Goal: Task Accomplishment & Management: Manage account settings

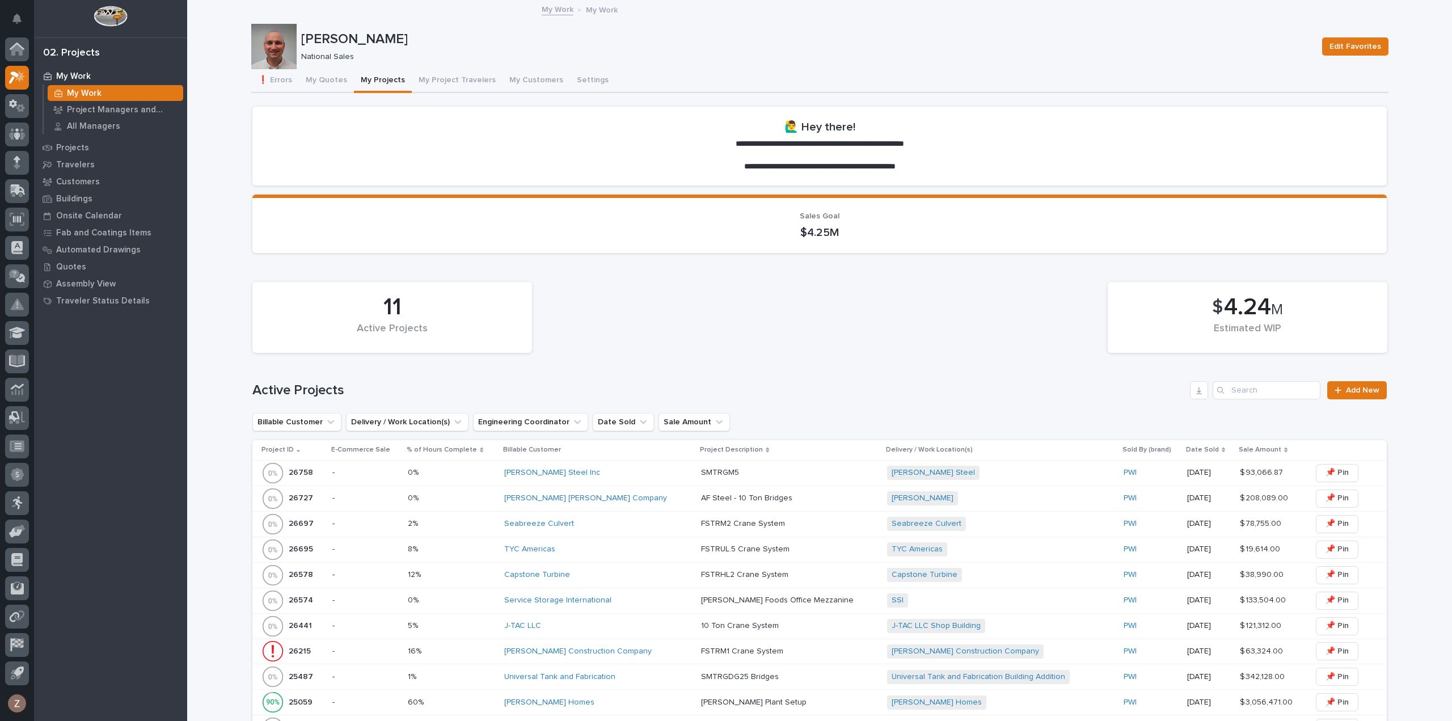
click at [318, 78] on button "My Quotes" at bounding box center [326, 81] width 55 height 24
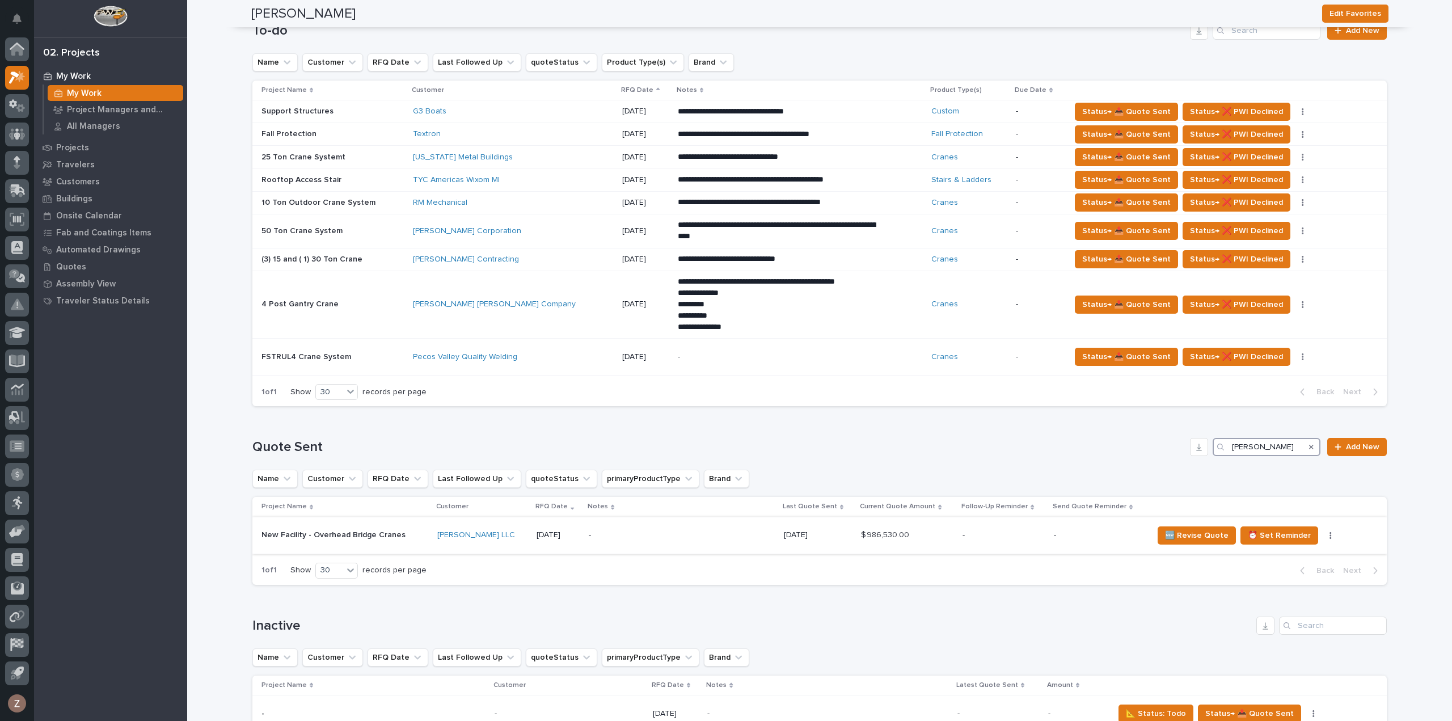
type input "[PERSON_NAME]"
click at [970, 532] on p "-" at bounding box center [1004, 535] width 82 height 10
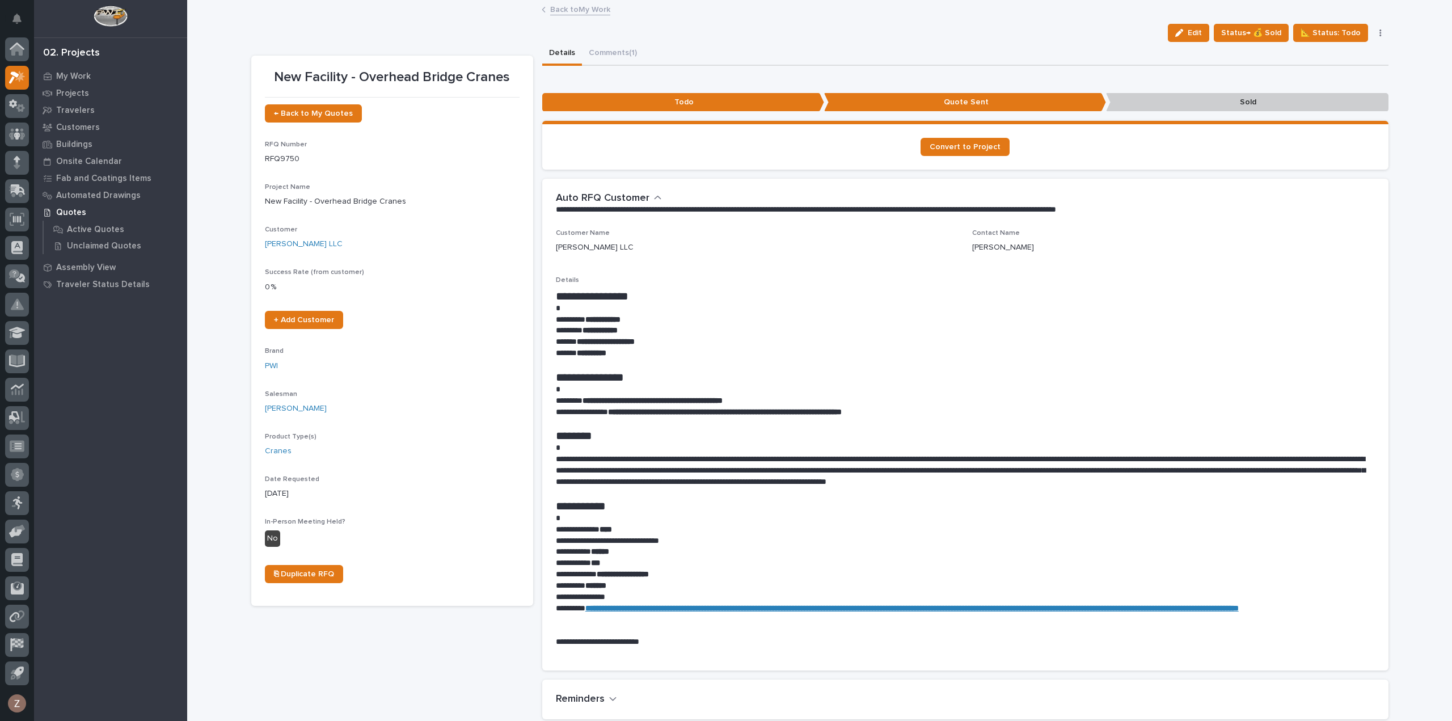
scroll to position [511, 0]
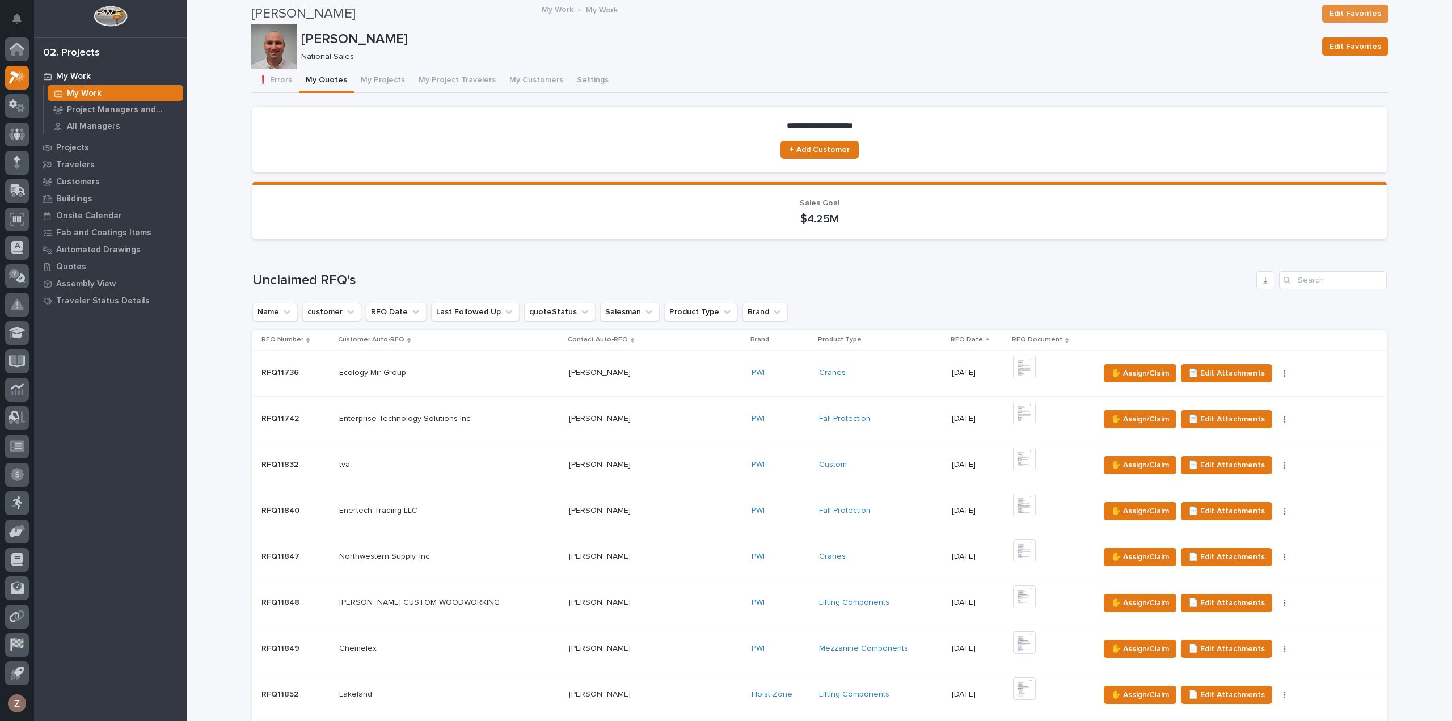
scroll to position [454, 0]
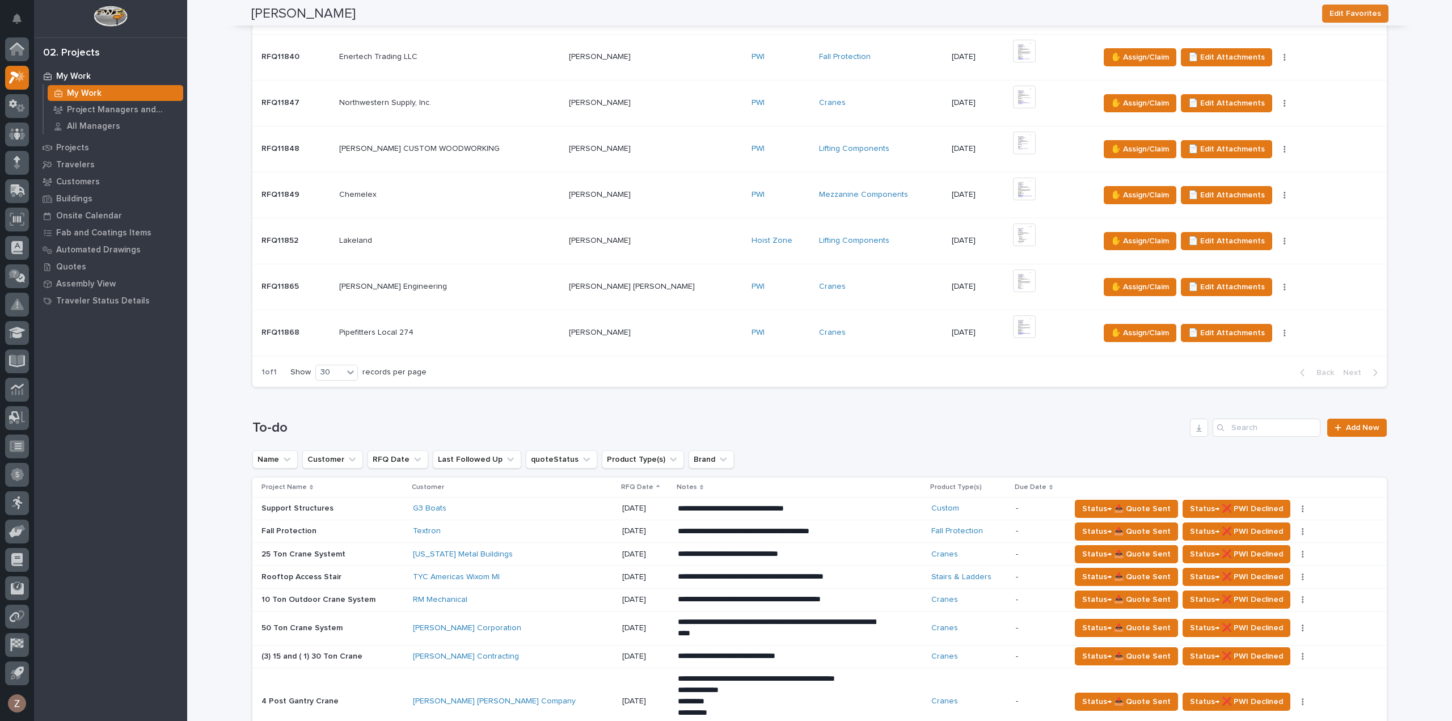
click at [1249, 218] on td "✋ Assign/Claim 📄 Edit Attachments 🪧 Edit Brand" at bounding box center [1241, 241] width 292 height 46
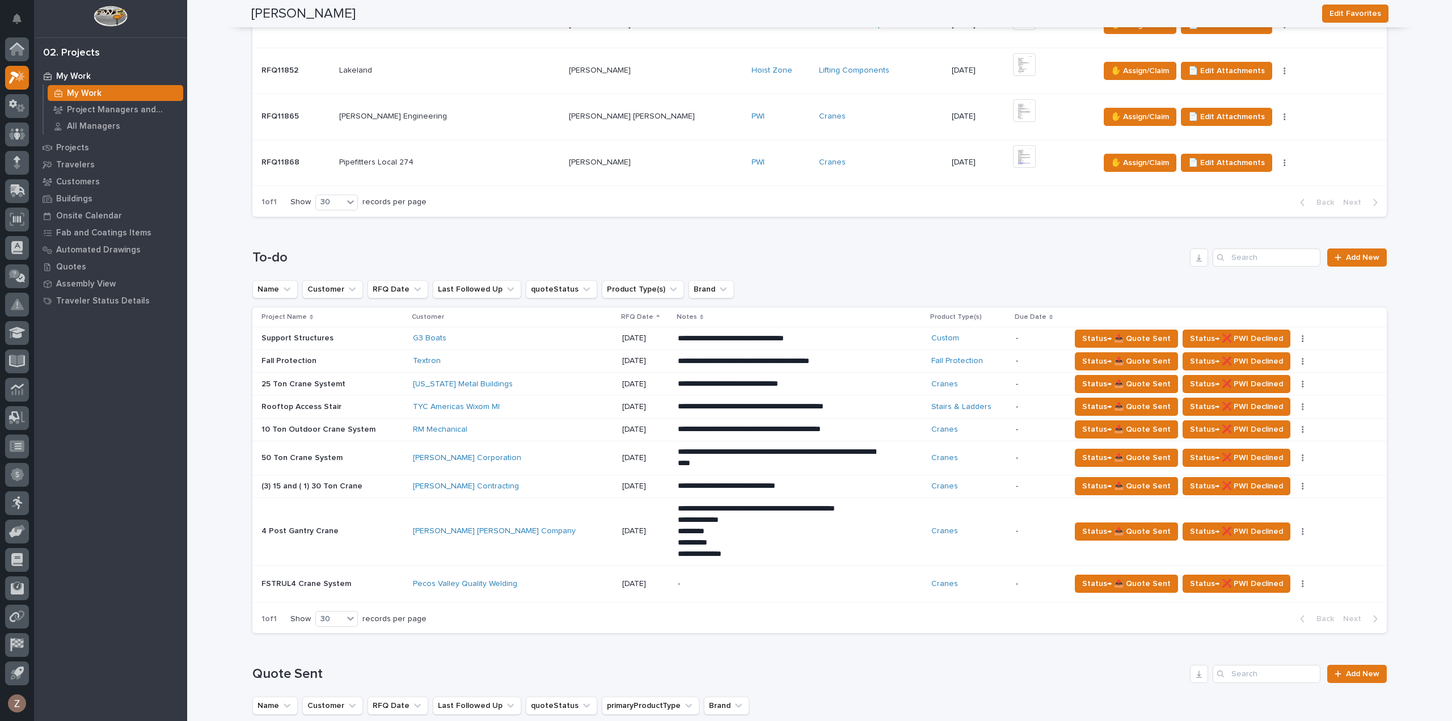
scroll to position [851, 0]
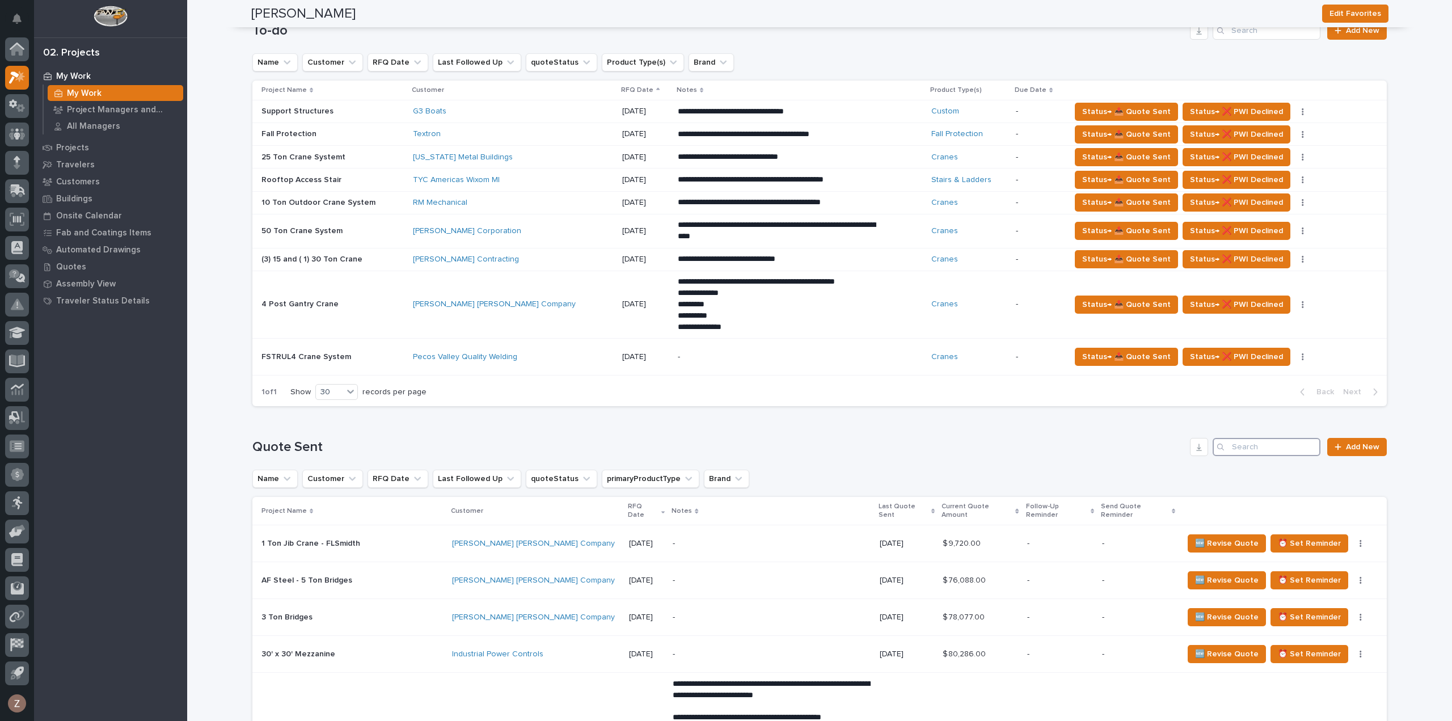
click at [1243, 443] on input "Search" at bounding box center [1267, 447] width 108 height 18
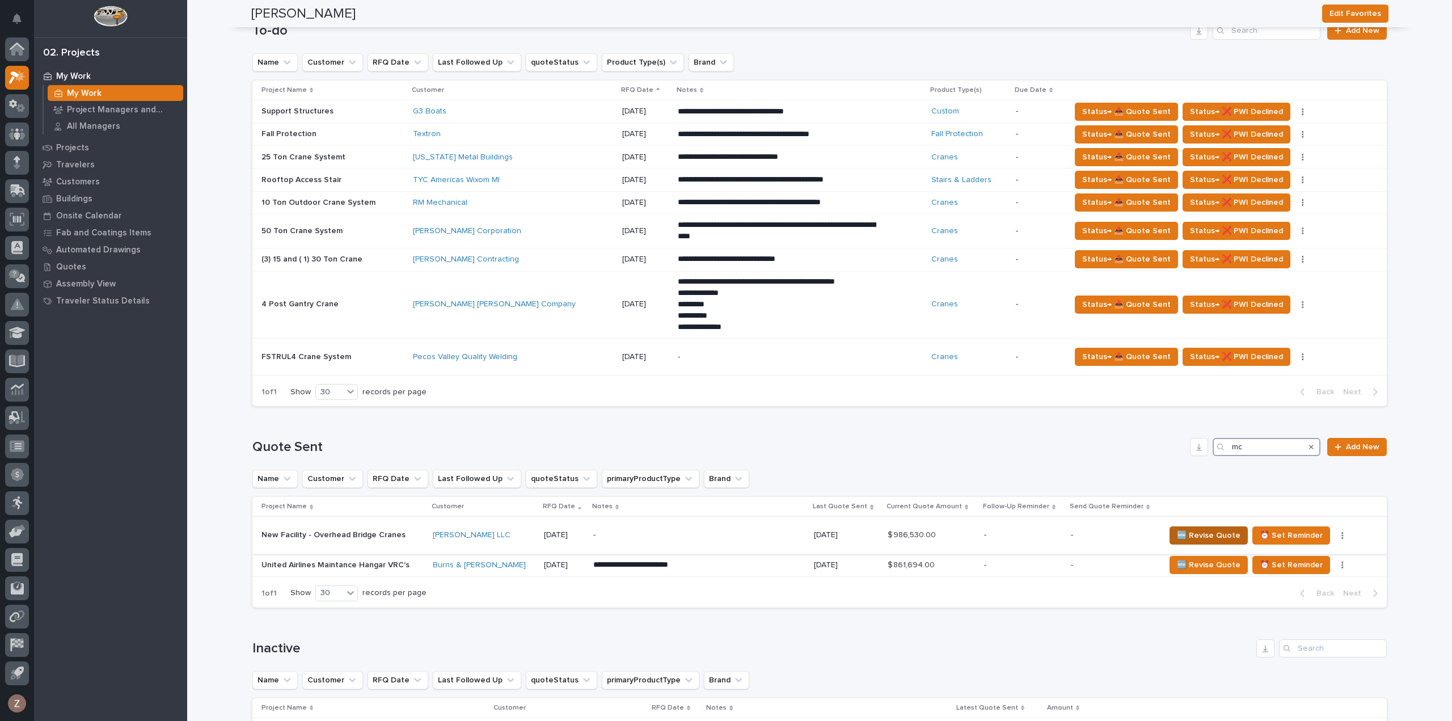
type input "mc"
click at [1189, 533] on span "🆕 Revise Quote" at bounding box center [1209, 536] width 64 height 14
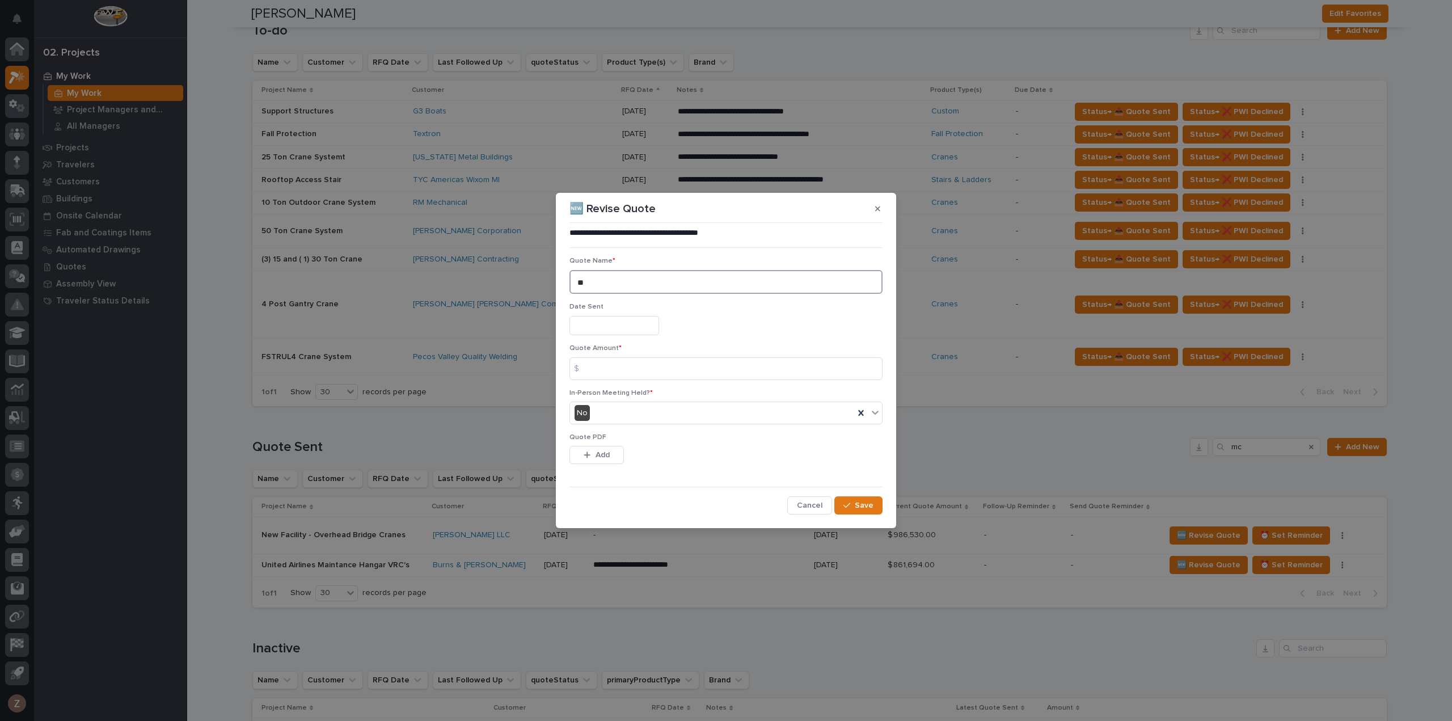
drag, startPoint x: 656, startPoint y: 283, endPoint x: 503, endPoint y: 288, distance: 153.8
click at [522, 287] on div "**********" at bounding box center [726, 360] width 1452 height 721
type textarea "**********"
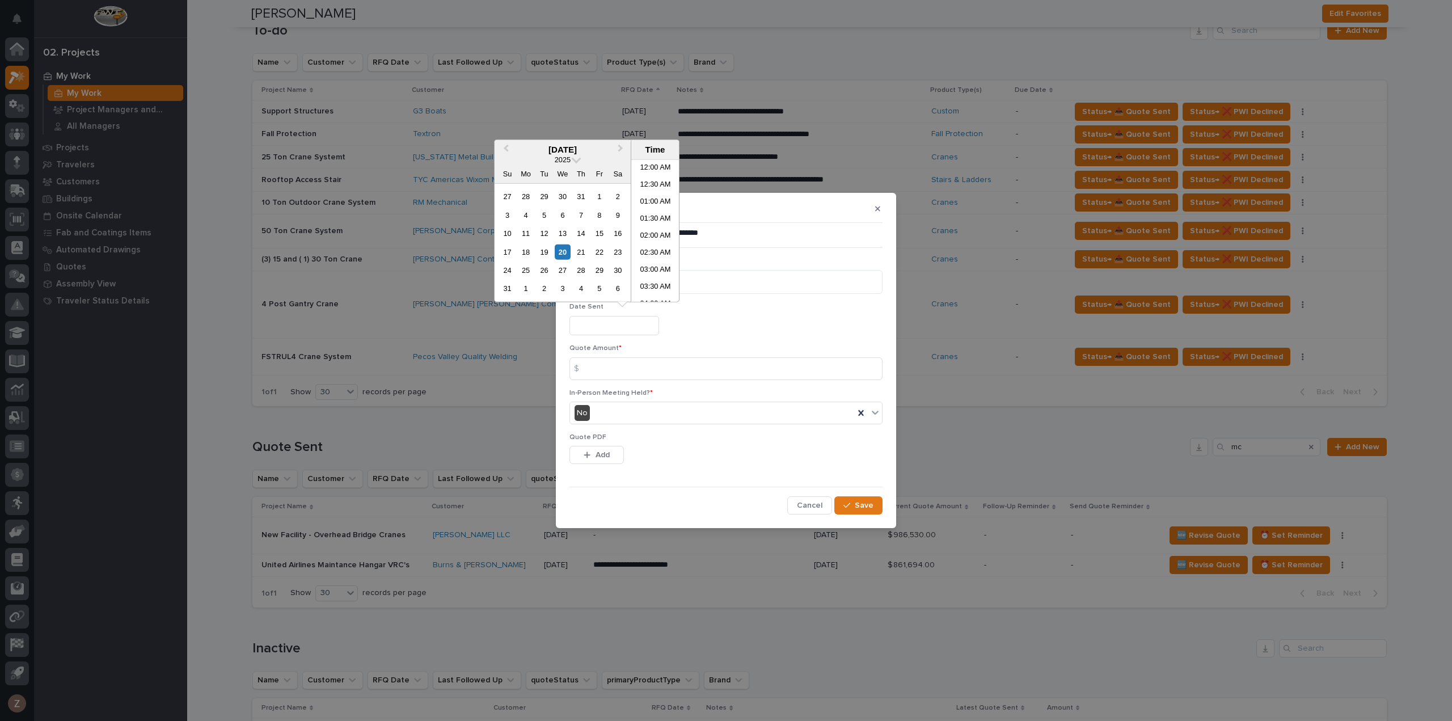
scroll to position [397, 0]
click at [652, 234] on li "01:30 PM" at bounding box center [655, 230] width 48 height 17
type input "**********"
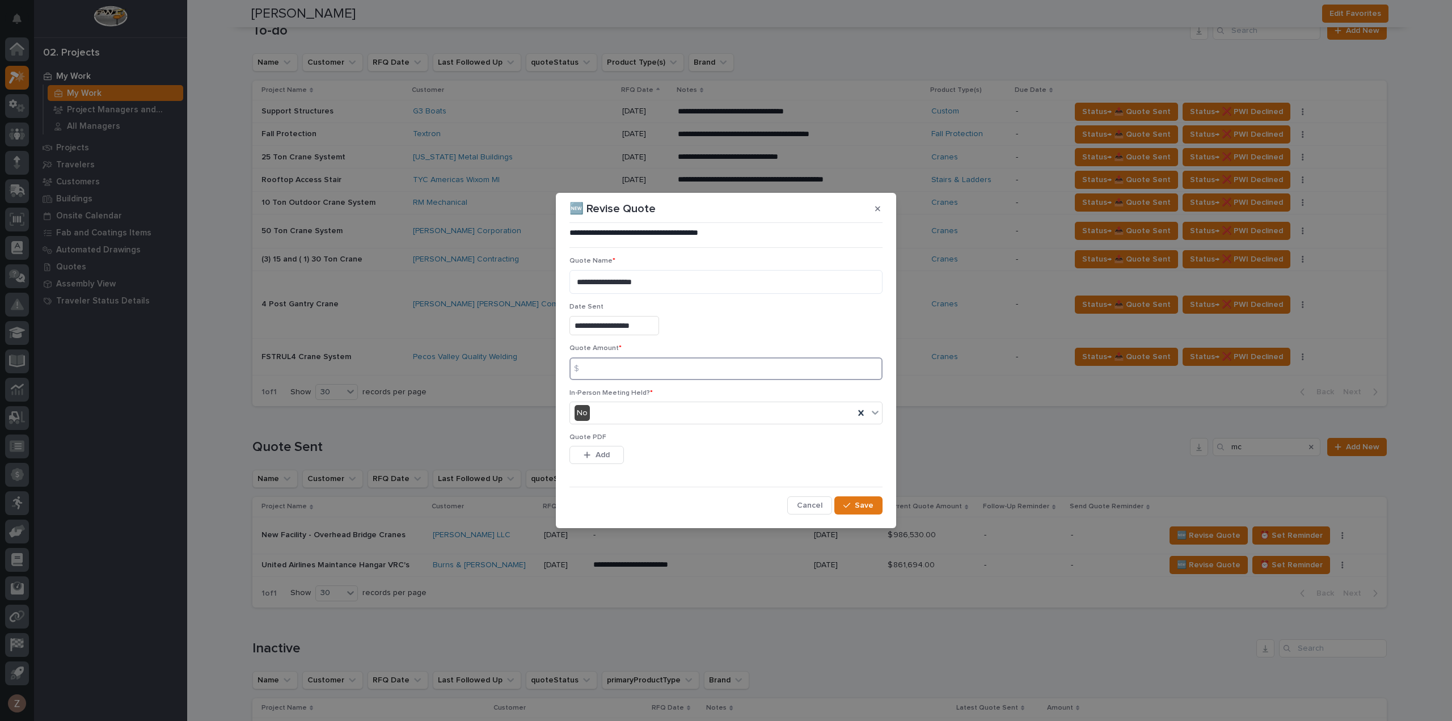
click at [613, 365] on input at bounding box center [726, 368] width 313 height 23
type input "849524"
click at [867, 503] on span "Save" at bounding box center [864, 505] width 19 height 10
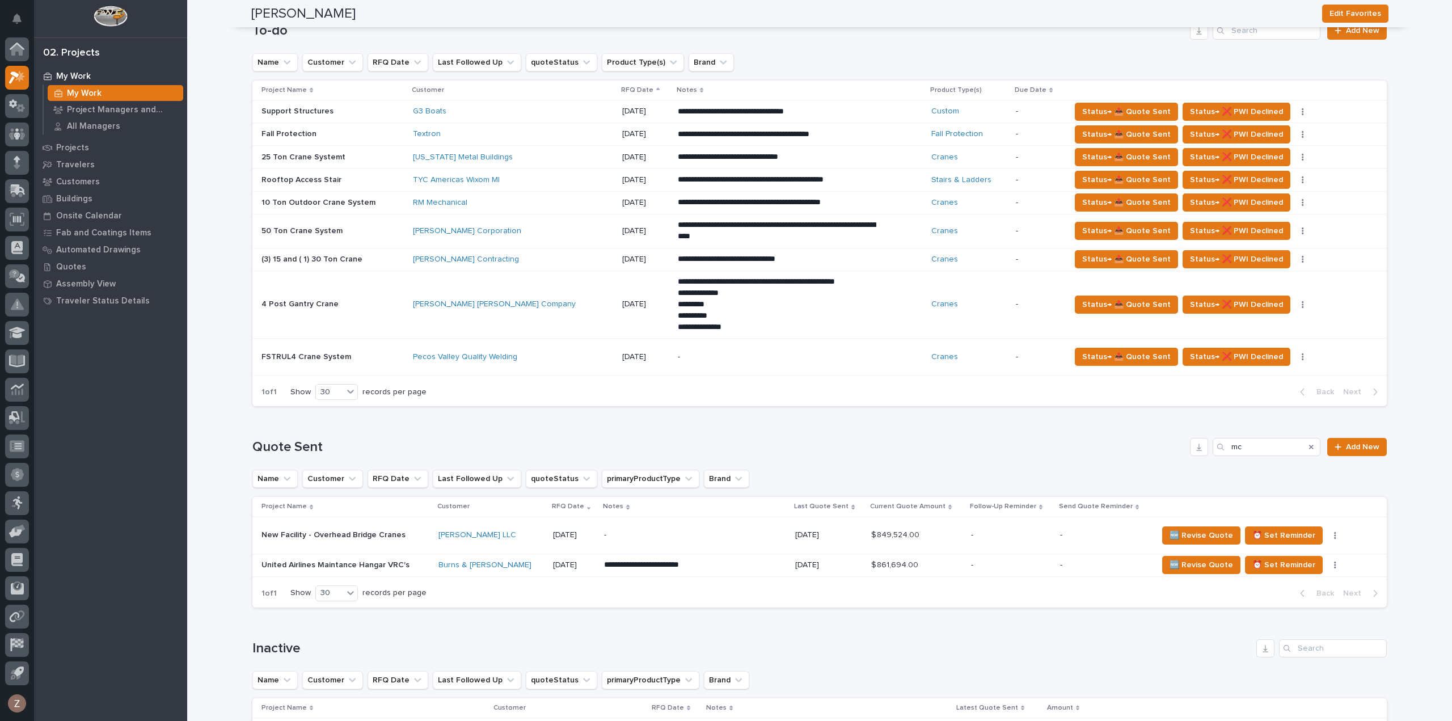
scroll to position [0, 0]
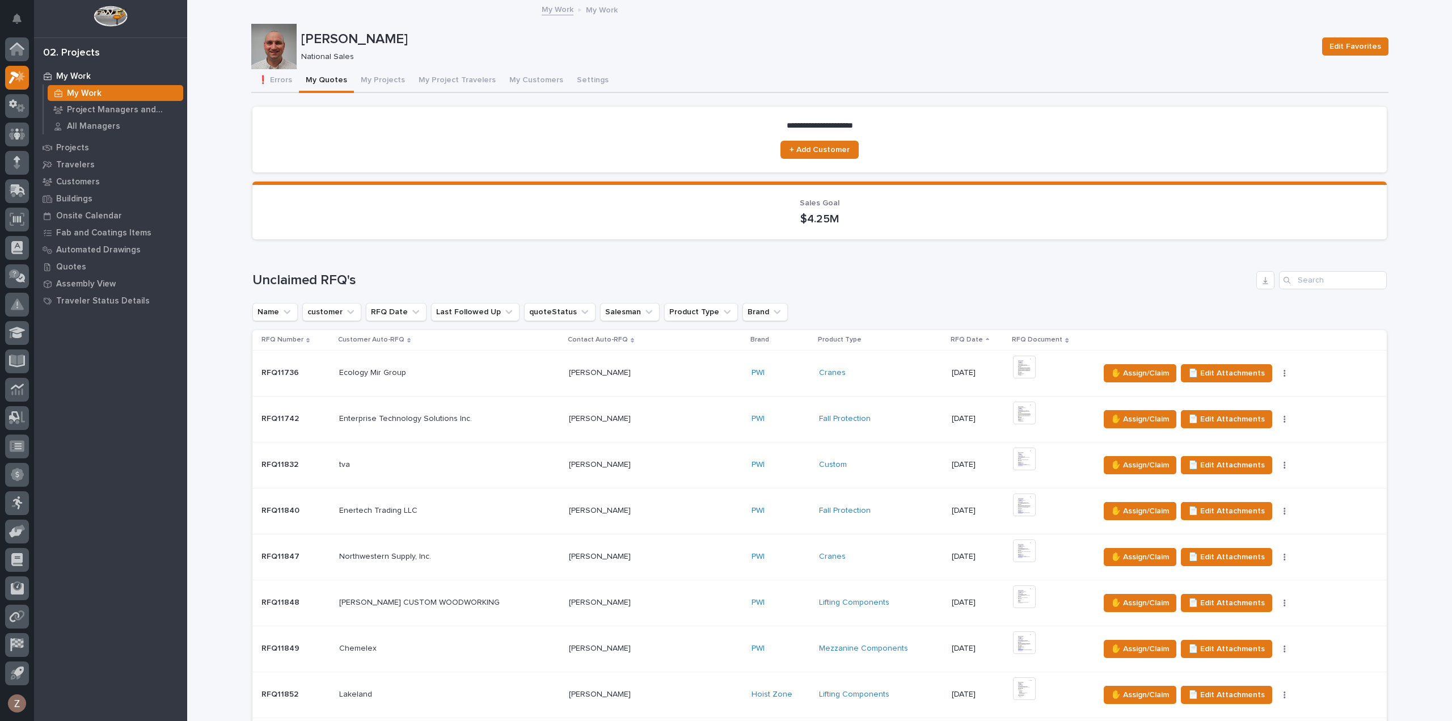
click at [374, 79] on button "My Projects" at bounding box center [383, 81] width 58 height 24
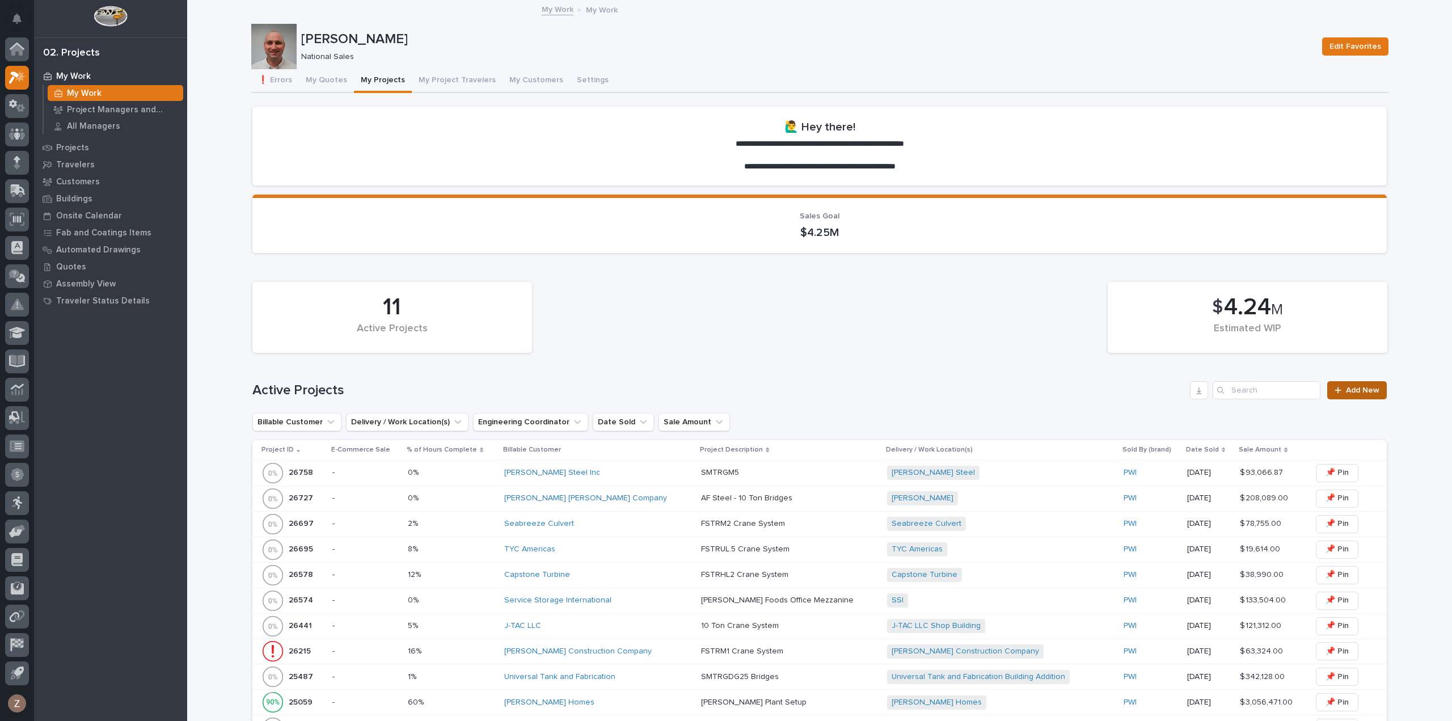
click at [1374, 391] on span "Add New" at bounding box center [1362, 390] width 33 height 8
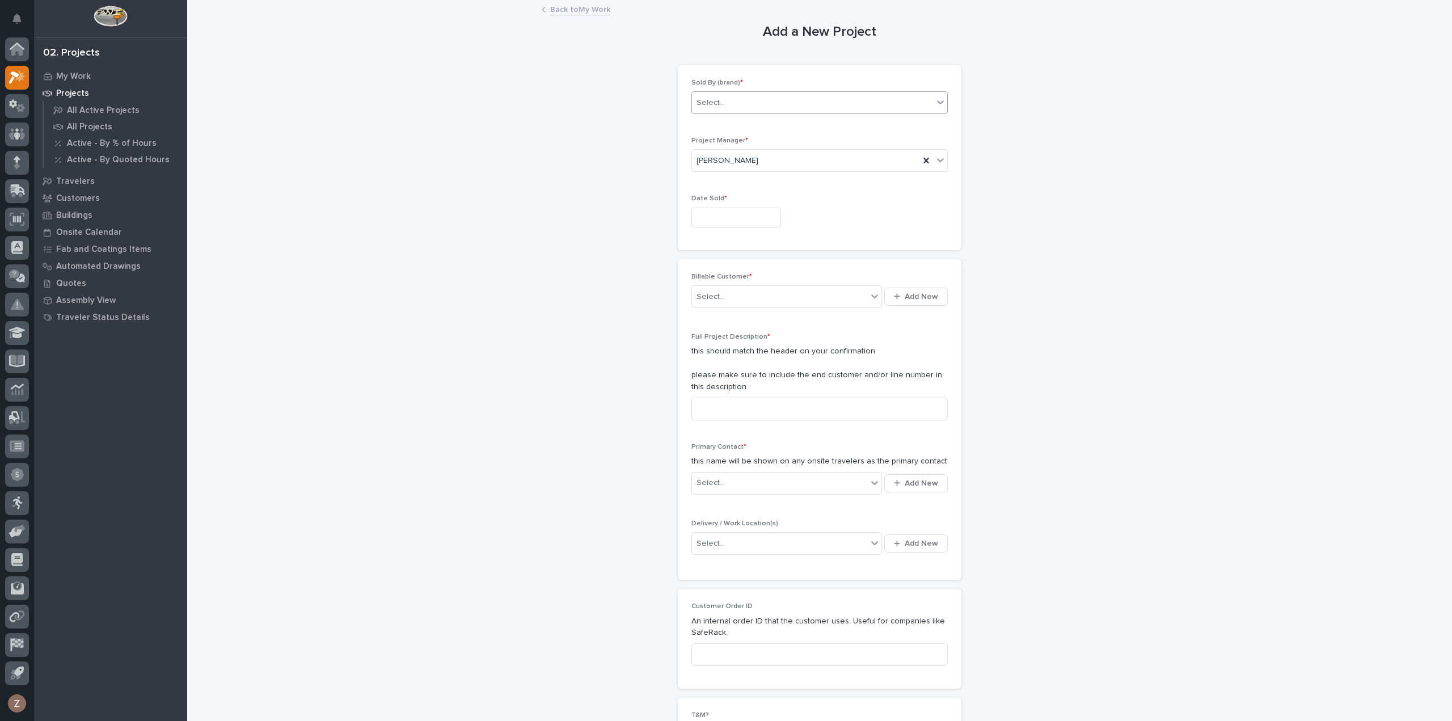
click at [749, 98] on div "Select..." at bounding box center [812, 103] width 241 height 19
click at [717, 140] on div "PWI" at bounding box center [815, 144] width 255 height 20
click at [735, 212] on input "text" at bounding box center [737, 218] width 90 height 20
click at [730, 148] on div "20" at bounding box center [728, 141] width 15 height 15
type input "**********"
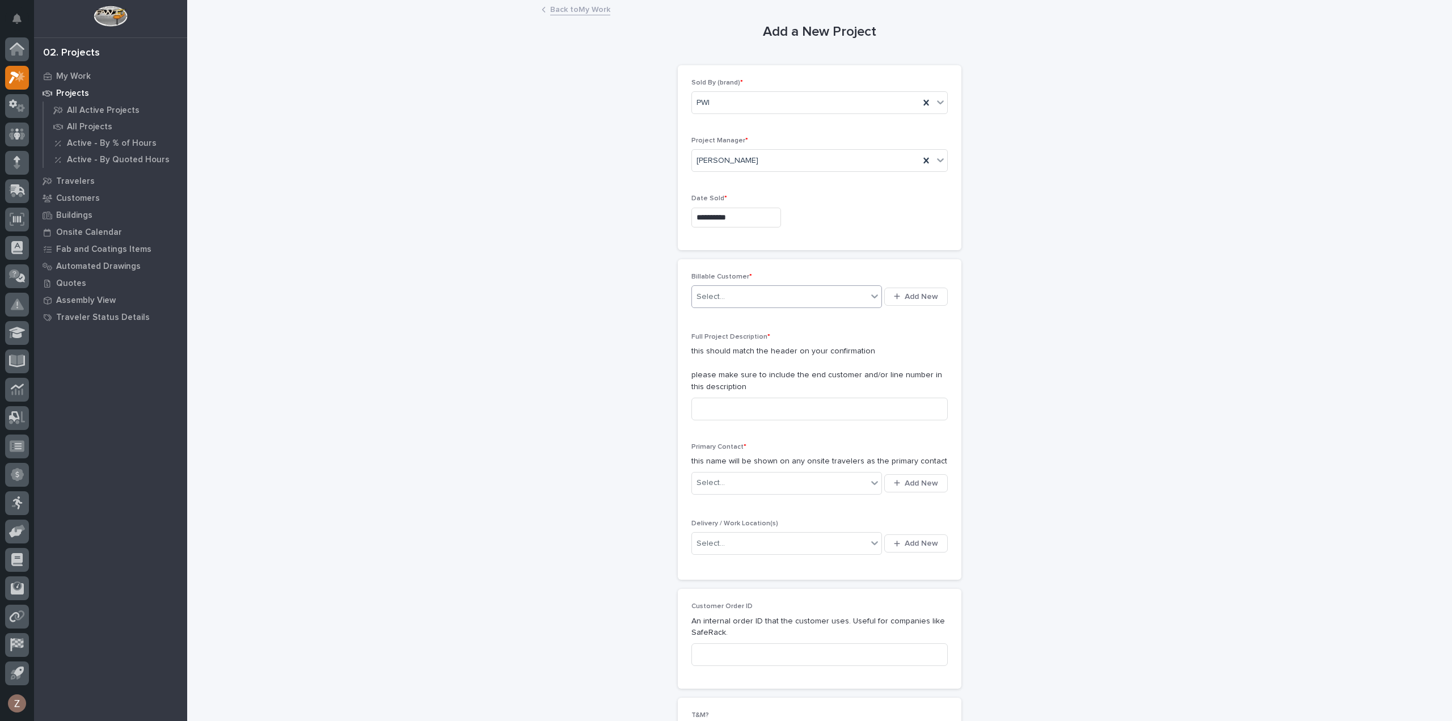
click at [759, 289] on div "Select..." at bounding box center [779, 297] width 175 height 19
type input "********"
click at [737, 315] on div "Cristone Countertops" at bounding box center [783, 317] width 191 height 20
click at [729, 408] on input at bounding box center [820, 409] width 256 height 23
click at [748, 403] on input "STK10" at bounding box center [820, 409] width 256 height 23
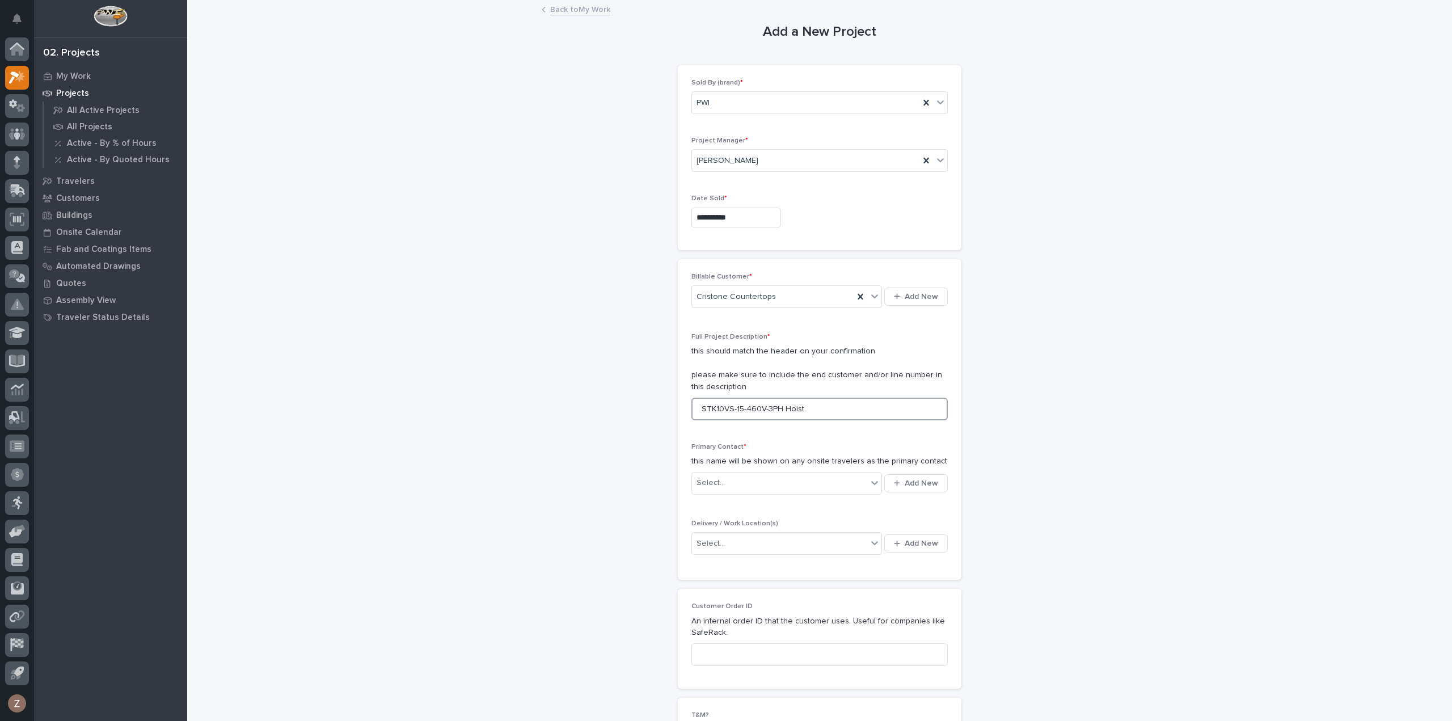
drag, startPoint x: 868, startPoint y: 405, endPoint x: 559, endPoint y: 411, distance: 308.7
type input "1 Ton VS Hoist"
click at [784, 489] on div "Select..." at bounding box center [779, 483] width 175 height 19
type input "********"
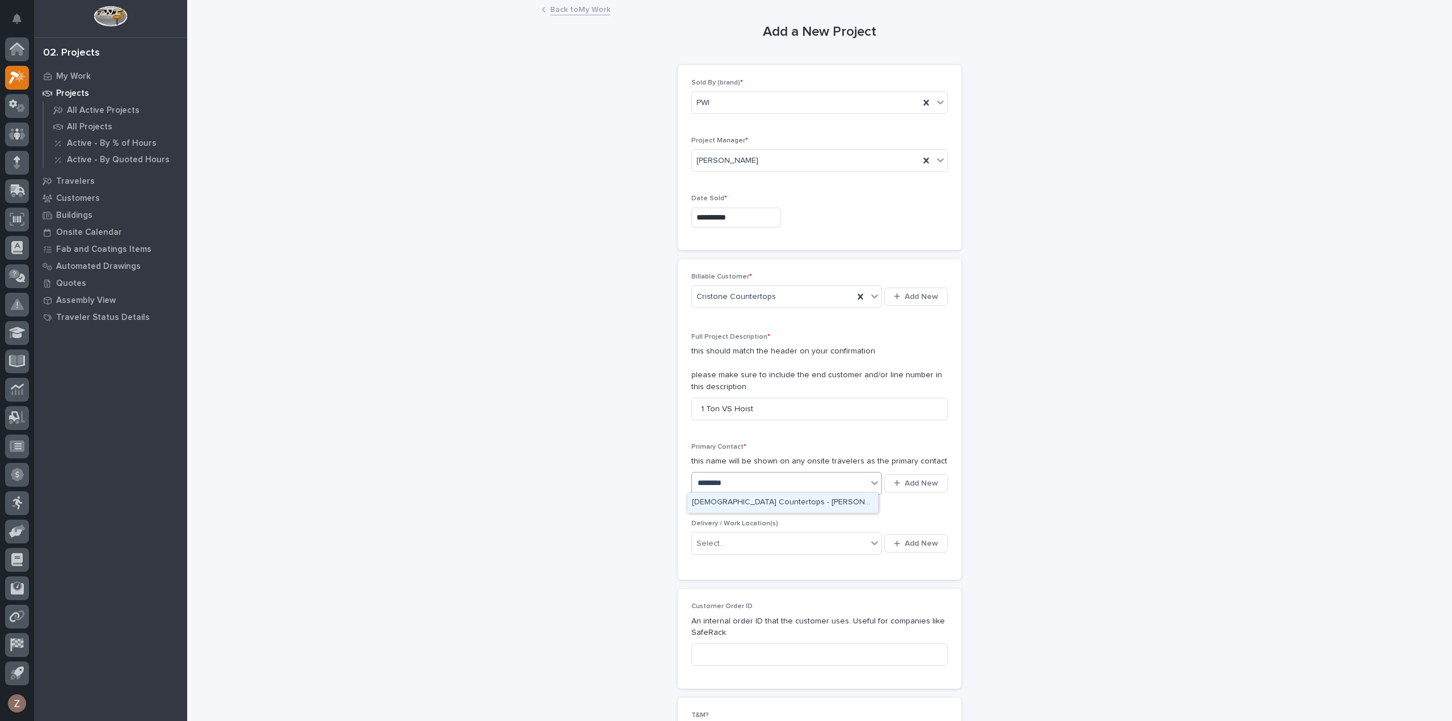
click at [799, 500] on div "[DEMOGRAPHIC_DATA] Countertops - [PERSON_NAME][DEMOGRAPHIC_DATA]" at bounding box center [783, 503] width 191 height 20
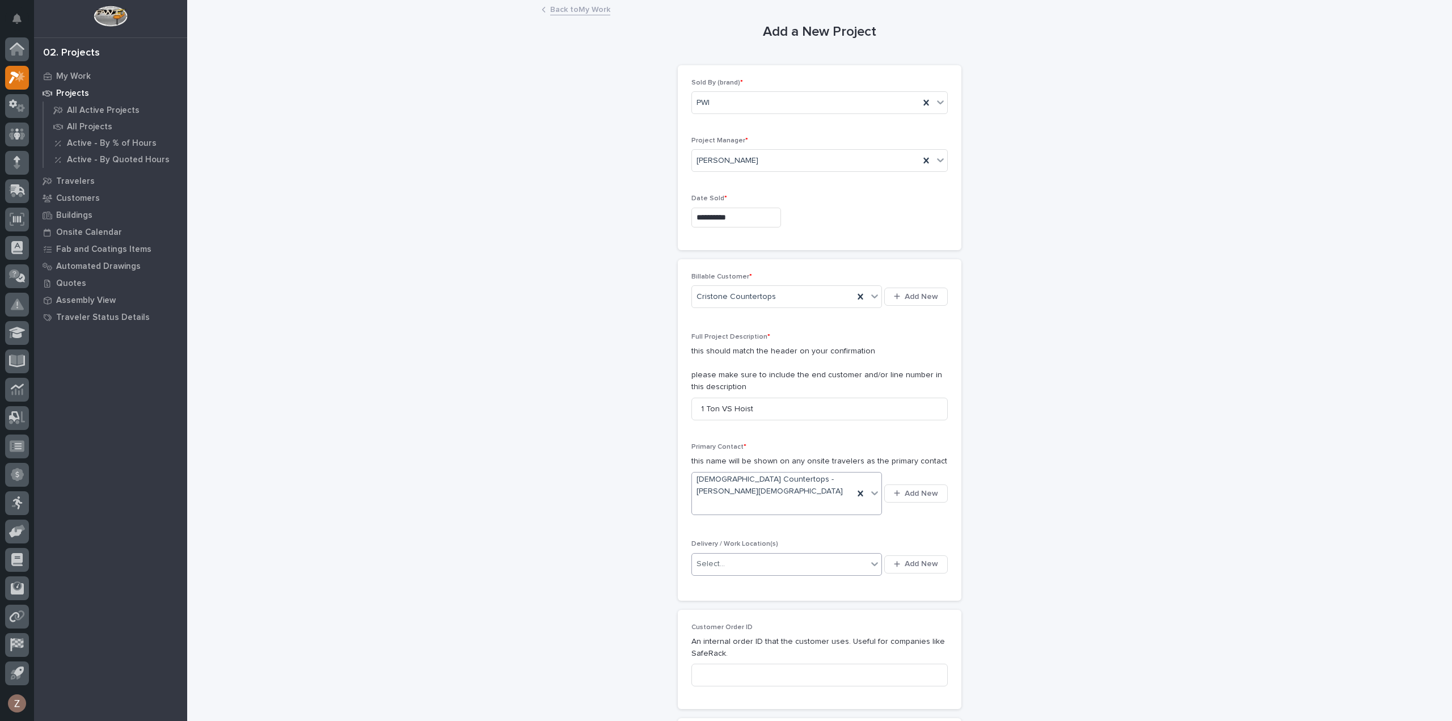
click at [794, 555] on div "Select..." at bounding box center [779, 564] width 175 height 19
type input "********"
click at [781, 564] on div "Cristone Countertops" at bounding box center [783, 563] width 191 height 20
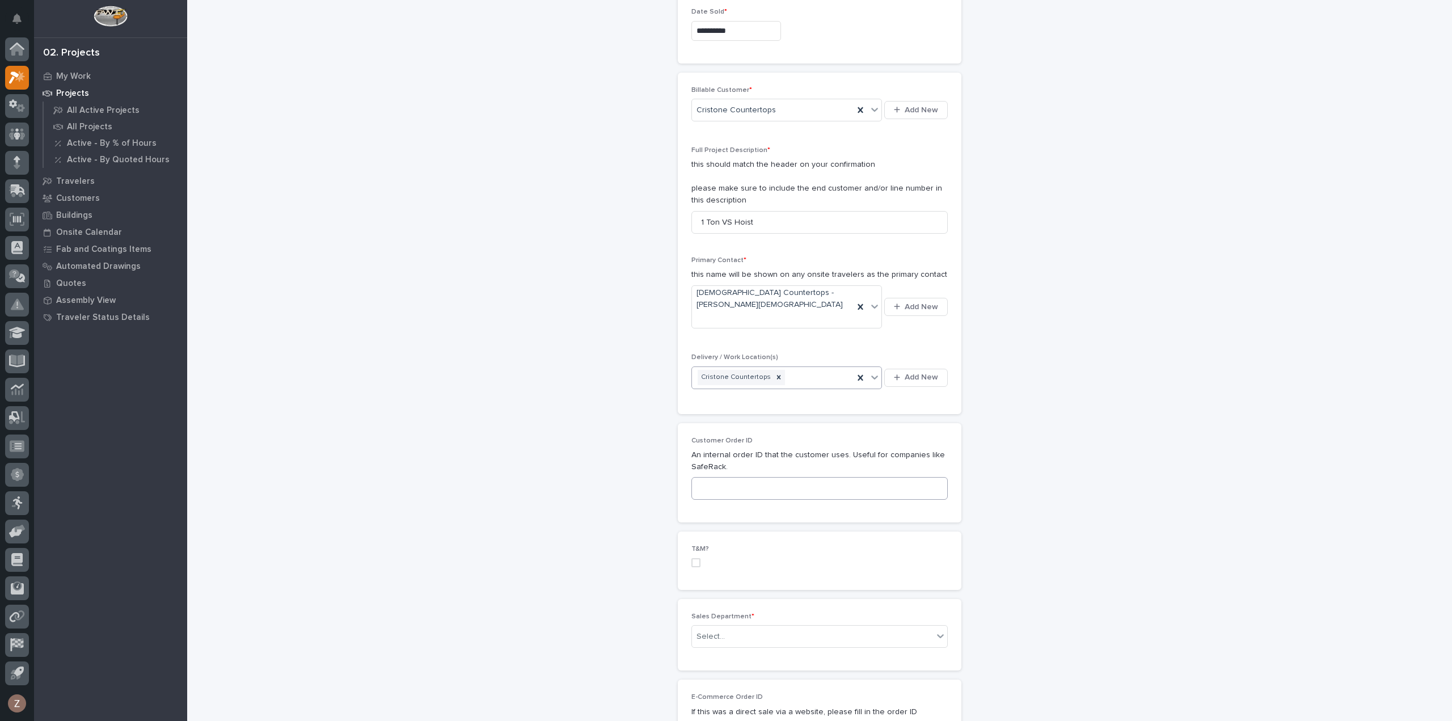
scroll to position [397, 0]
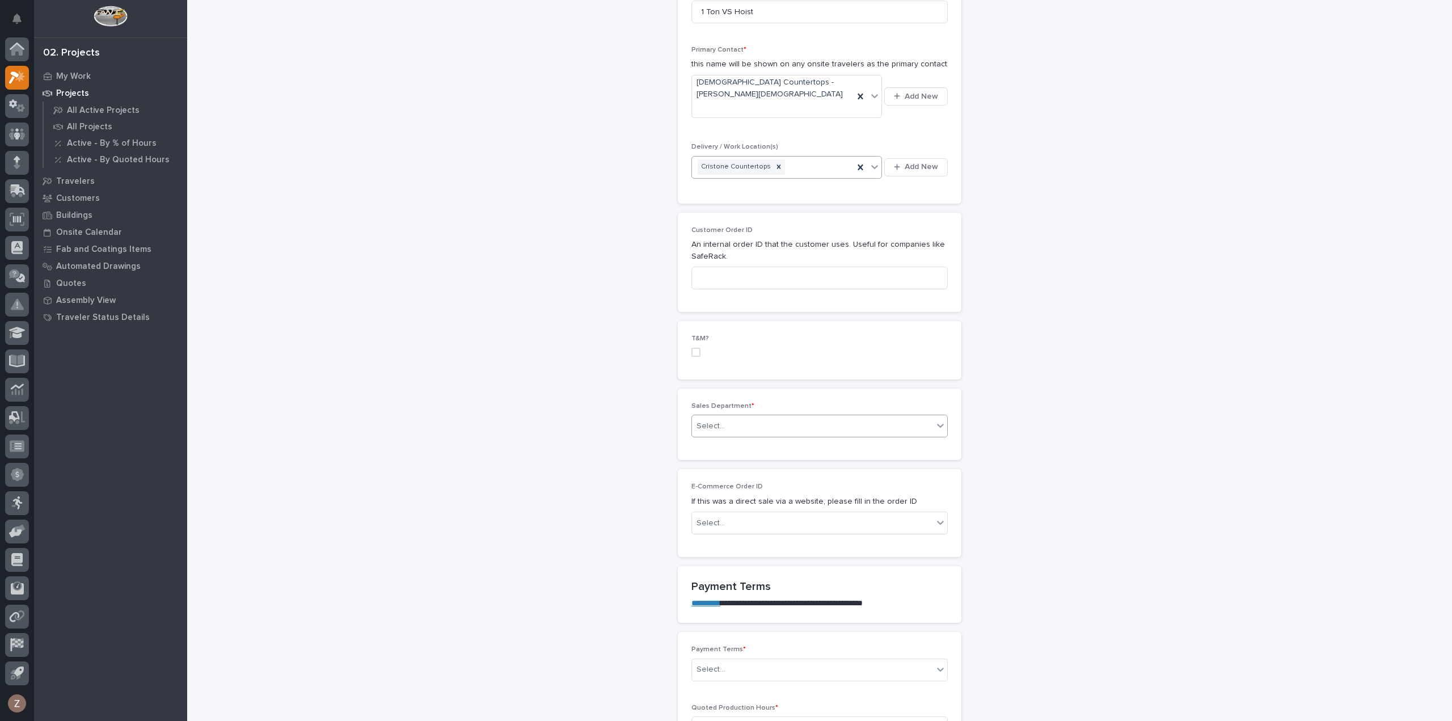
click at [768, 417] on div "Select..." at bounding box center [812, 426] width 241 height 19
click at [753, 417] on div "National Sales" at bounding box center [815, 425] width 255 height 20
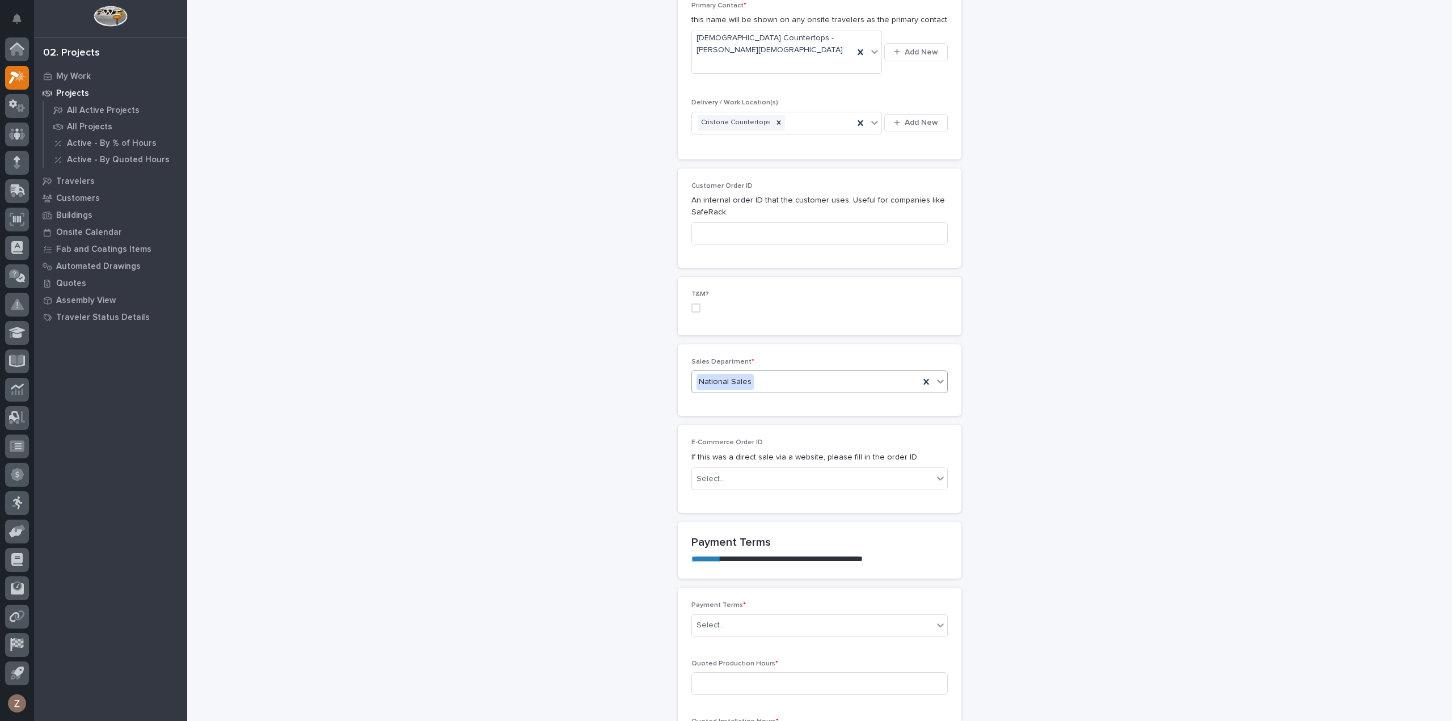
scroll to position [624, 0]
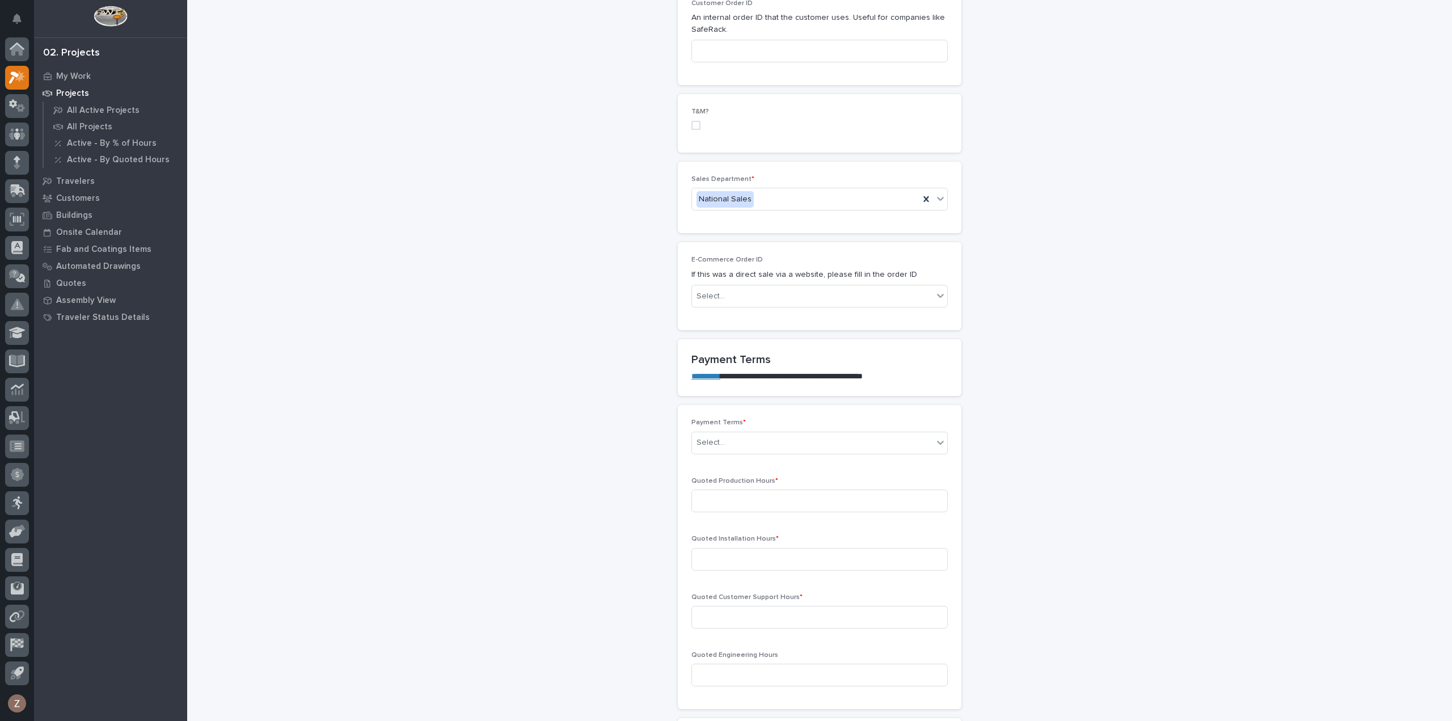
click at [707, 372] on link "**********" at bounding box center [706, 376] width 29 height 8
click at [786, 433] on div "Select..." at bounding box center [812, 442] width 241 height 19
click at [725, 539] on div "Other" at bounding box center [815, 540] width 255 height 20
click at [753, 490] on input at bounding box center [820, 501] width 256 height 23
type input "0"
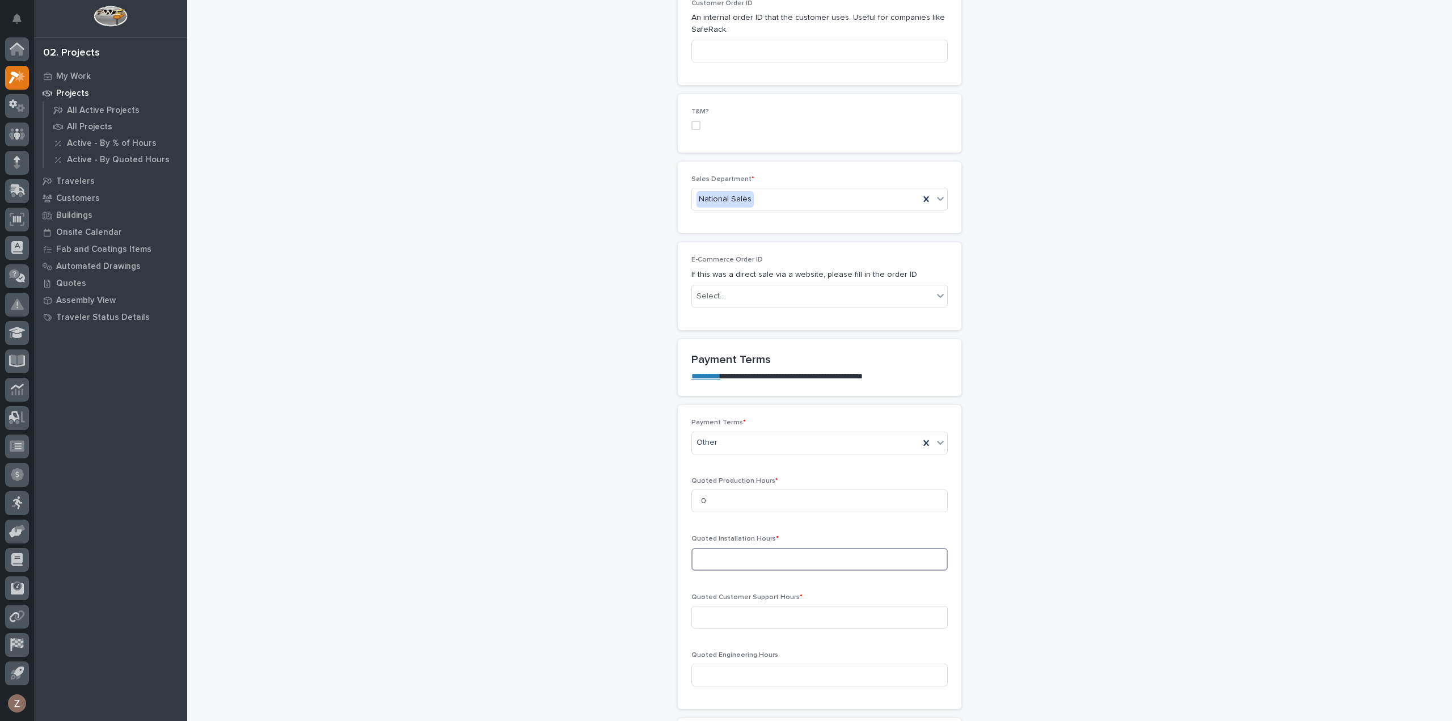
click at [734, 548] on input at bounding box center [820, 559] width 256 height 23
type input "0"
click at [732, 606] on input at bounding box center [820, 617] width 256 height 23
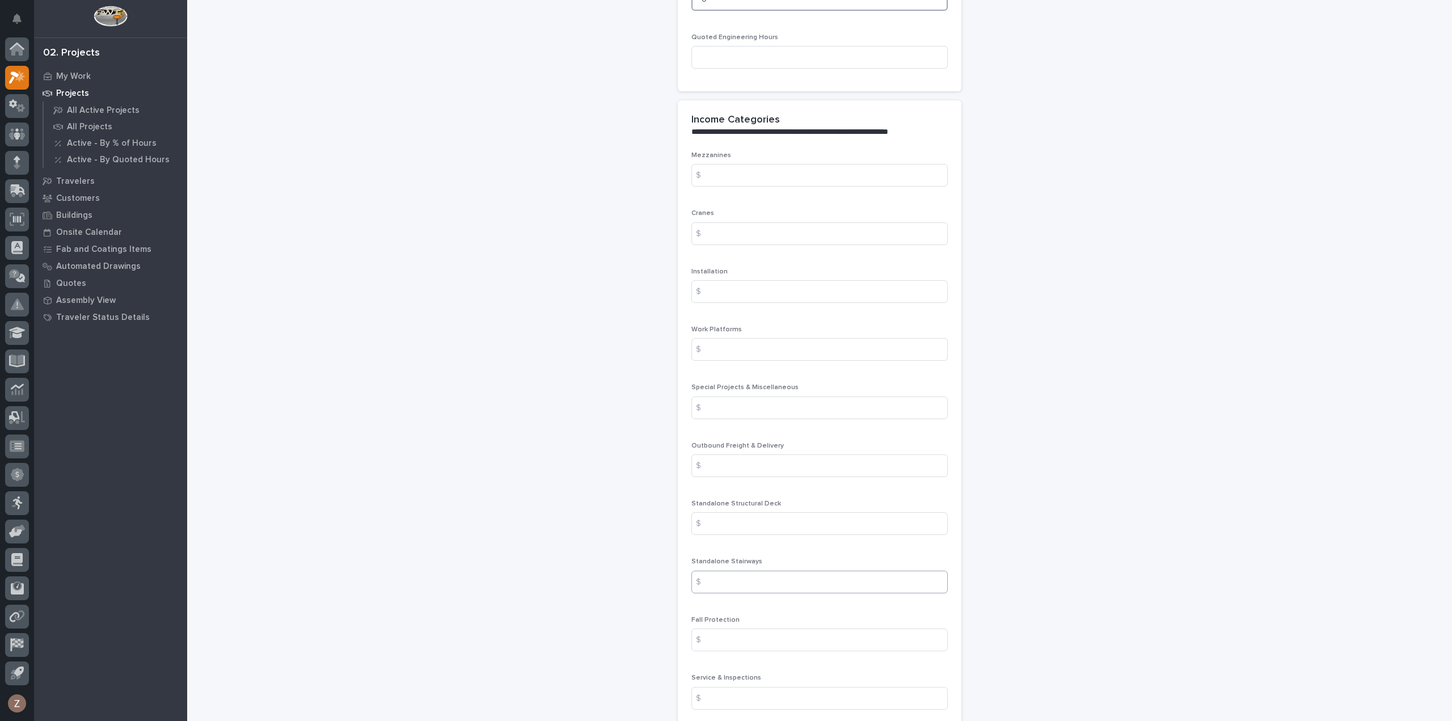
scroll to position [1305, 0]
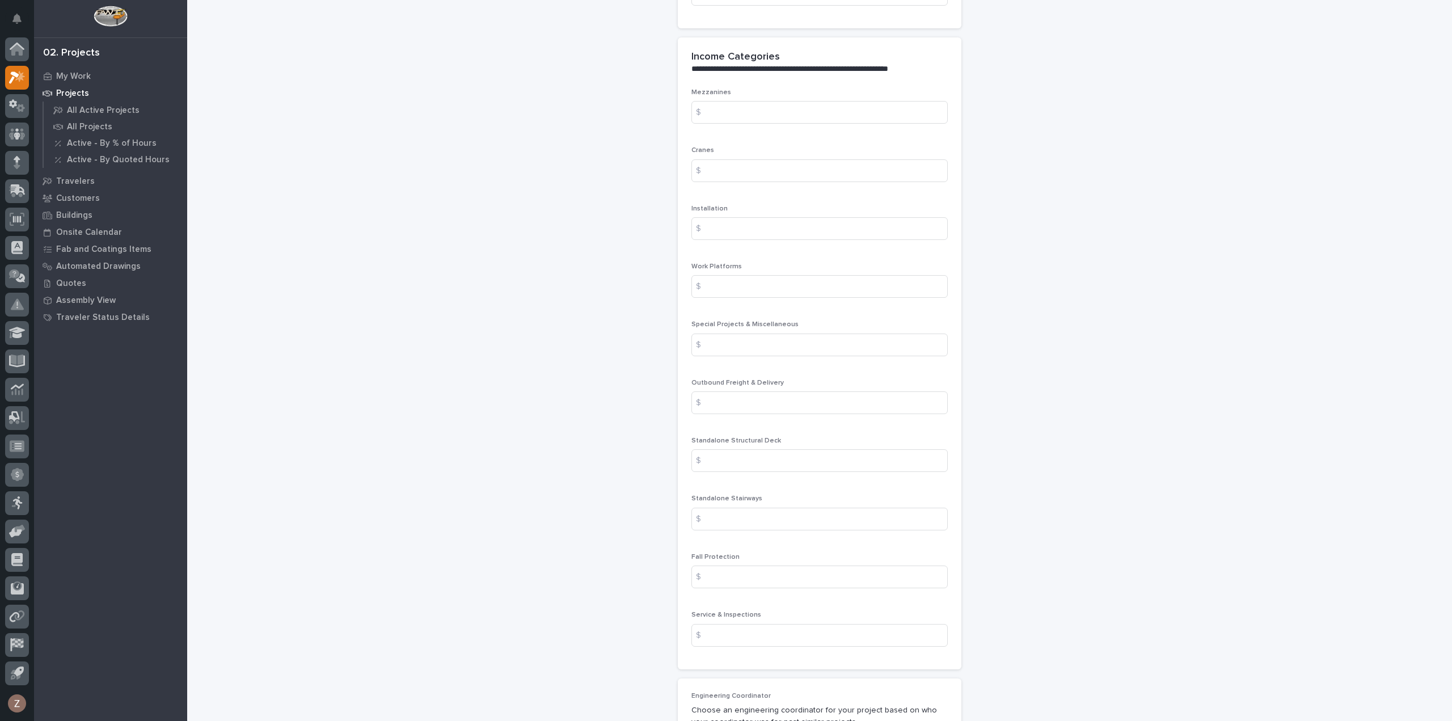
type input "0"
click at [761, 391] on input at bounding box center [820, 402] width 256 height 23
type input "240"
click at [778, 334] on input at bounding box center [820, 345] width 256 height 23
type input "4203"
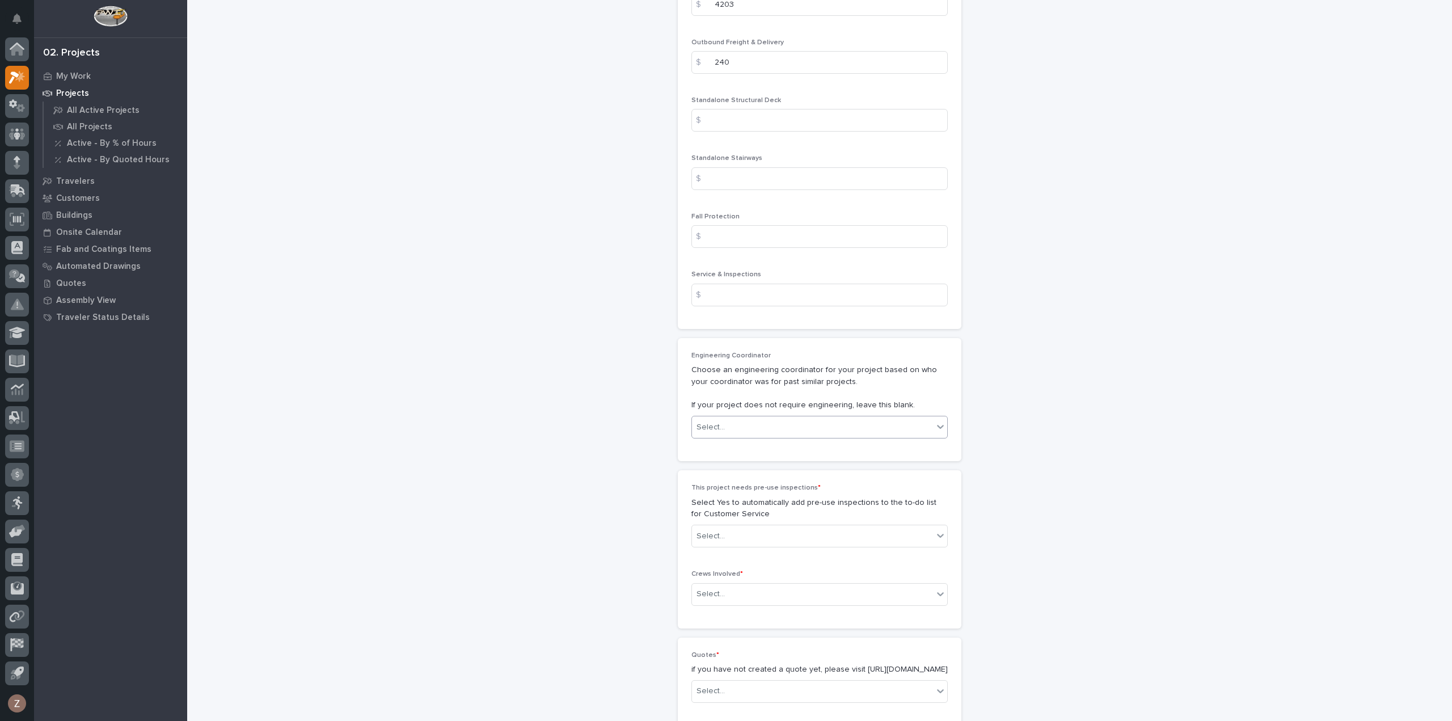
click at [765, 418] on div "Select..." at bounding box center [812, 427] width 241 height 19
drag, startPoint x: 1115, startPoint y: 292, endPoint x: 1095, endPoint y: 300, distance: 21.9
click at [823, 527] on div "Select..." at bounding box center [812, 536] width 241 height 19
click at [791, 548] on div "No" at bounding box center [815, 553] width 255 height 20
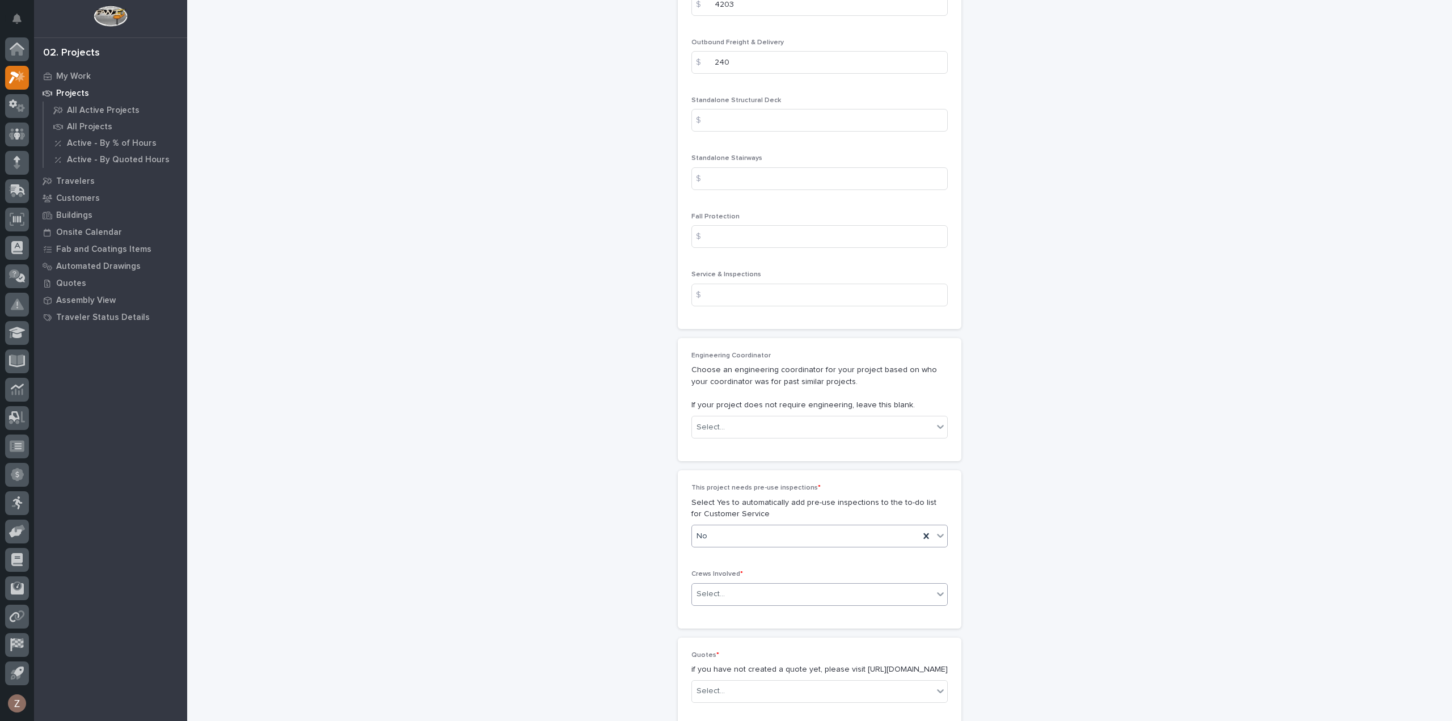
click at [784, 585] on div "Select..." at bounding box center [812, 594] width 241 height 19
click at [795, 591] on div "Production" at bounding box center [815, 591] width 255 height 20
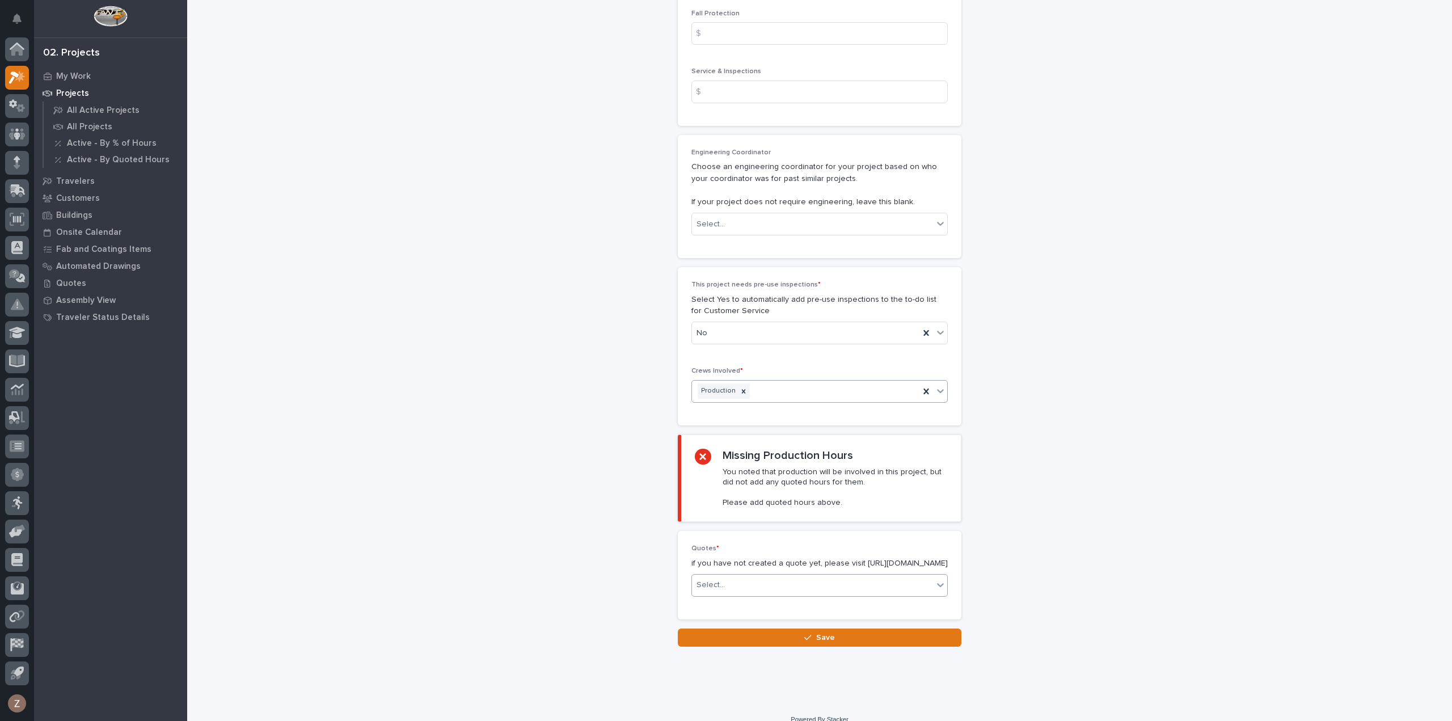
click at [756, 576] on div "Select..." at bounding box center [812, 585] width 241 height 19
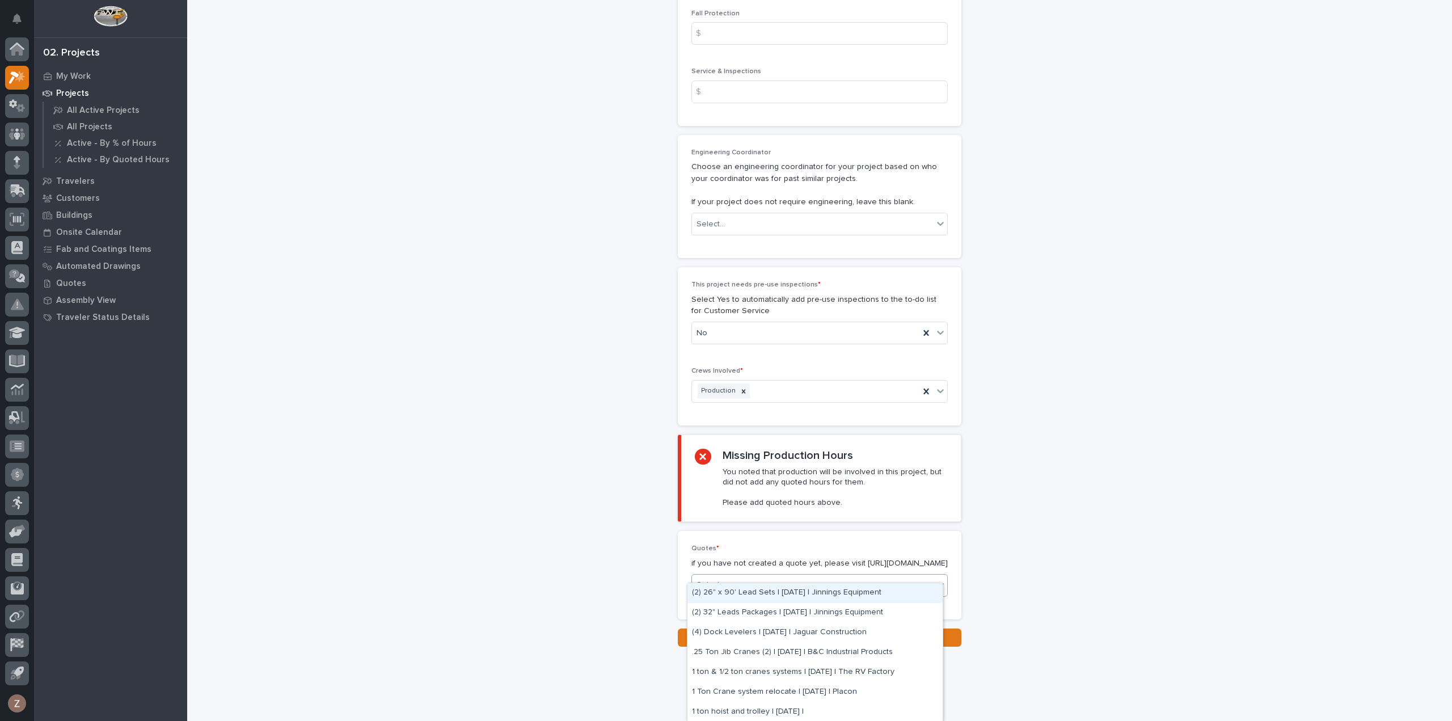
click at [760, 576] on div "Select..." at bounding box center [812, 585] width 241 height 19
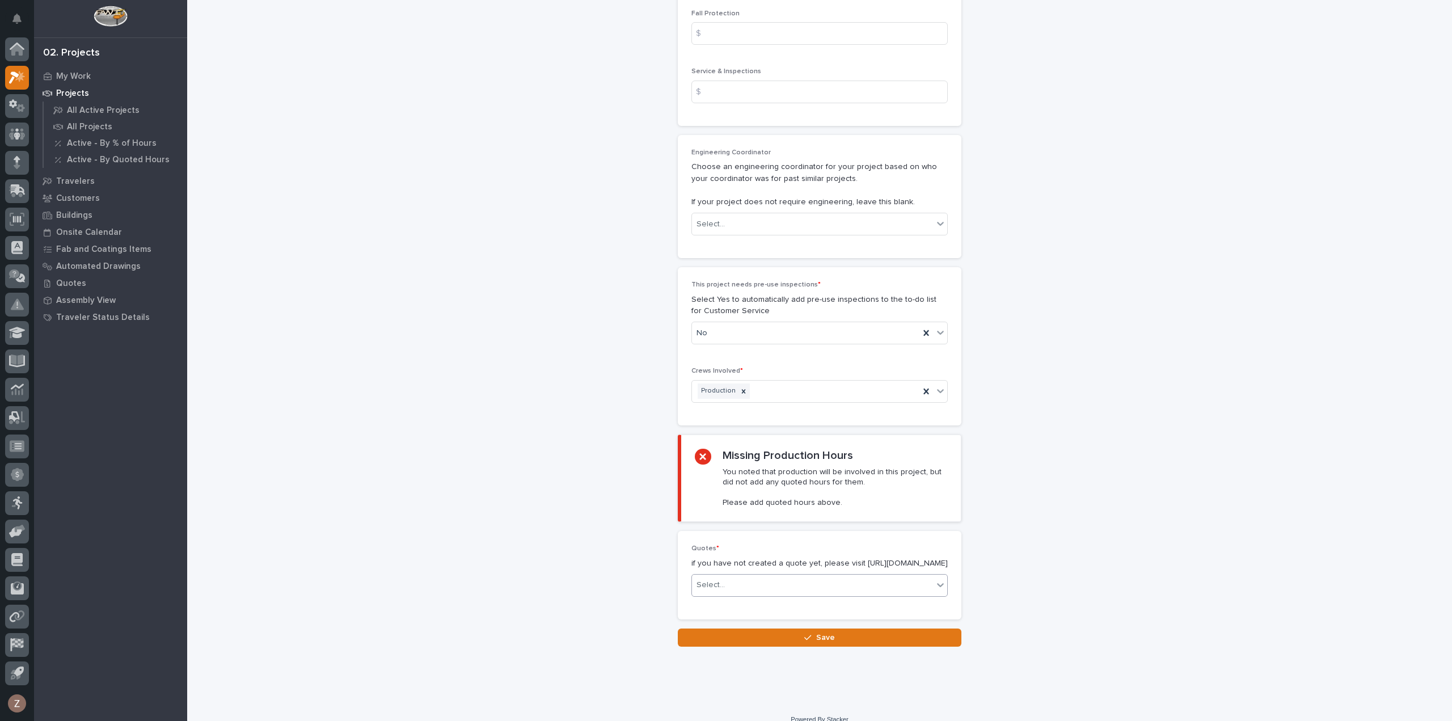
click at [841, 576] on div "Select..." at bounding box center [812, 585] width 241 height 19
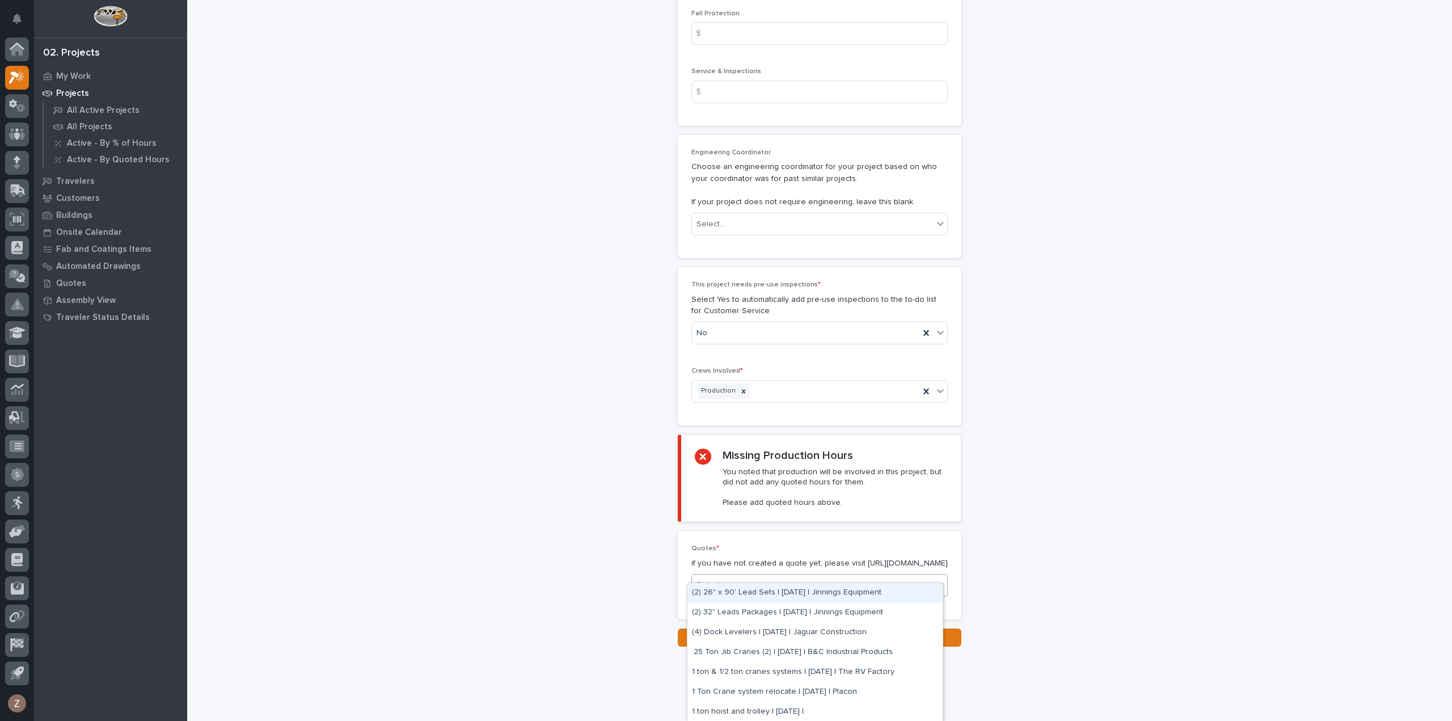
click at [842, 576] on div "Select..." at bounding box center [812, 585] width 241 height 19
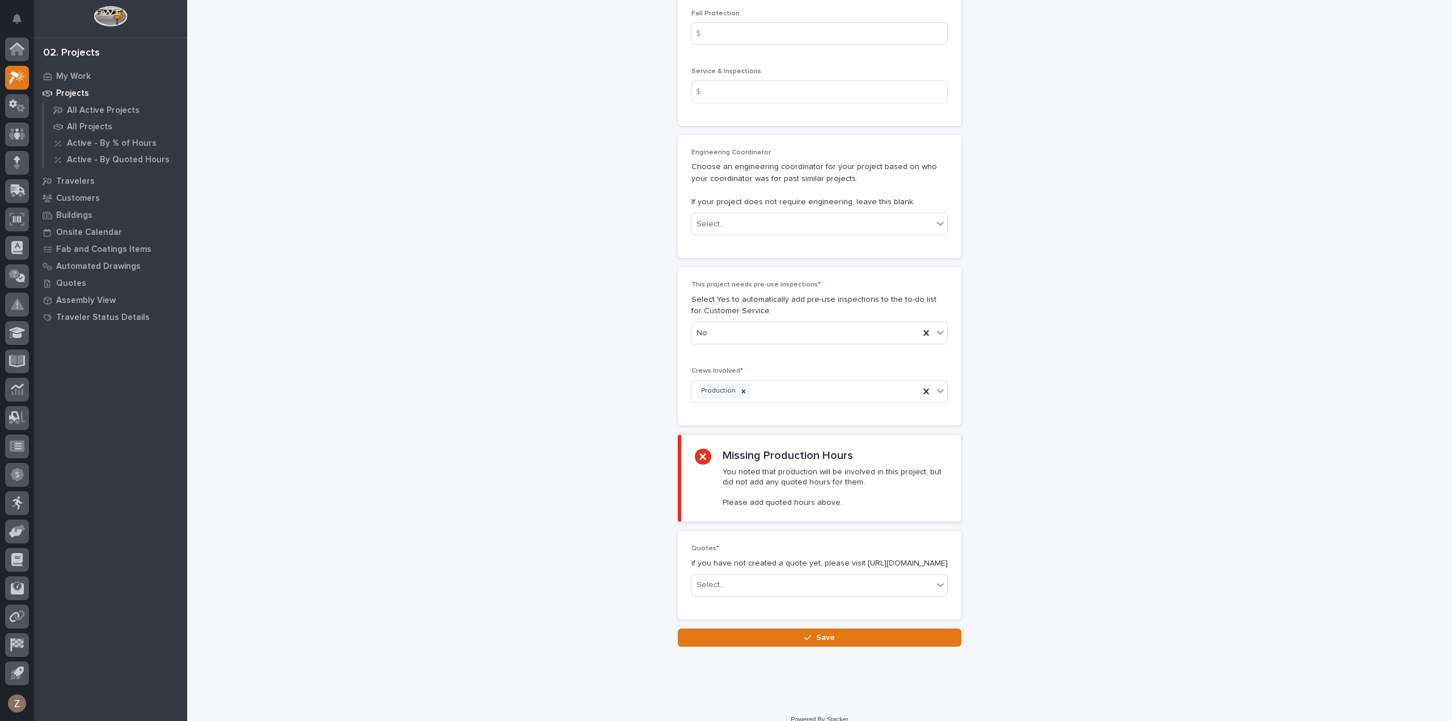
drag, startPoint x: 858, startPoint y: 550, endPoint x: 671, endPoint y: 546, distance: 187.3
copy p "[URL][DOMAIN_NAME]"
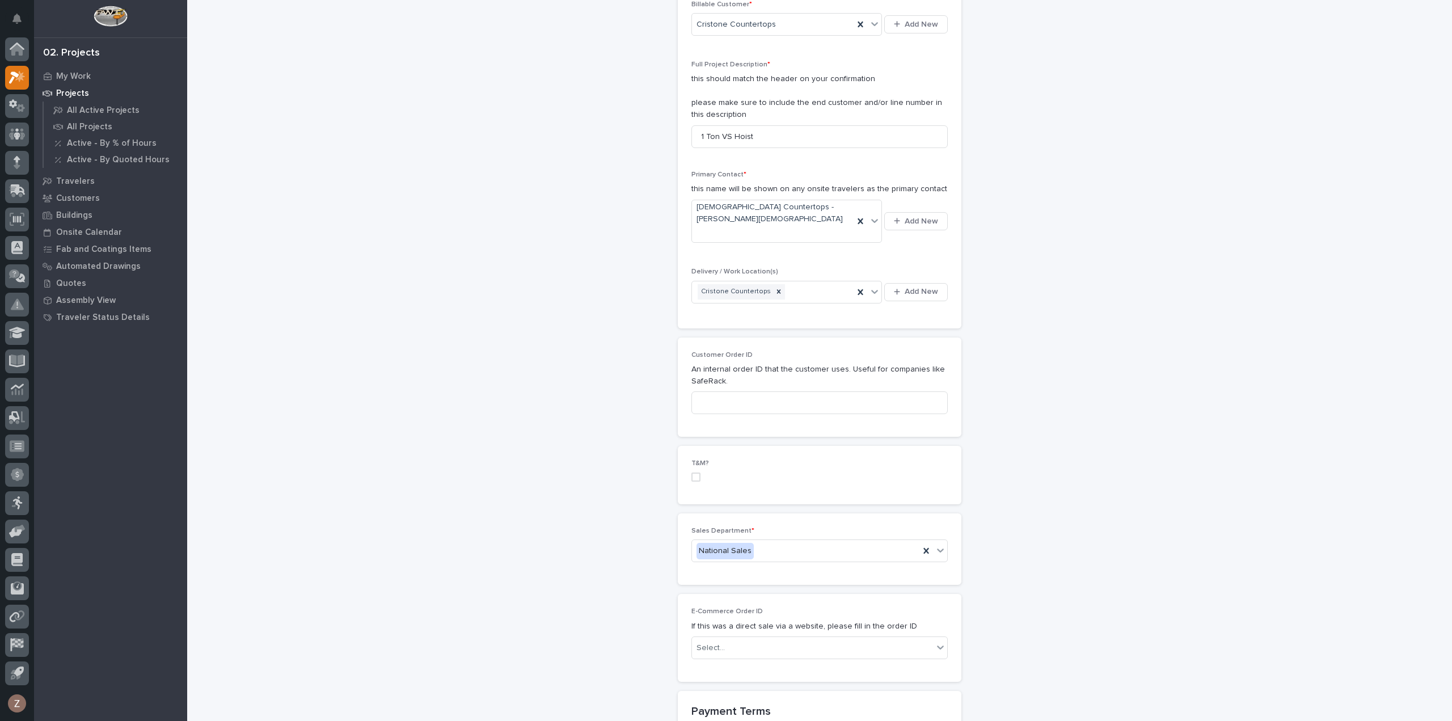
scroll to position [0, 0]
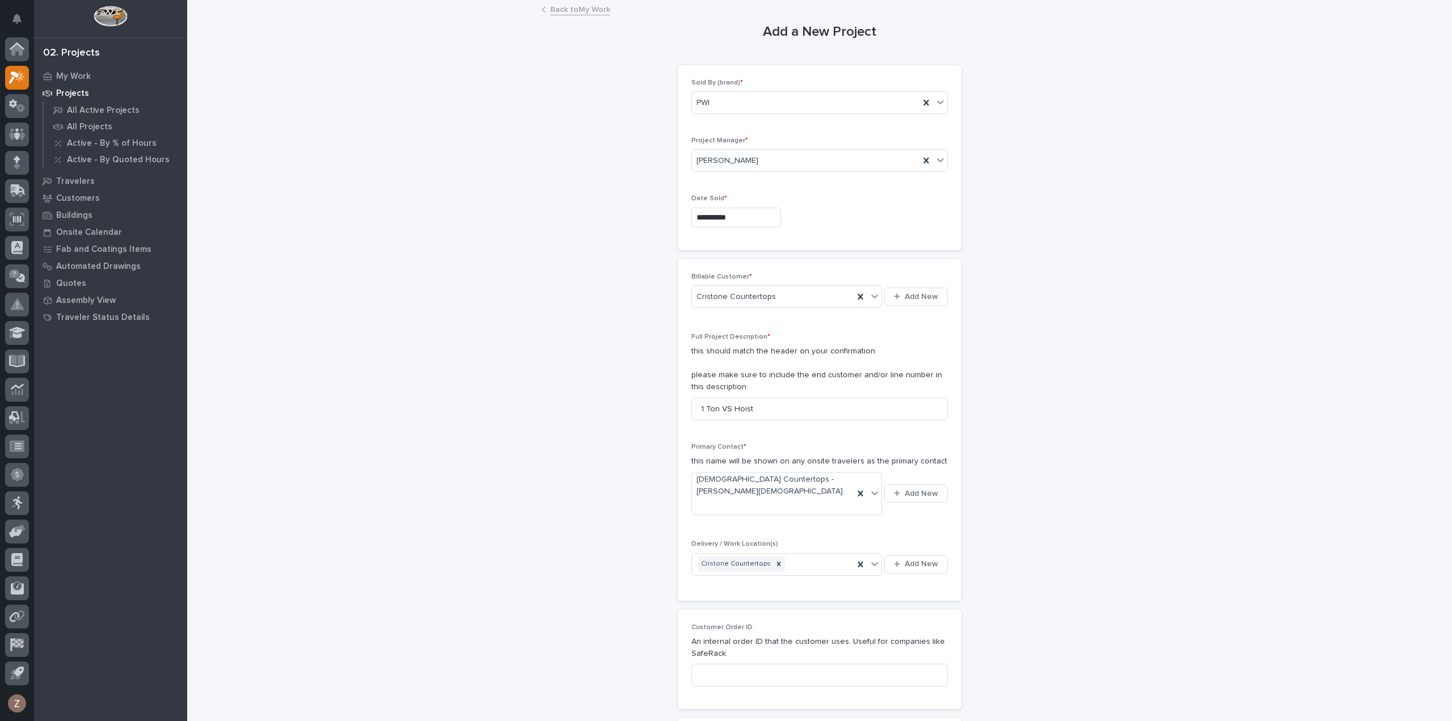
click at [580, 3] on link "Back to My Work" at bounding box center [580, 8] width 60 height 13
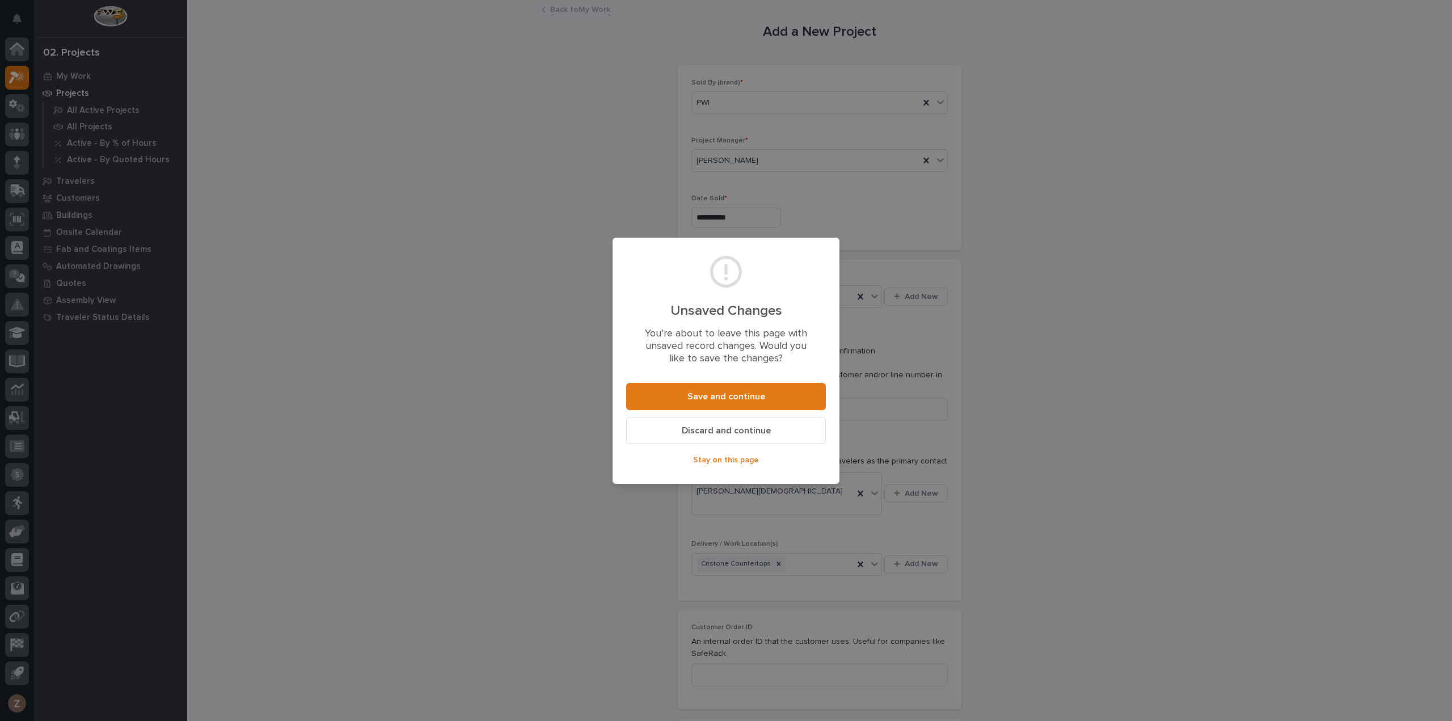
click at [755, 436] on span "Discard and continue" at bounding box center [726, 431] width 89 height 12
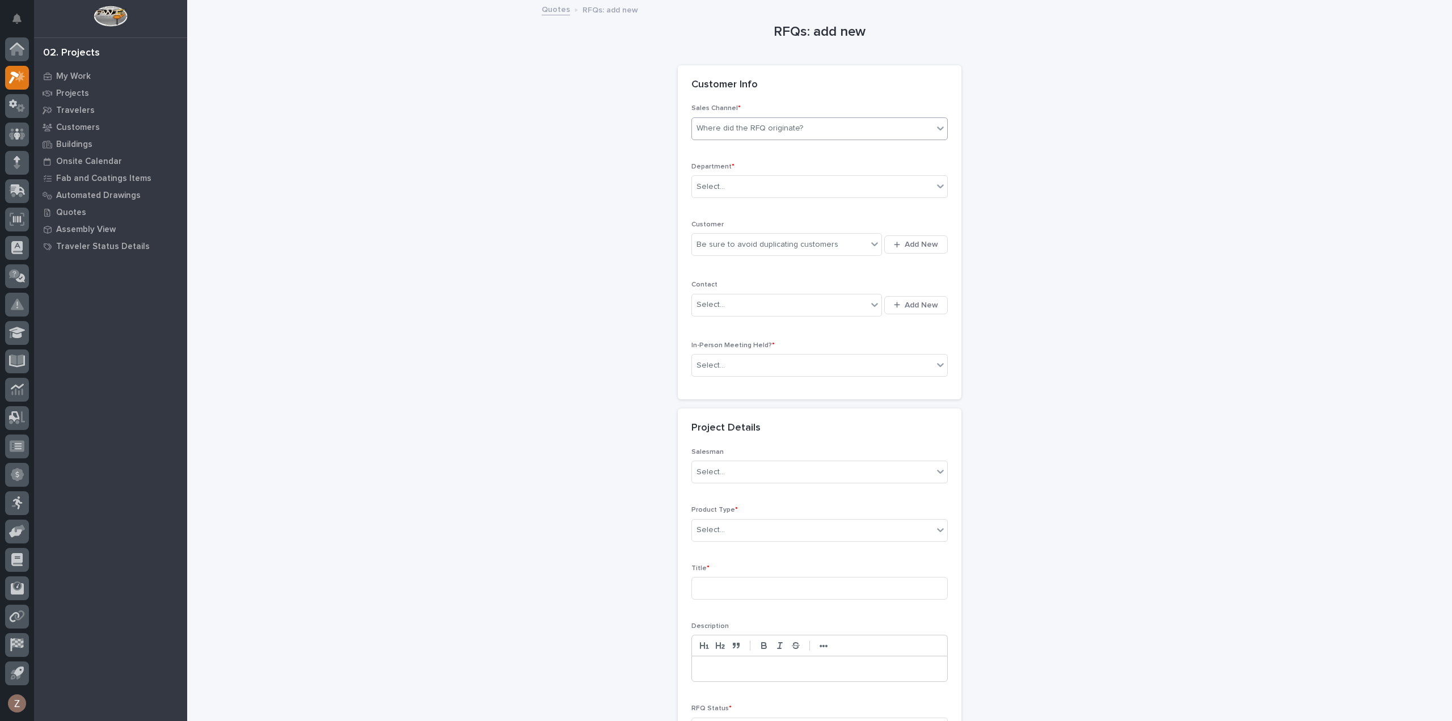
click at [778, 127] on div "Where did the RFQ originate?" at bounding box center [750, 129] width 107 height 12
click at [755, 165] on div "PWI" at bounding box center [815, 170] width 255 height 20
click at [743, 186] on div "Select..." at bounding box center [812, 187] width 241 height 19
click at [747, 203] on div "National Sales" at bounding box center [815, 207] width 255 height 20
click at [738, 245] on div "Be sure to avoid duplicating customers" at bounding box center [768, 245] width 142 height 12
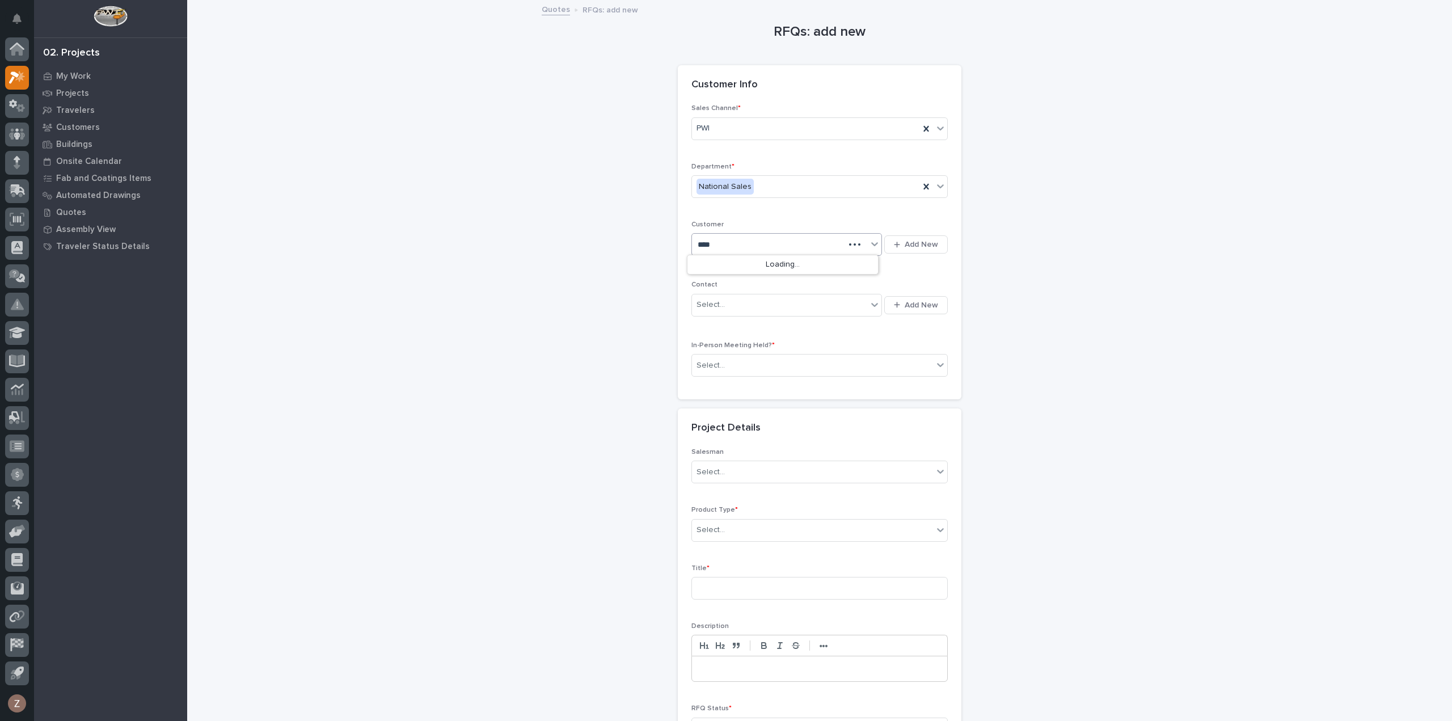
type input "*****"
click at [735, 271] on div "Cristone Countertops" at bounding box center [783, 265] width 191 height 20
drag, startPoint x: 743, startPoint y: 299, endPoint x: 744, endPoint y: 307, distance: 8.0
click at [743, 300] on div "Select..." at bounding box center [779, 305] width 175 height 19
type input "**********"
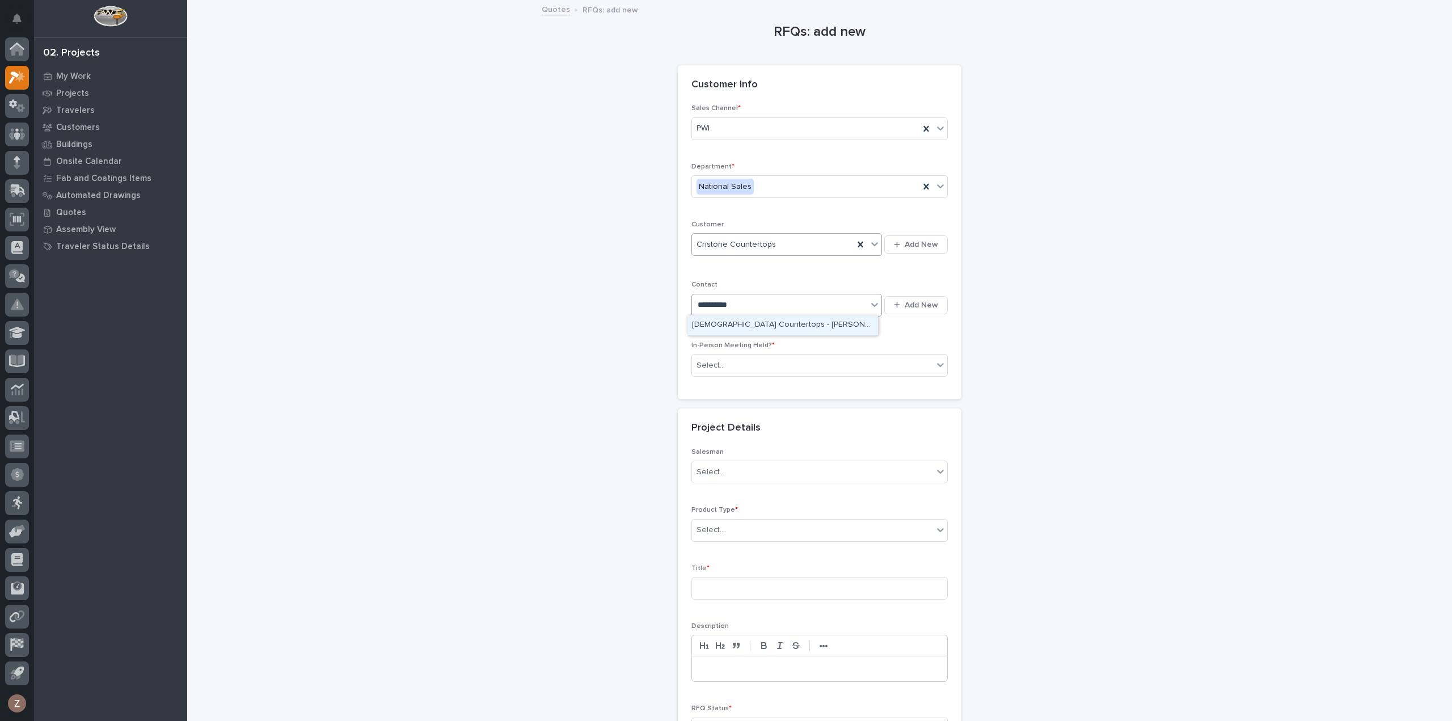
click at [717, 315] on div "[DEMOGRAPHIC_DATA] Countertops - [PERSON_NAME][DEMOGRAPHIC_DATA]" at bounding box center [783, 325] width 192 height 21
click at [714, 328] on div "[DEMOGRAPHIC_DATA] Countertops - [PERSON_NAME][DEMOGRAPHIC_DATA]" at bounding box center [783, 325] width 191 height 20
click at [732, 364] on div "Select..." at bounding box center [812, 365] width 241 height 19
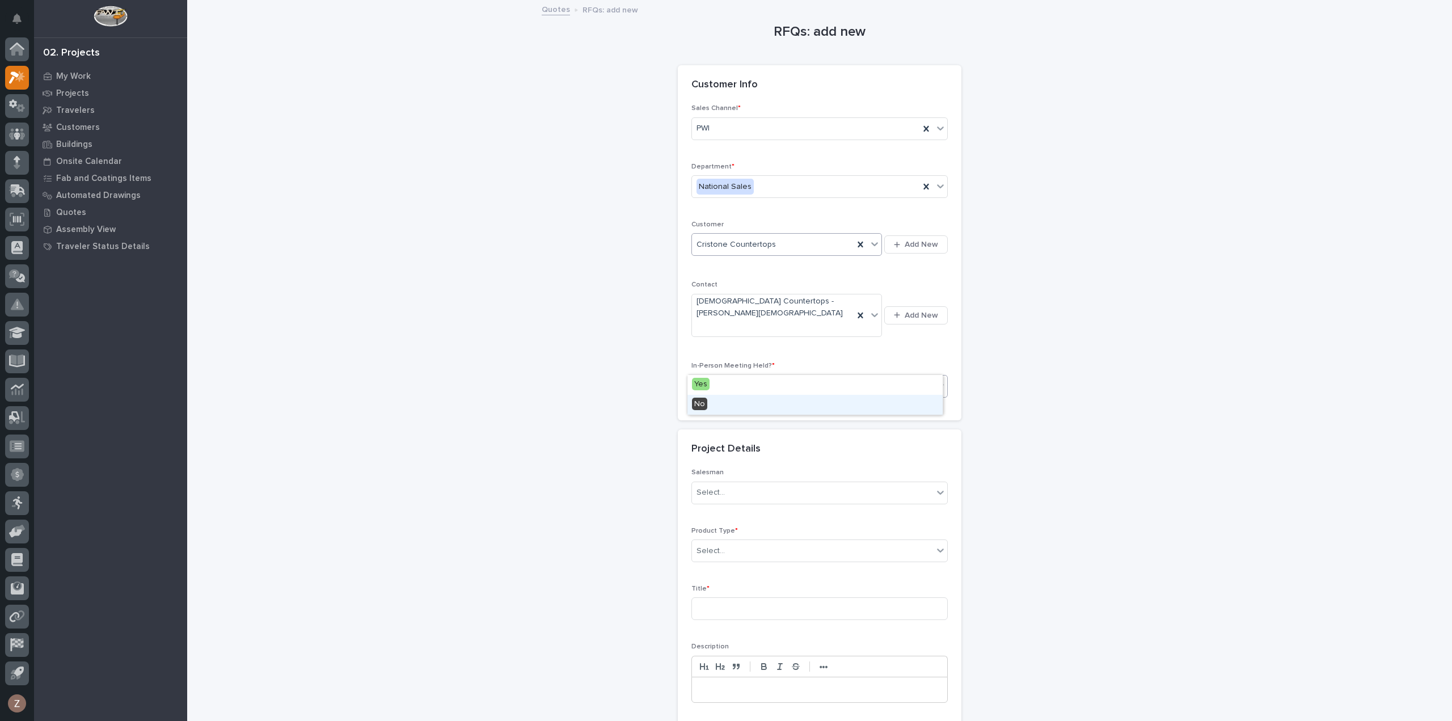
click at [733, 405] on div "No" at bounding box center [815, 405] width 255 height 20
click at [730, 483] on div "Select..." at bounding box center [812, 492] width 241 height 19
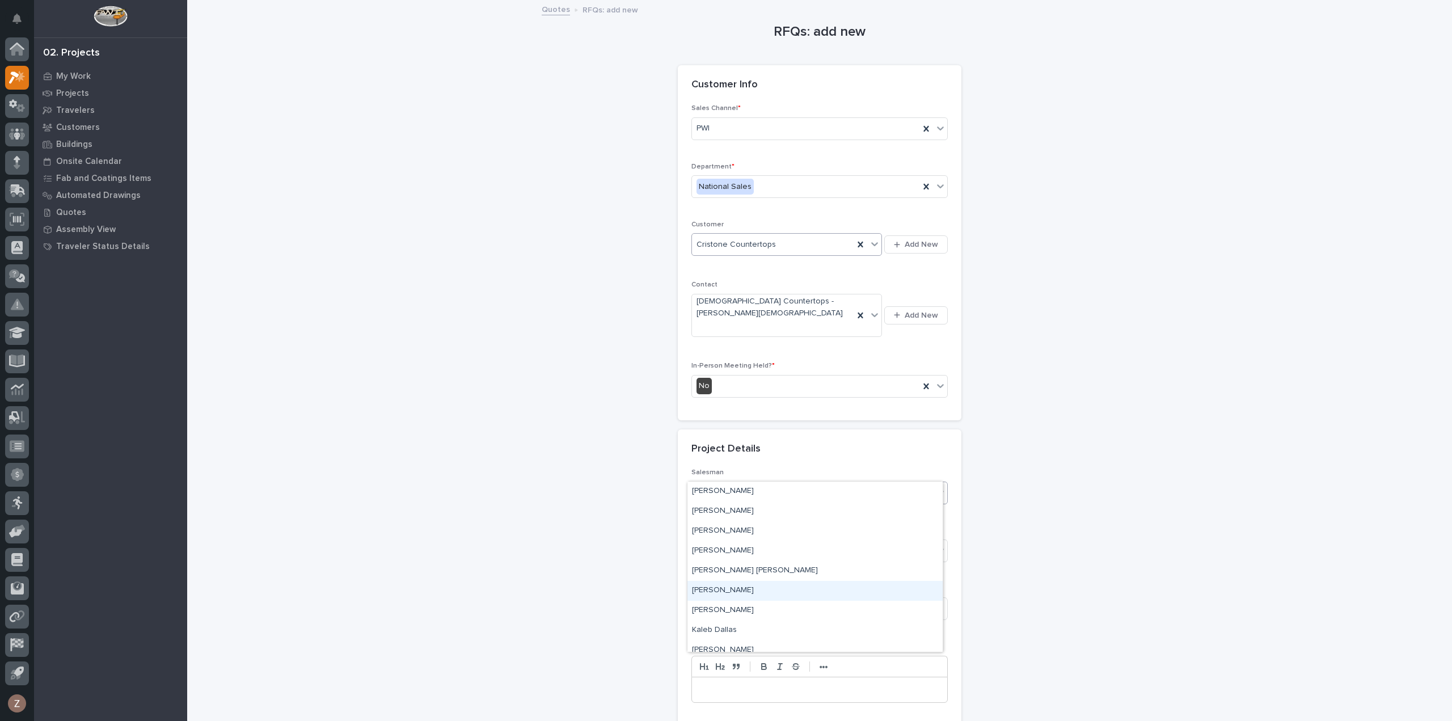
scroll to position [247, 0]
click at [739, 621] on div "[PERSON_NAME]" at bounding box center [815, 622] width 255 height 20
click at [764, 542] on div "Select..." at bounding box center [812, 551] width 241 height 19
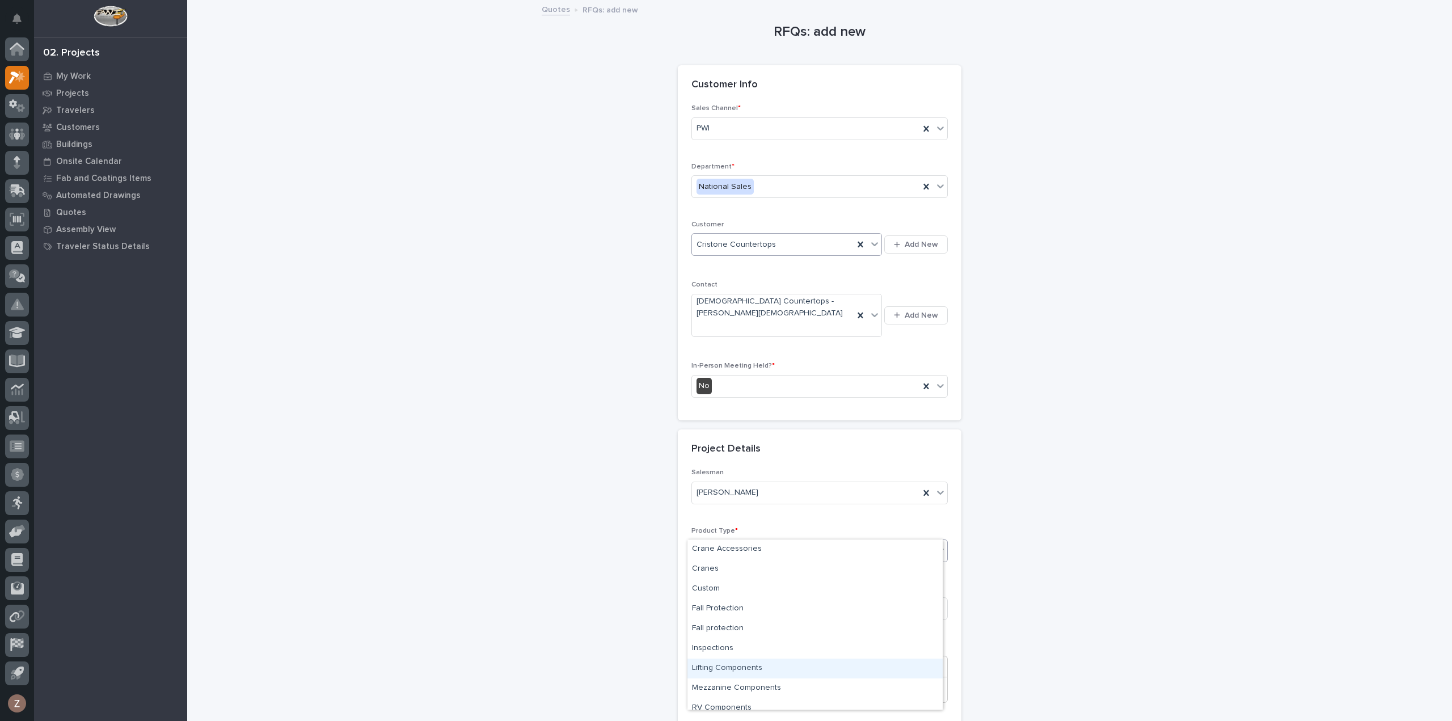
scroll to position [28, 0]
click at [786, 641] on div "Lifting Components" at bounding box center [815, 640] width 255 height 20
click at [761, 597] on input at bounding box center [820, 608] width 256 height 23
type input "1"
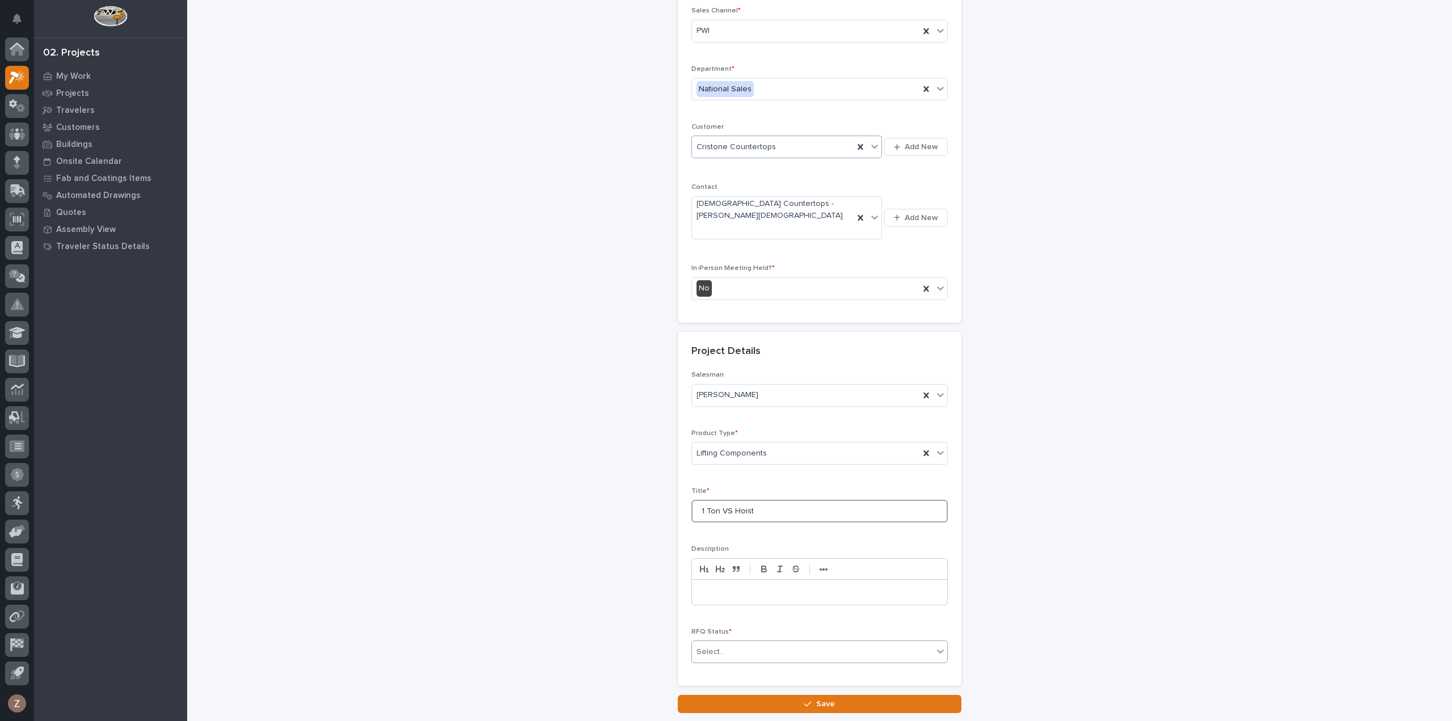
scroll to position [154, 0]
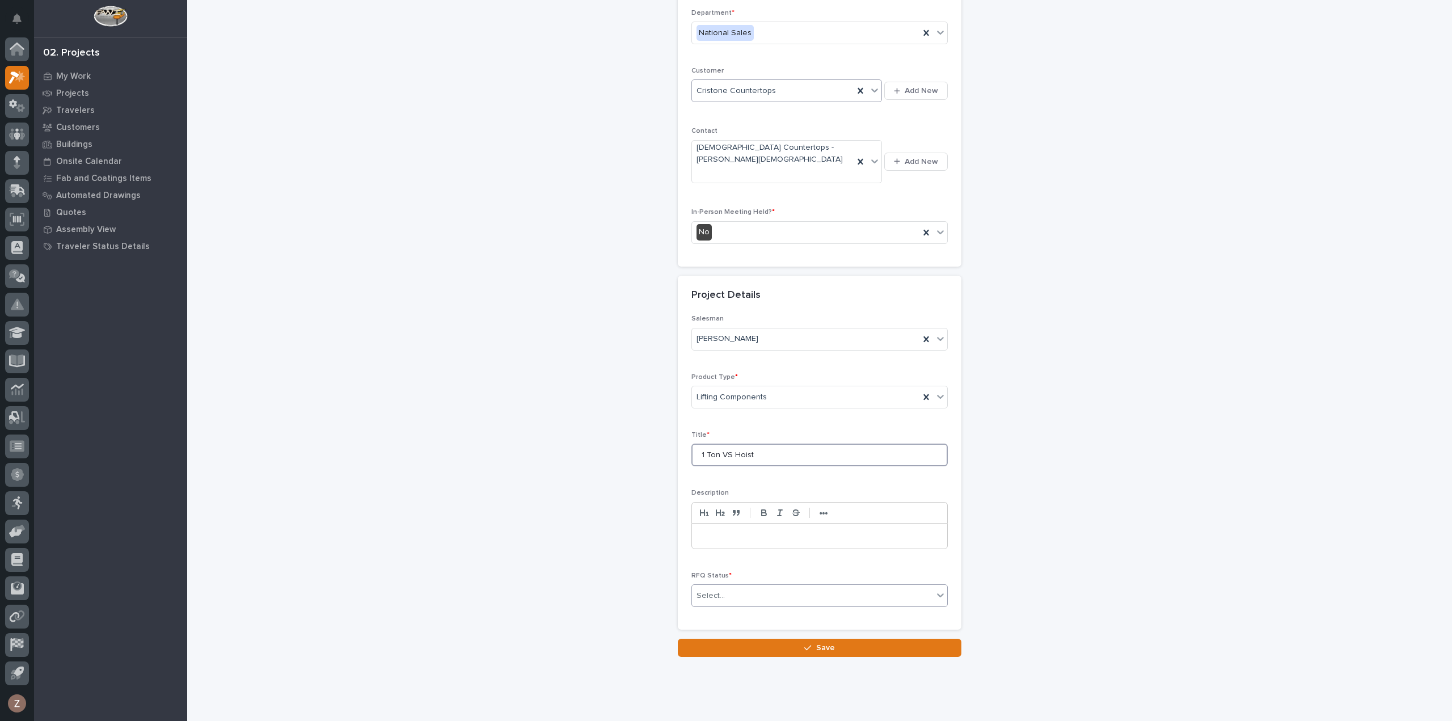
type input "1 Ton VS Hoist"
click at [751, 587] on div "Select..." at bounding box center [812, 596] width 241 height 19
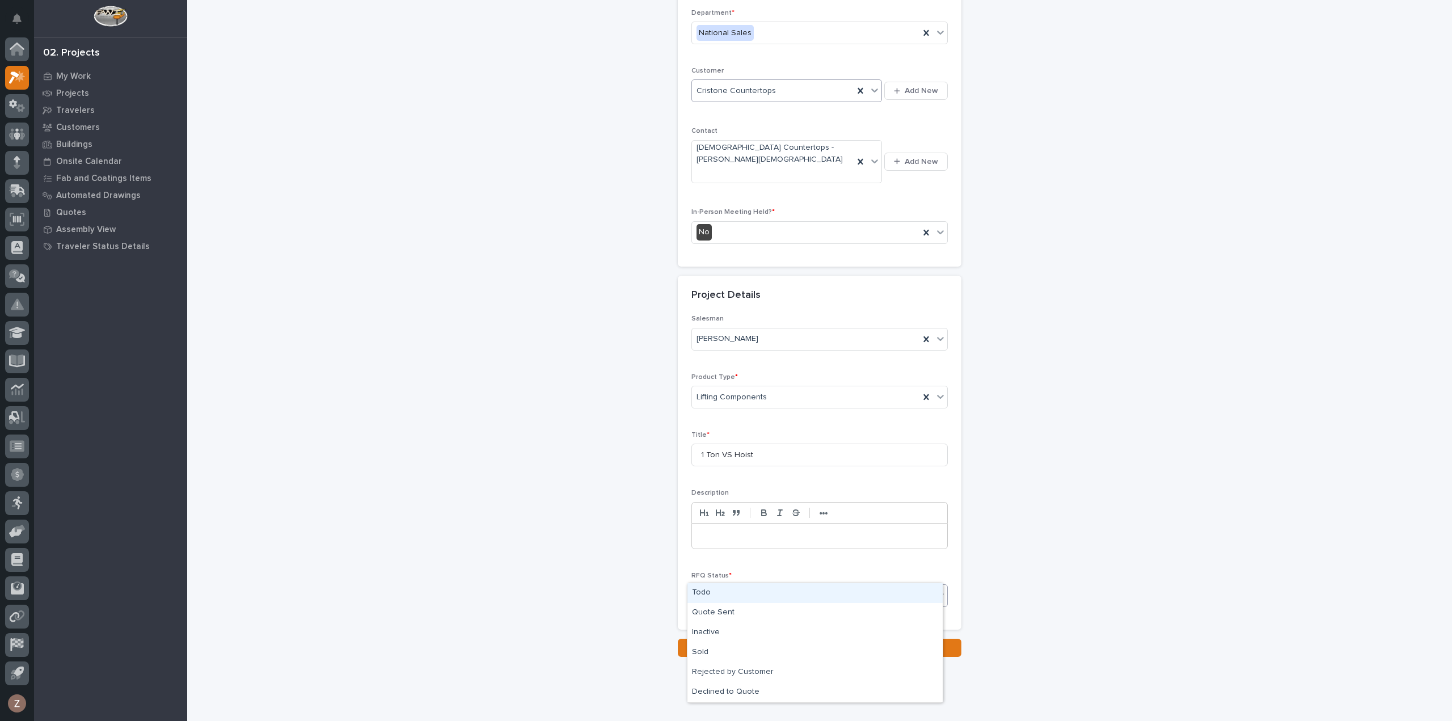
drag, startPoint x: 747, startPoint y: 593, endPoint x: 755, endPoint y: 594, distance: 8.0
click at [747, 593] on div "Todo" at bounding box center [815, 593] width 255 height 20
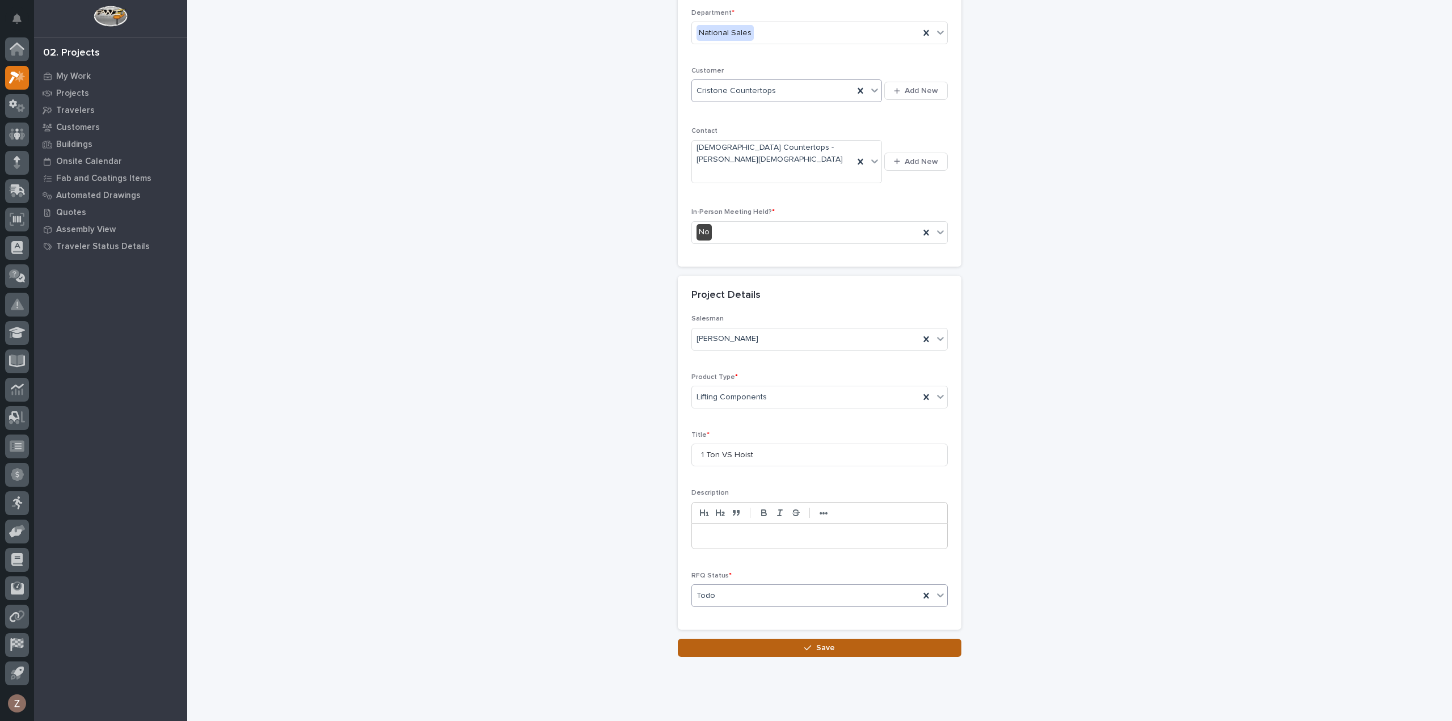
click at [816, 643] on span "Save" at bounding box center [825, 648] width 19 height 10
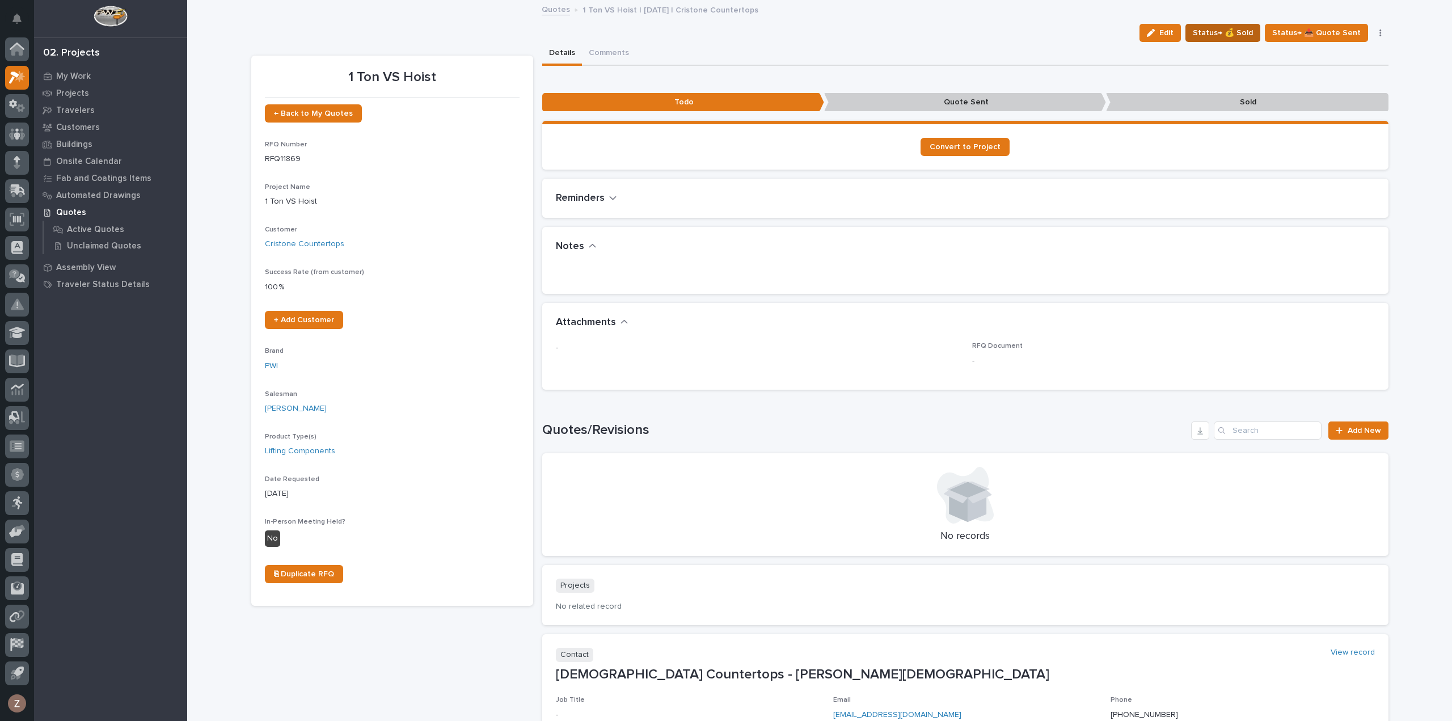
click at [1238, 31] on span "Status→ 💰 Sold" at bounding box center [1223, 33] width 60 height 14
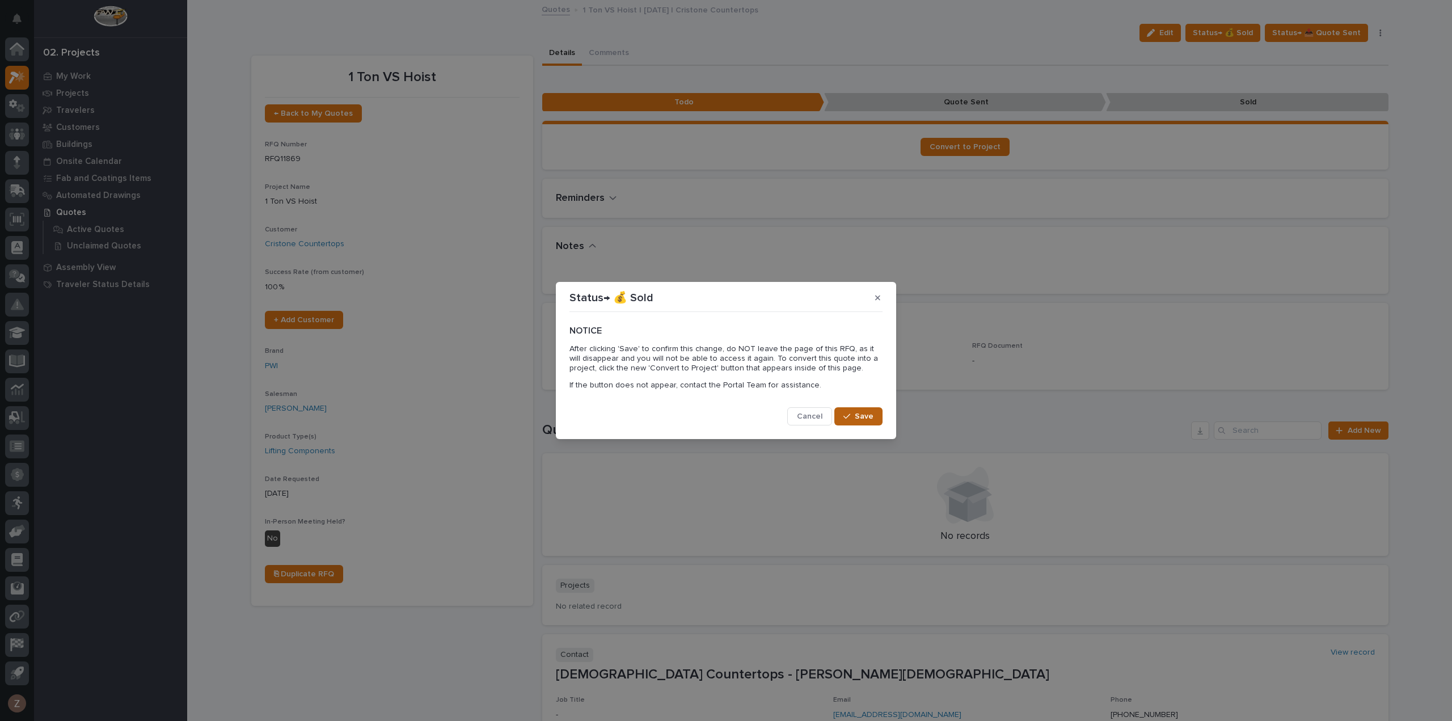
click at [874, 417] on button "Save" at bounding box center [859, 416] width 48 height 18
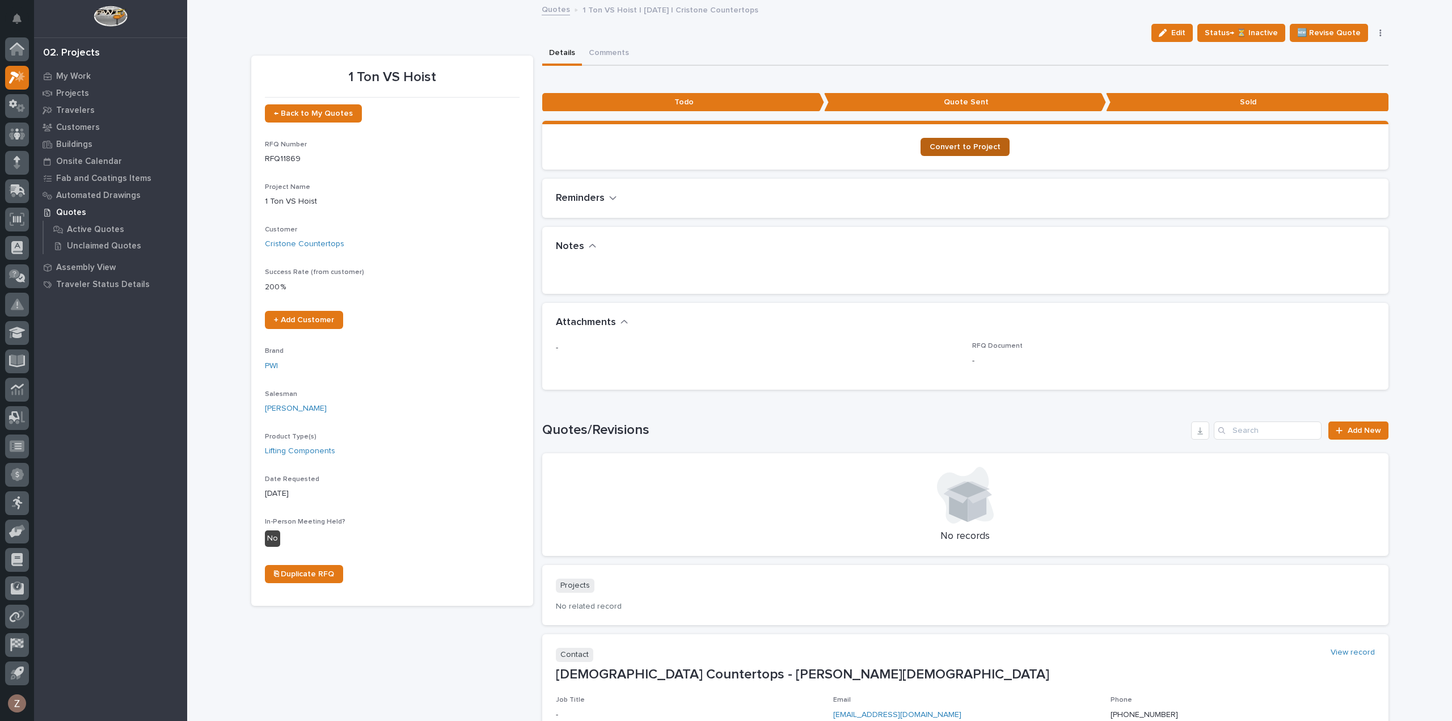
click at [976, 151] on link "Convert to Project" at bounding box center [965, 147] width 89 height 18
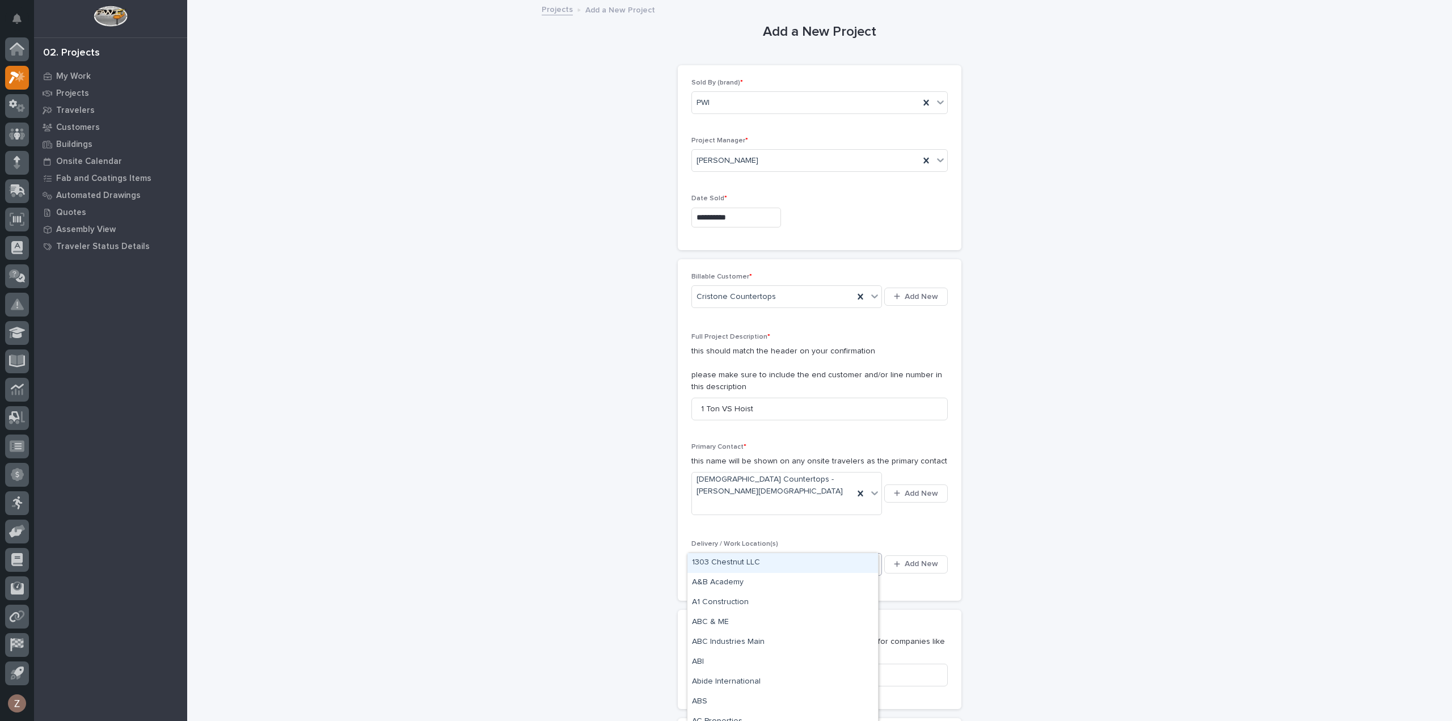
click at [770, 553] on div "Select..." at bounding box center [787, 564] width 191 height 23
type input "********"
click at [758, 568] on div "Cristone Countertops" at bounding box center [783, 563] width 191 height 20
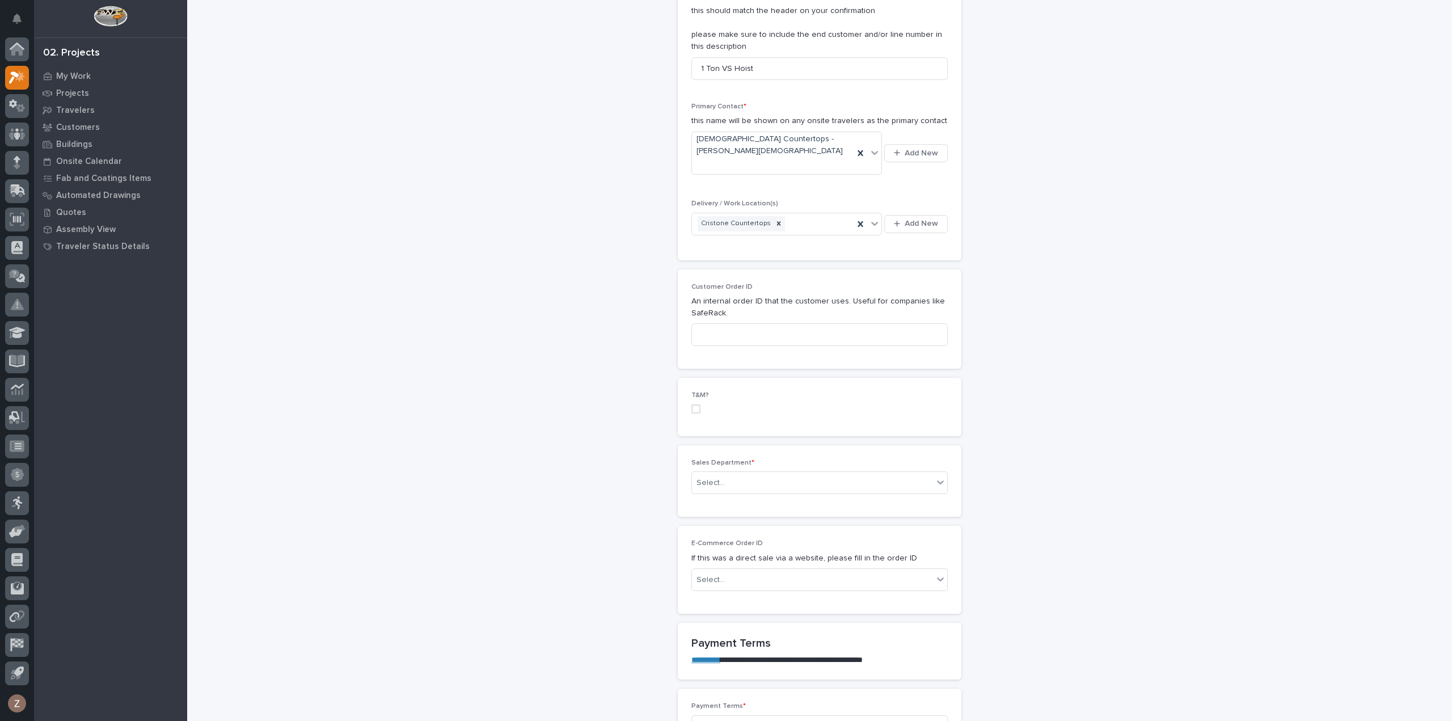
click at [769, 459] on div "Sales Department * Select..." at bounding box center [820, 481] width 256 height 44
click at [771, 474] on div "Select..." at bounding box center [812, 483] width 241 height 19
click at [757, 484] on div "National Sales" at bounding box center [815, 481] width 255 height 20
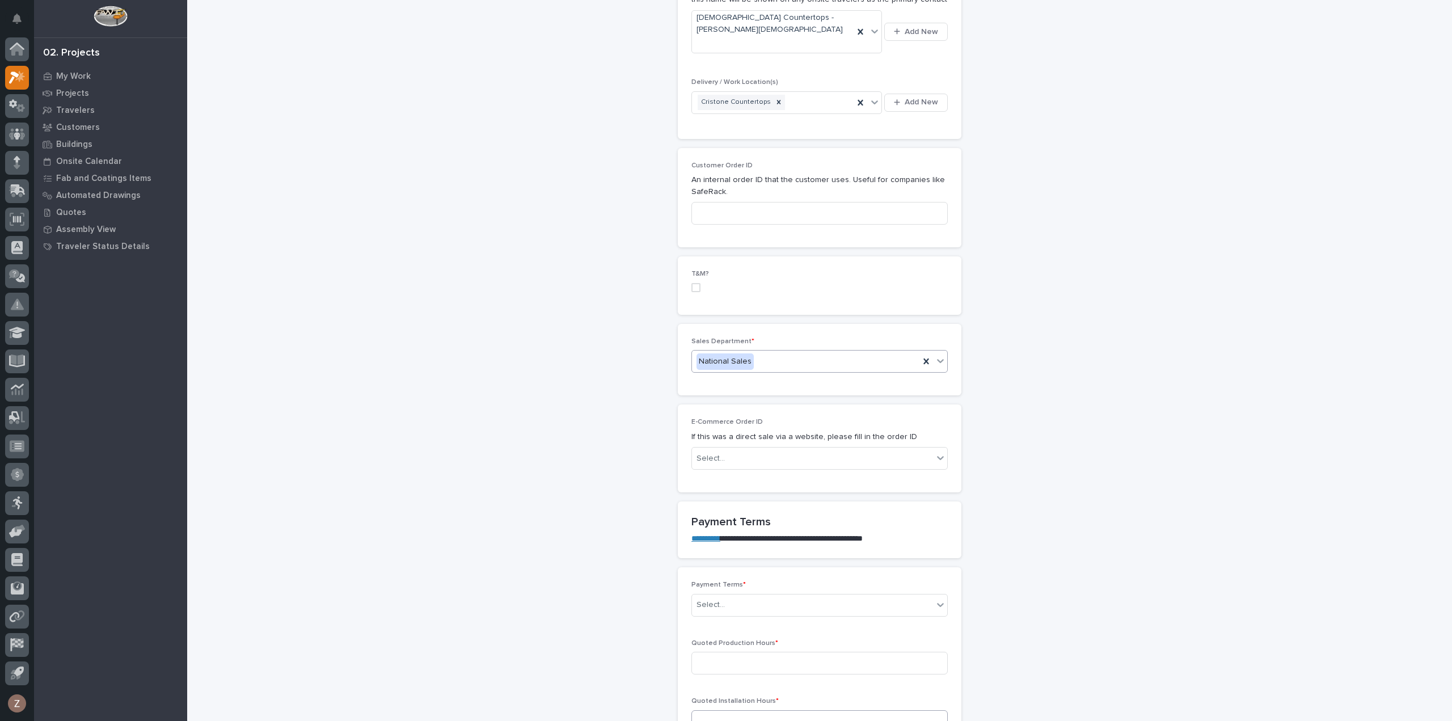
scroll to position [567, 0]
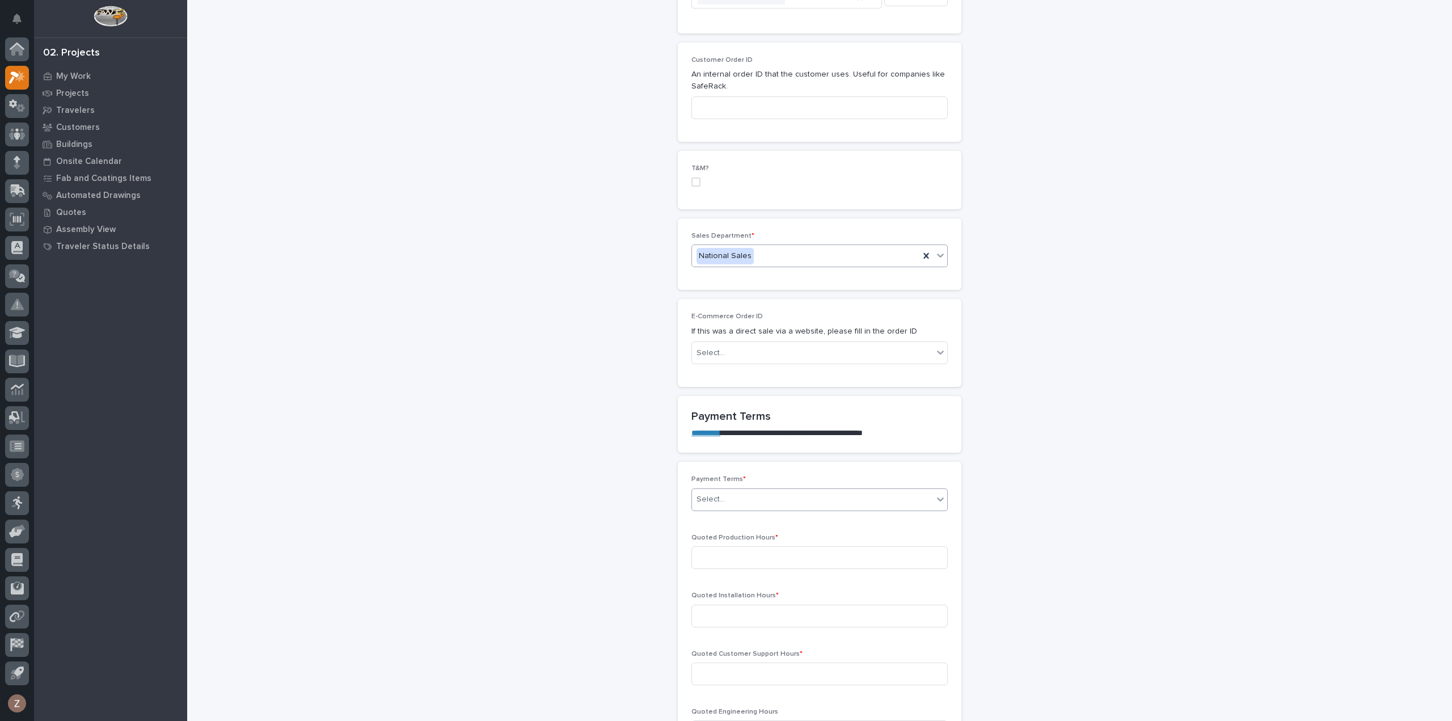
click at [738, 490] on div "Select..." at bounding box center [812, 499] width 241 height 19
click at [758, 589] on div "Other" at bounding box center [815, 597] width 255 height 20
click at [722, 546] on input at bounding box center [820, 557] width 256 height 23
type input "0"
click at [738, 608] on div "Quoted Installation Hours *" at bounding box center [820, 614] width 256 height 44
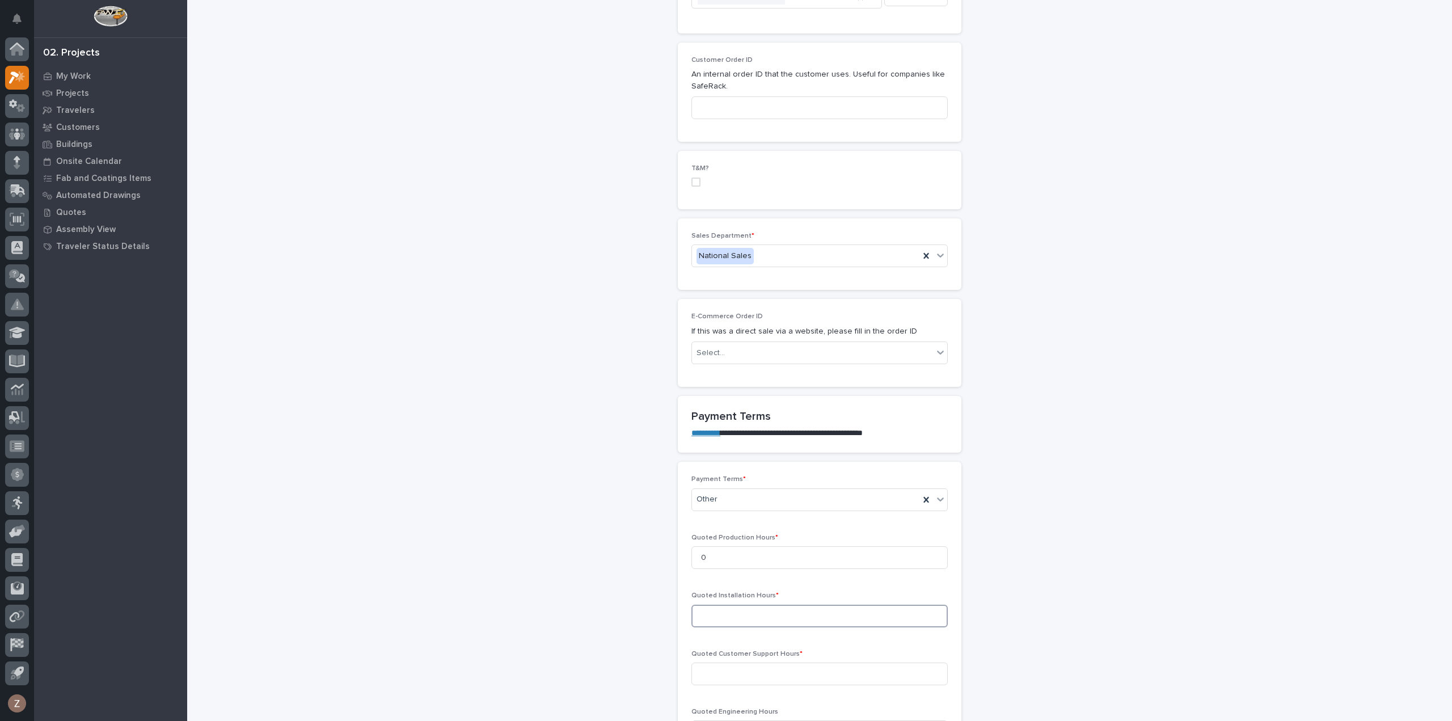
click at [738, 605] on input at bounding box center [820, 616] width 256 height 23
type input "0"
click at [755, 663] on input at bounding box center [820, 674] width 256 height 23
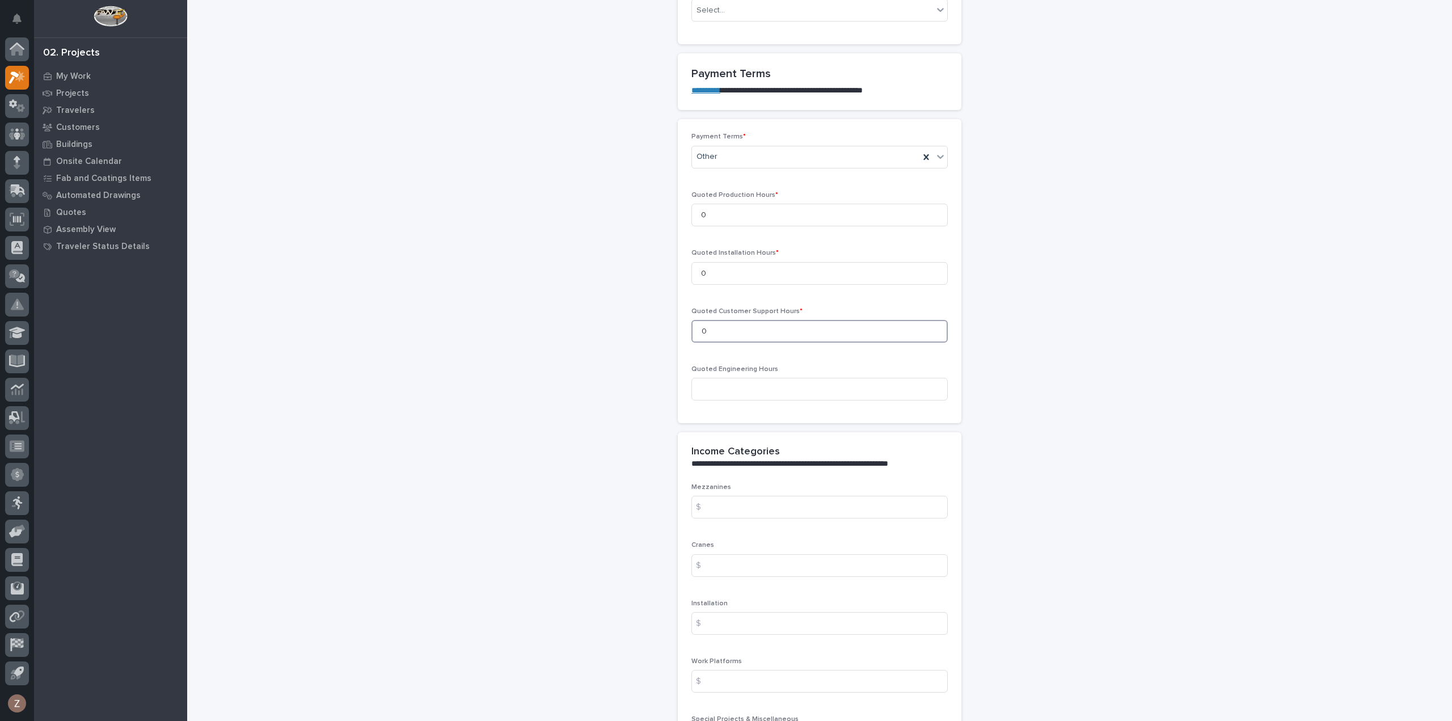
scroll to position [965, 0]
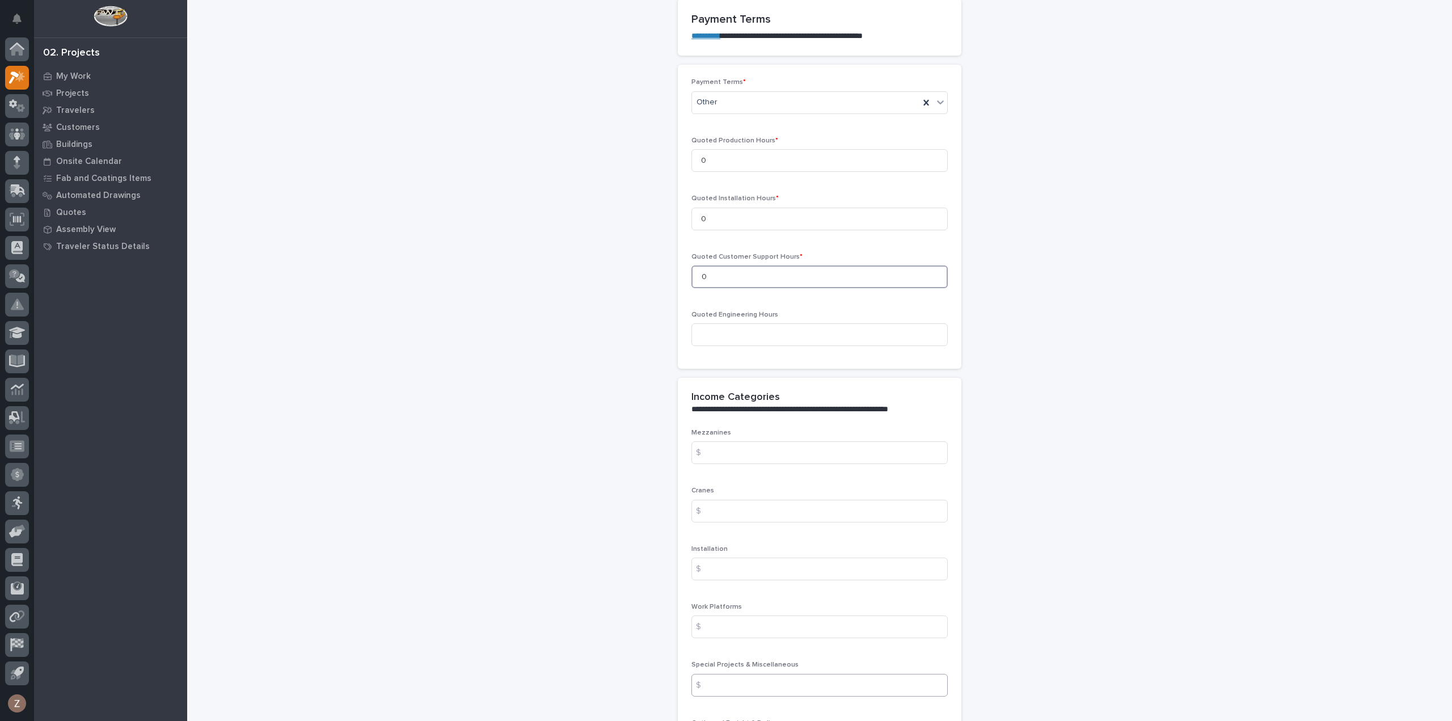
type input "0"
click at [753, 674] on input at bounding box center [820, 685] width 256 height 23
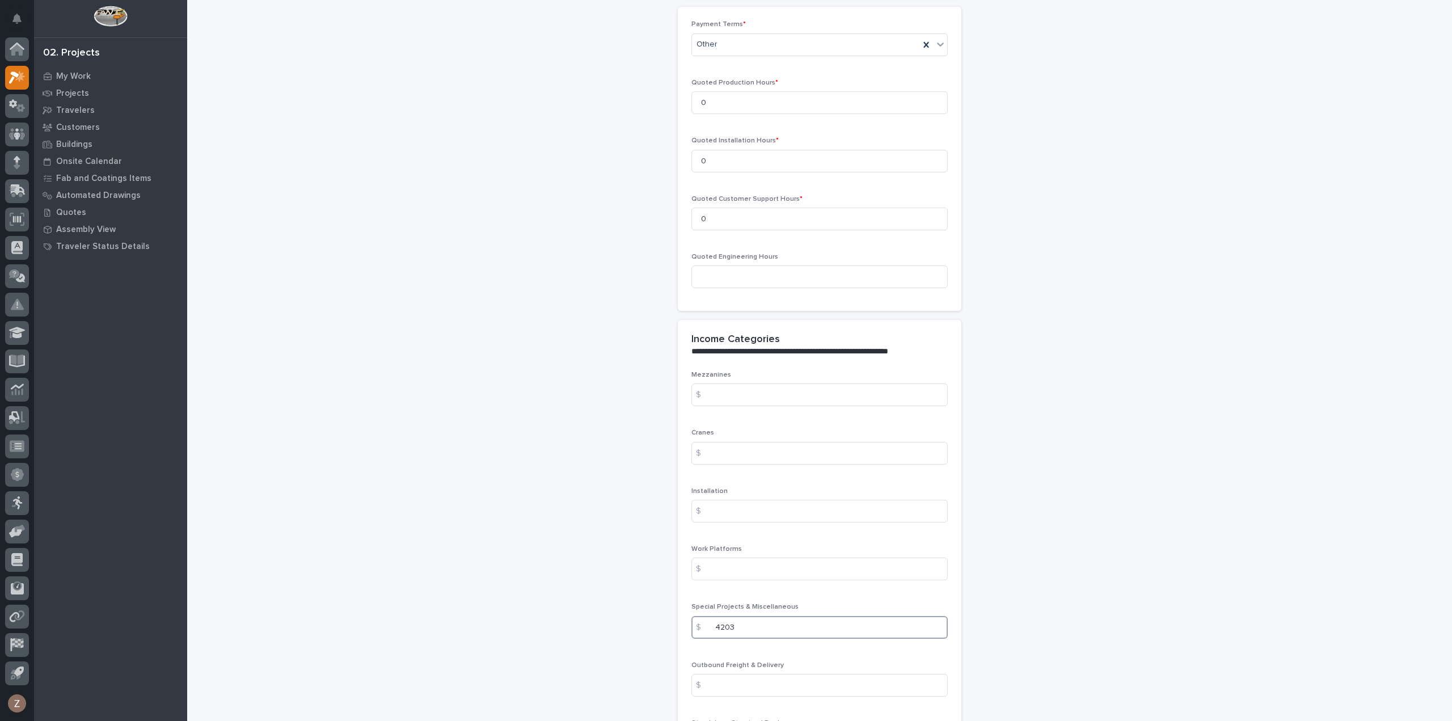
scroll to position [1078, 0]
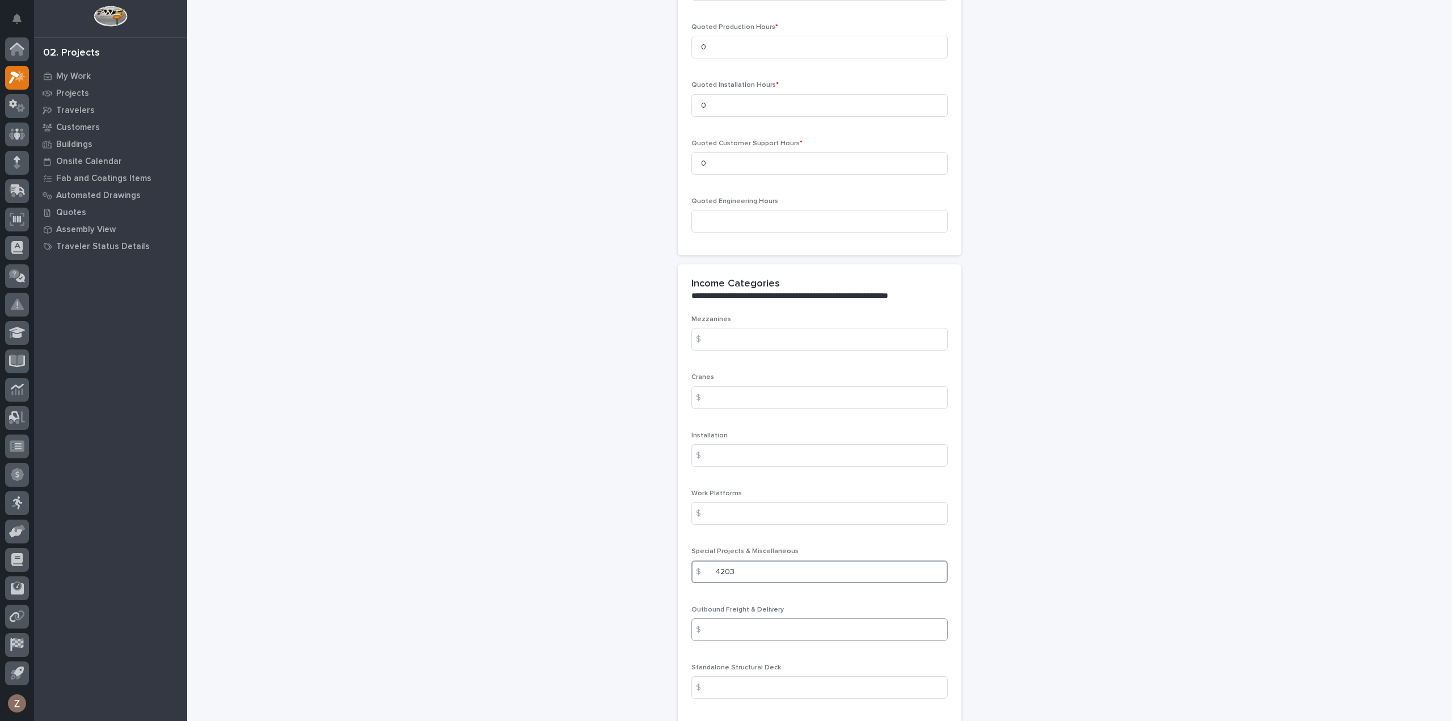
type input "4203"
click at [755, 618] on input at bounding box center [820, 629] width 256 height 23
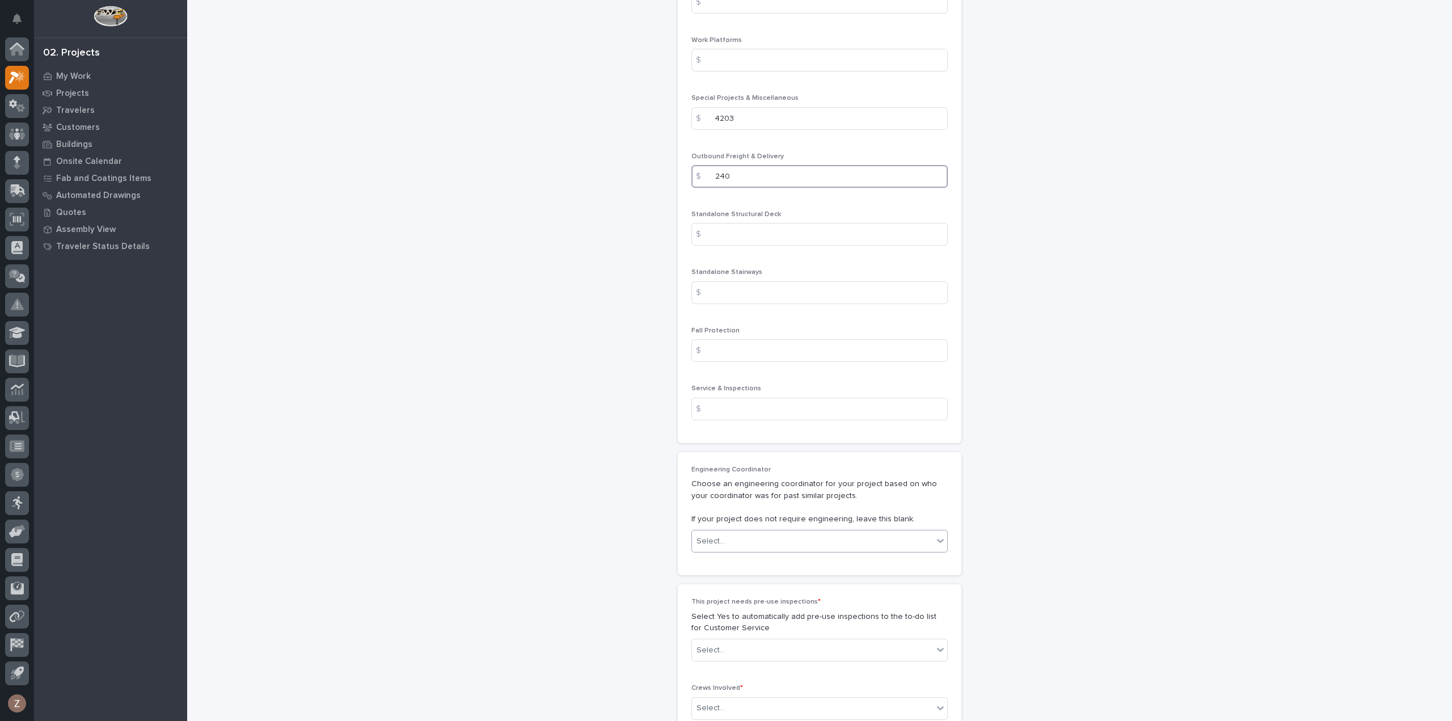
scroll to position [1532, 0]
type input "240"
click at [771, 532] on div "Select..." at bounding box center [812, 541] width 241 height 19
click at [788, 641] on div "Select..." at bounding box center [812, 650] width 241 height 19
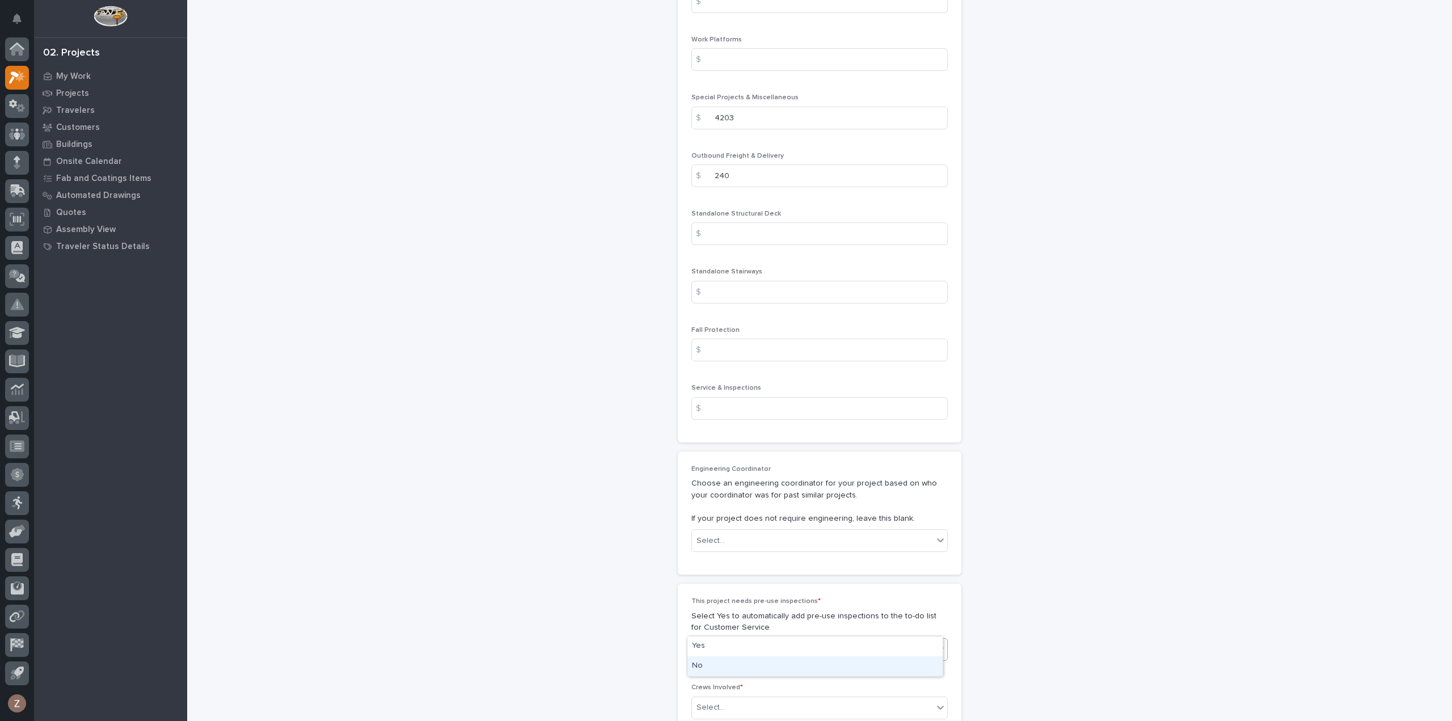
click at [777, 658] on div "No" at bounding box center [815, 666] width 255 height 20
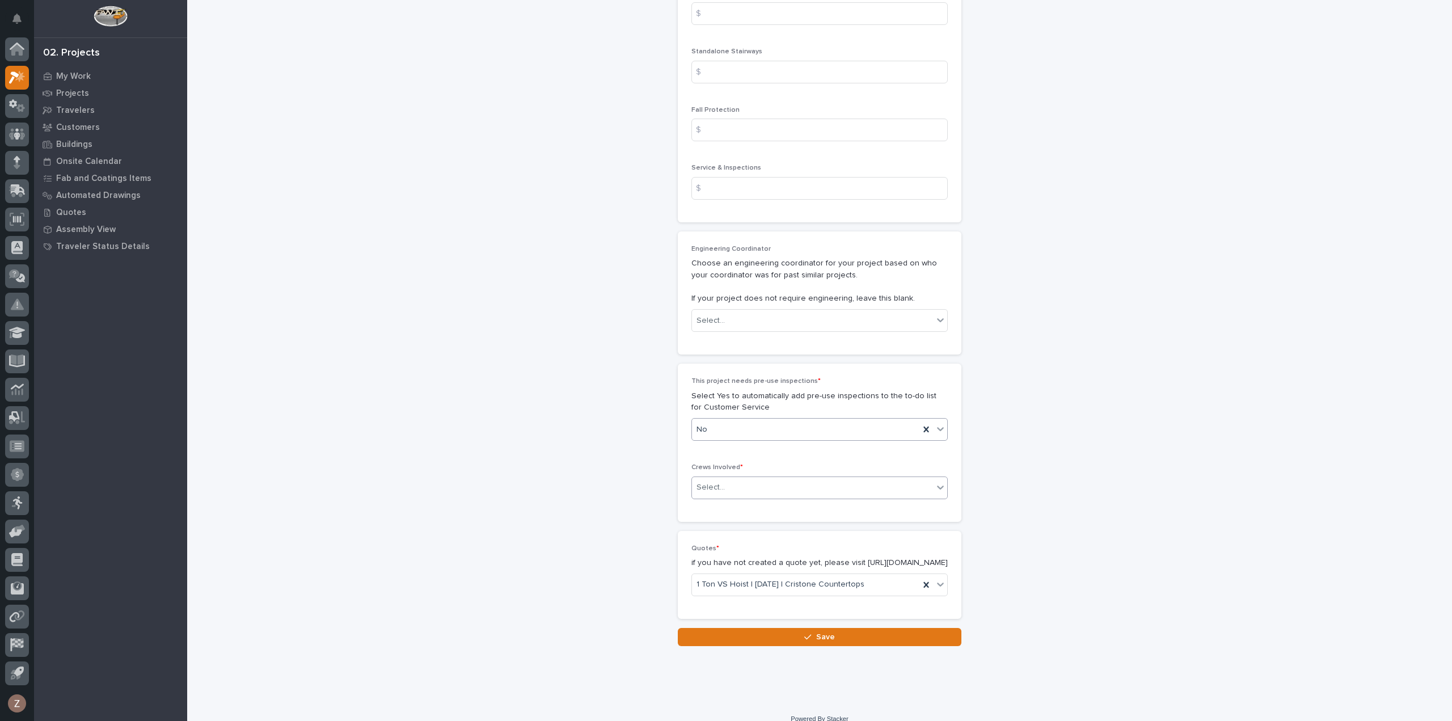
click at [774, 478] on div "Select..." at bounding box center [812, 487] width 241 height 19
click at [755, 484] on div "Production" at bounding box center [815, 484] width 255 height 20
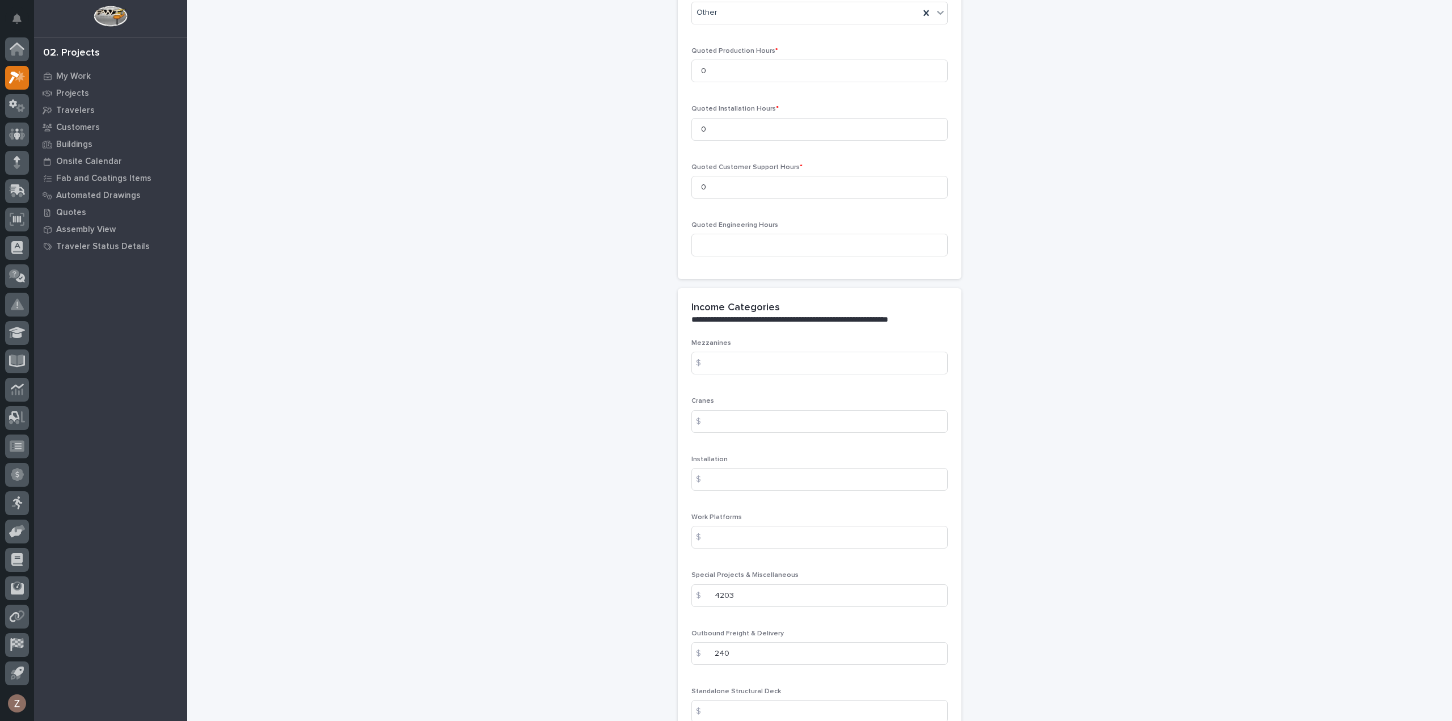
scroll to position [941, 0]
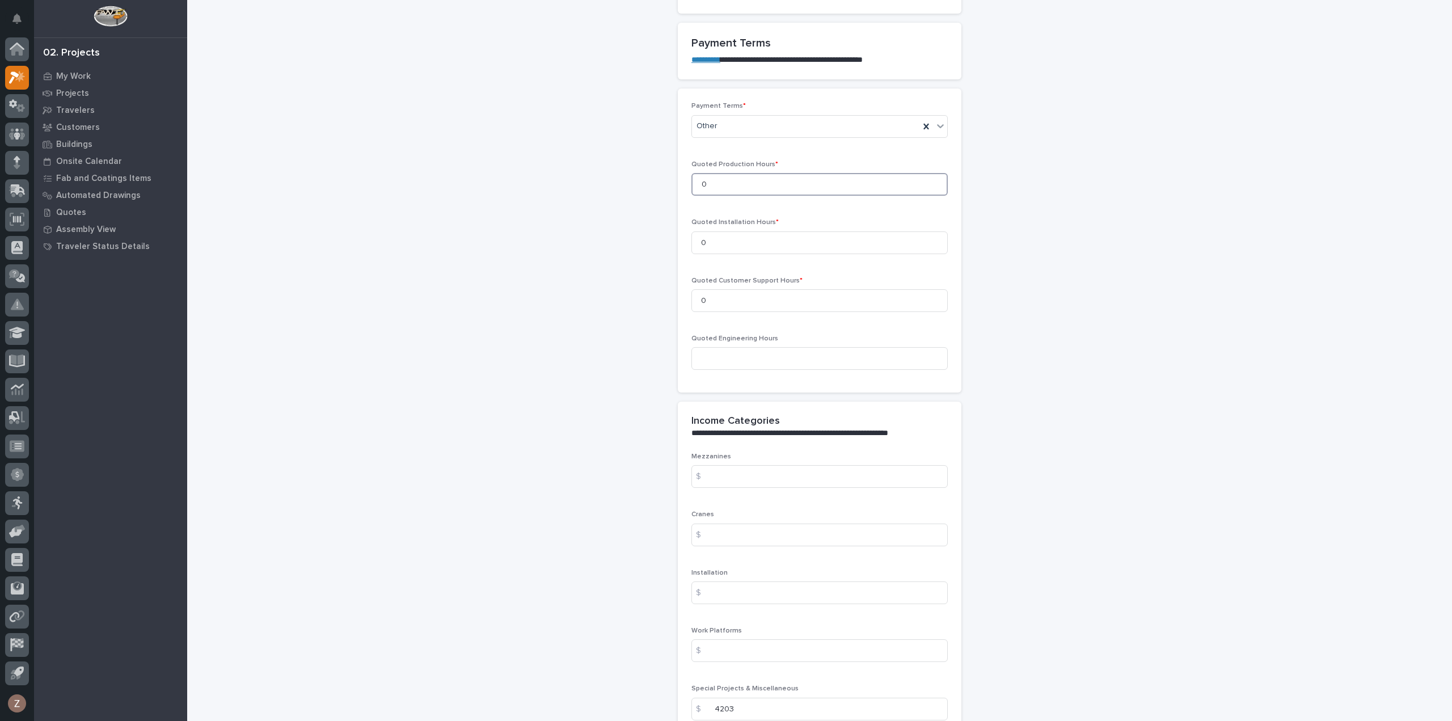
drag, startPoint x: 709, startPoint y: 162, endPoint x: 626, endPoint y: 165, distance: 82.9
click at [632, 165] on div "**********" at bounding box center [820, 307] width 1138 height 2494
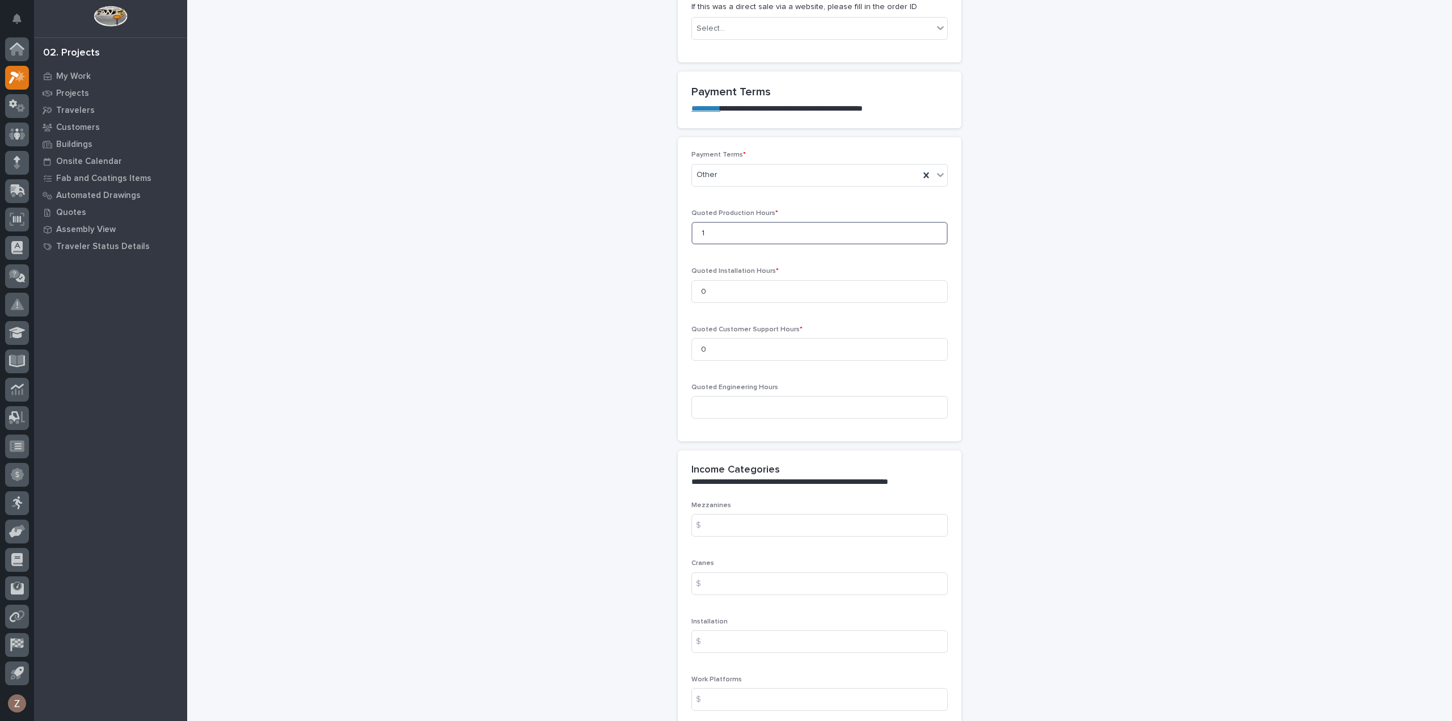
type input "1"
click at [1128, 327] on div "**********" at bounding box center [820, 307] width 1138 height 2397
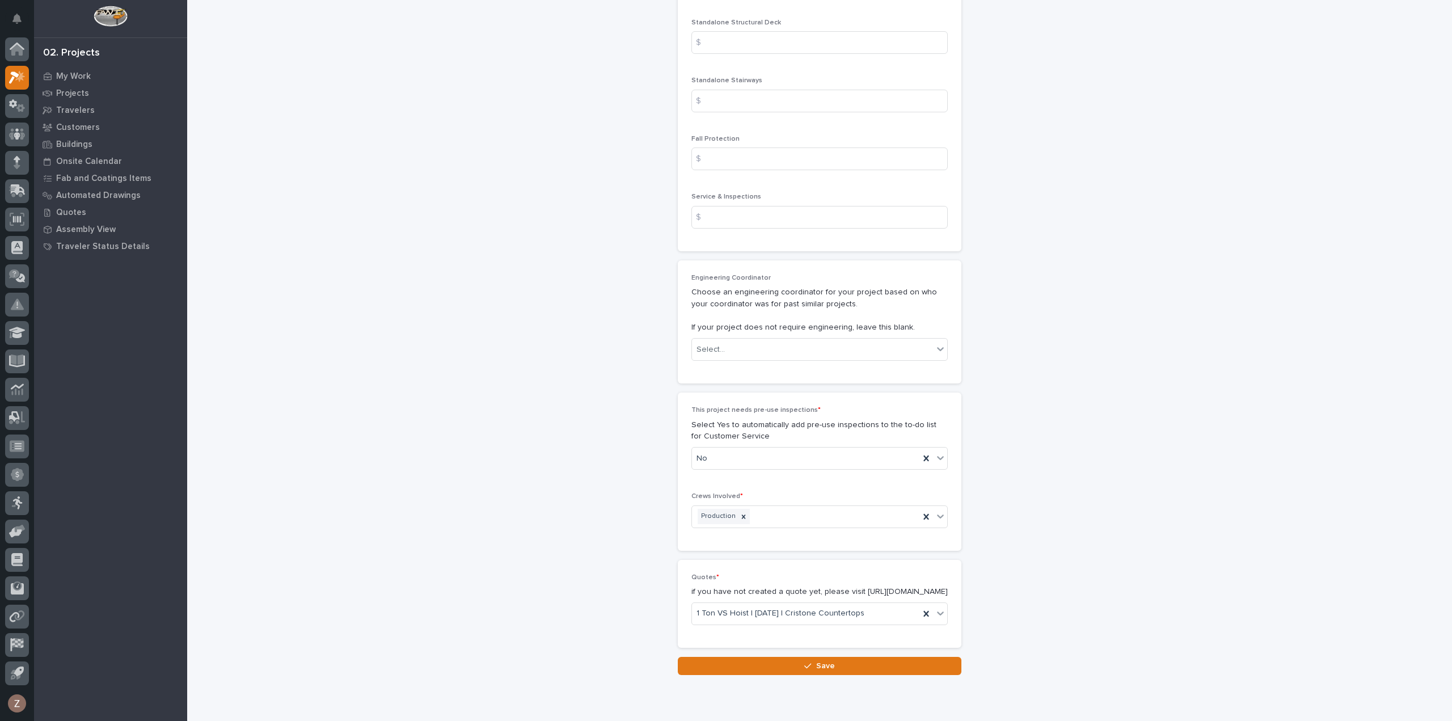
scroll to position [1752, 0]
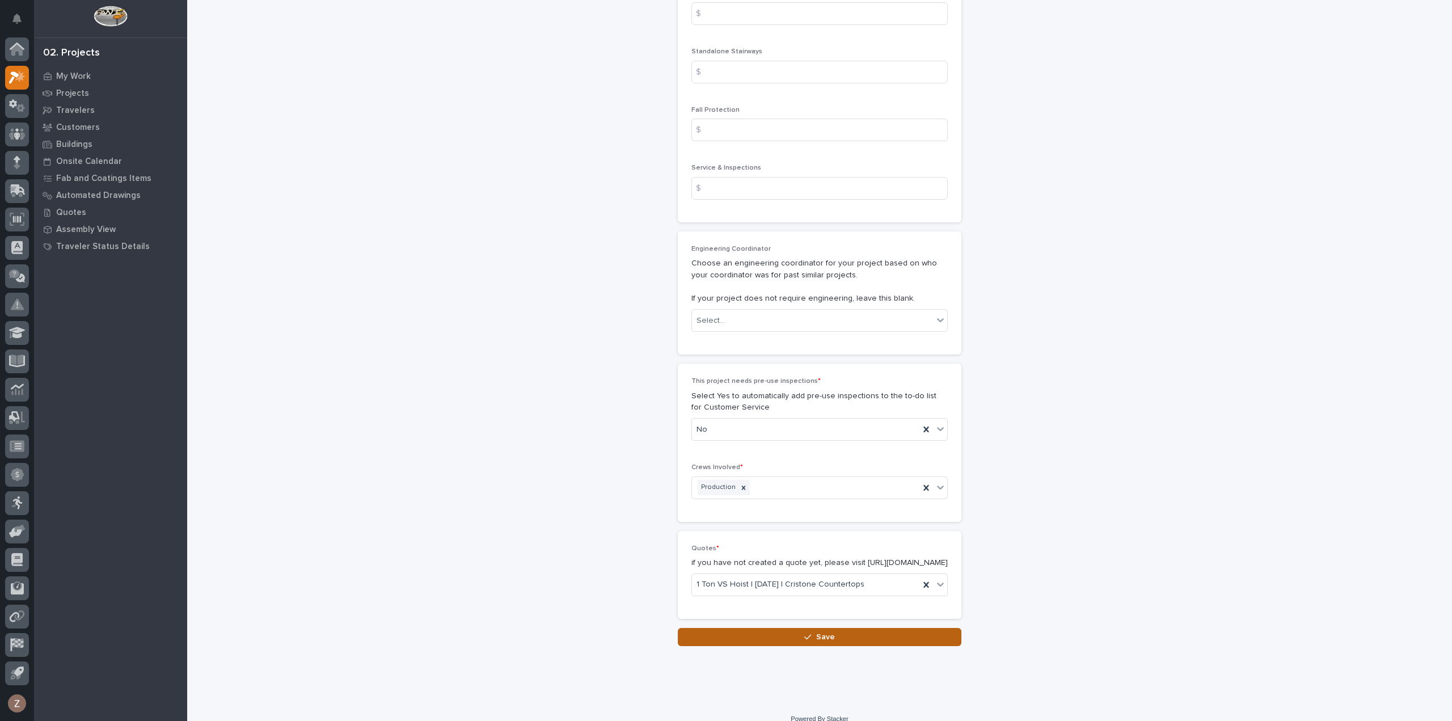
click at [848, 628] on button "Save" at bounding box center [820, 637] width 284 height 18
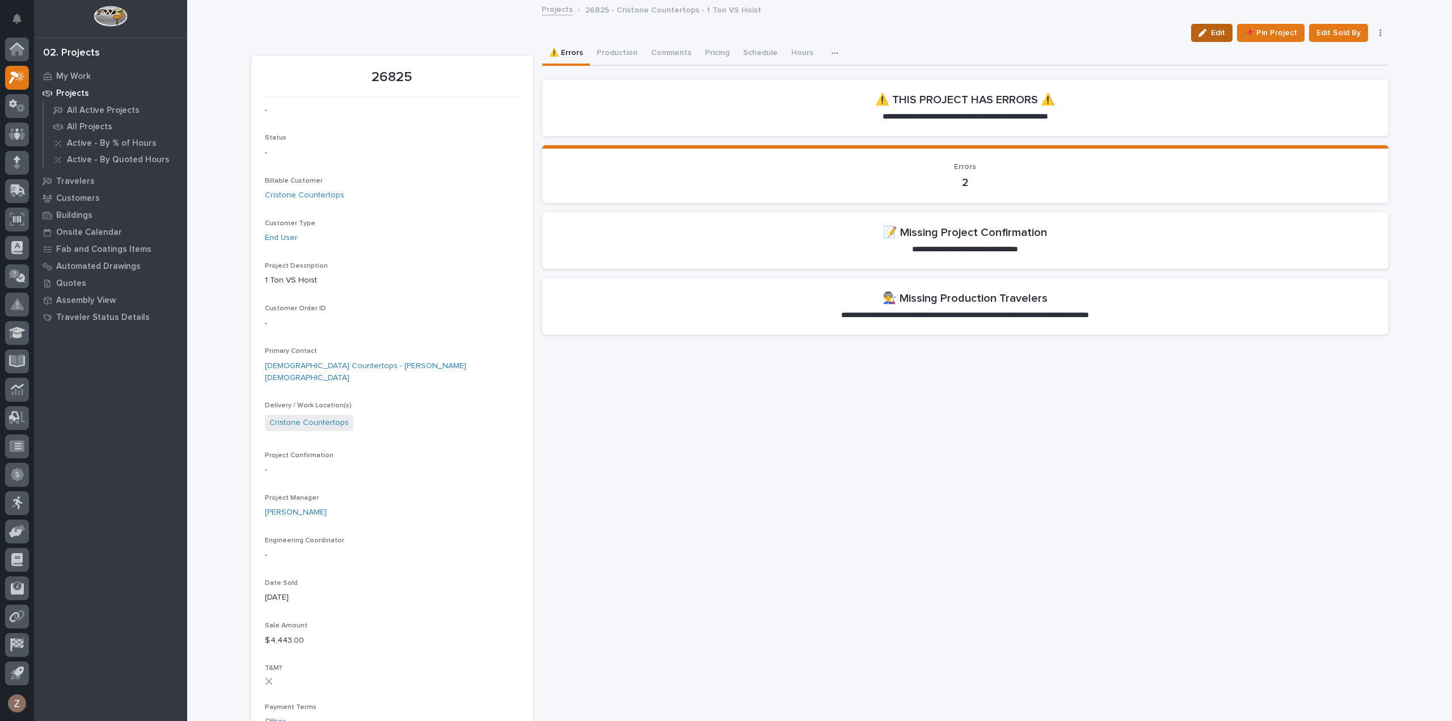
click at [1214, 35] on span "Edit" at bounding box center [1218, 33] width 14 height 10
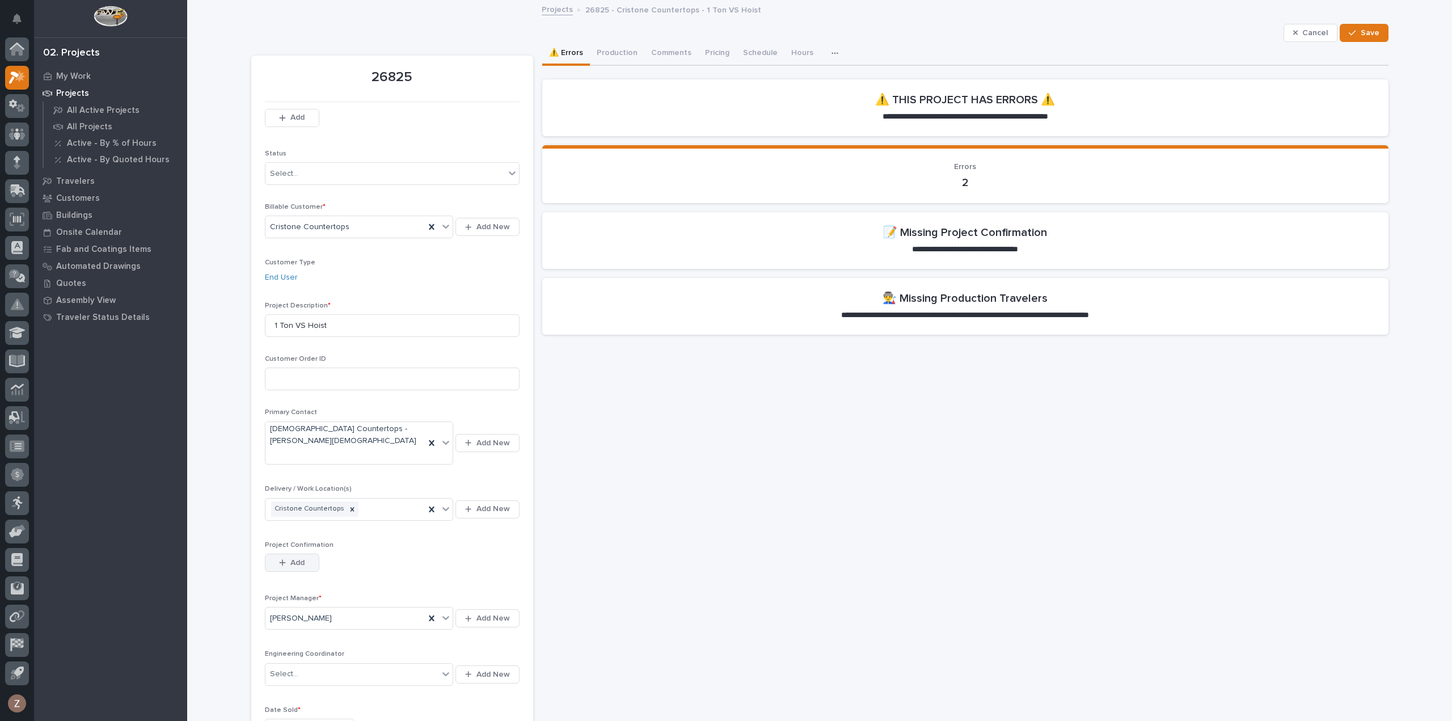
click at [298, 554] on button "Add" at bounding box center [292, 563] width 54 height 18
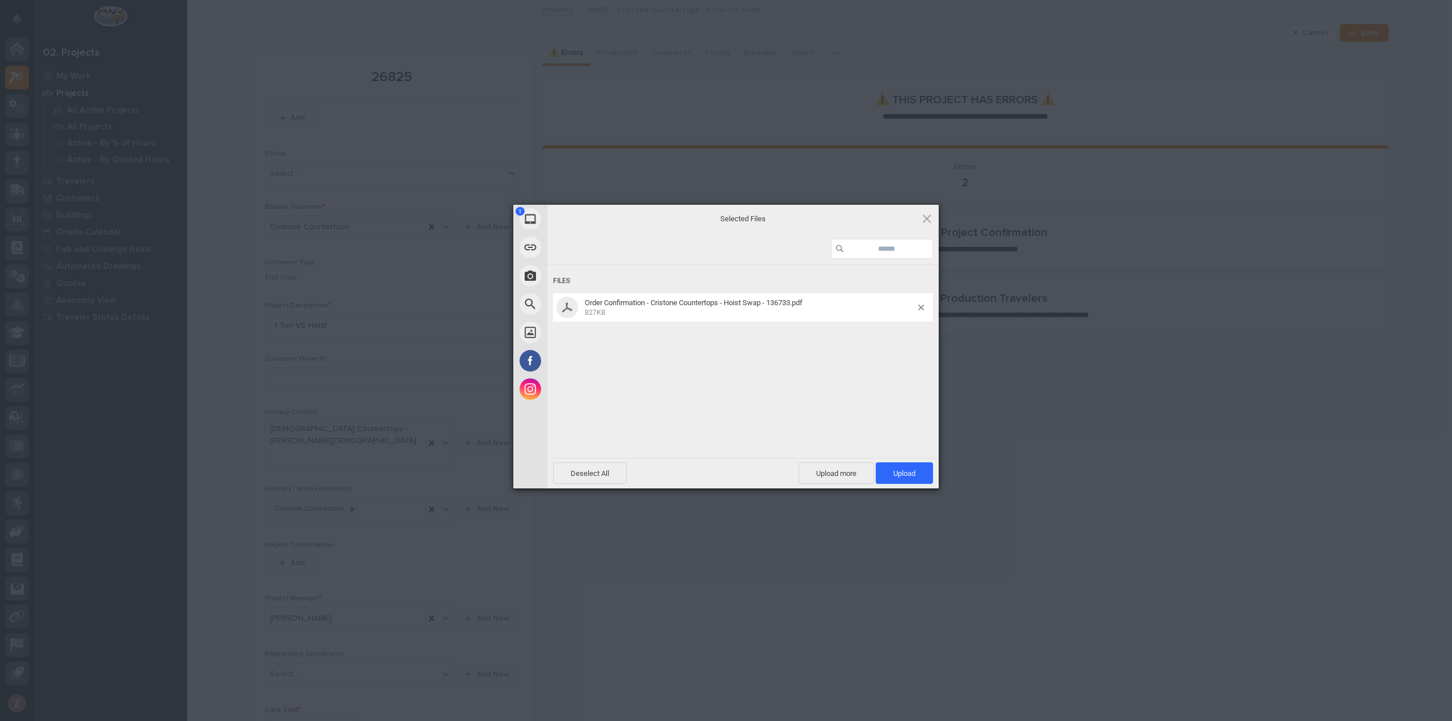
drag, startPoint x: 907, startPoint y: 476, endPoint x: 938, endPoint y: 473, distance: 31.4
click at [908, 476] on span "Upload 1" at bounding box center [905, 473] width 22 height 9
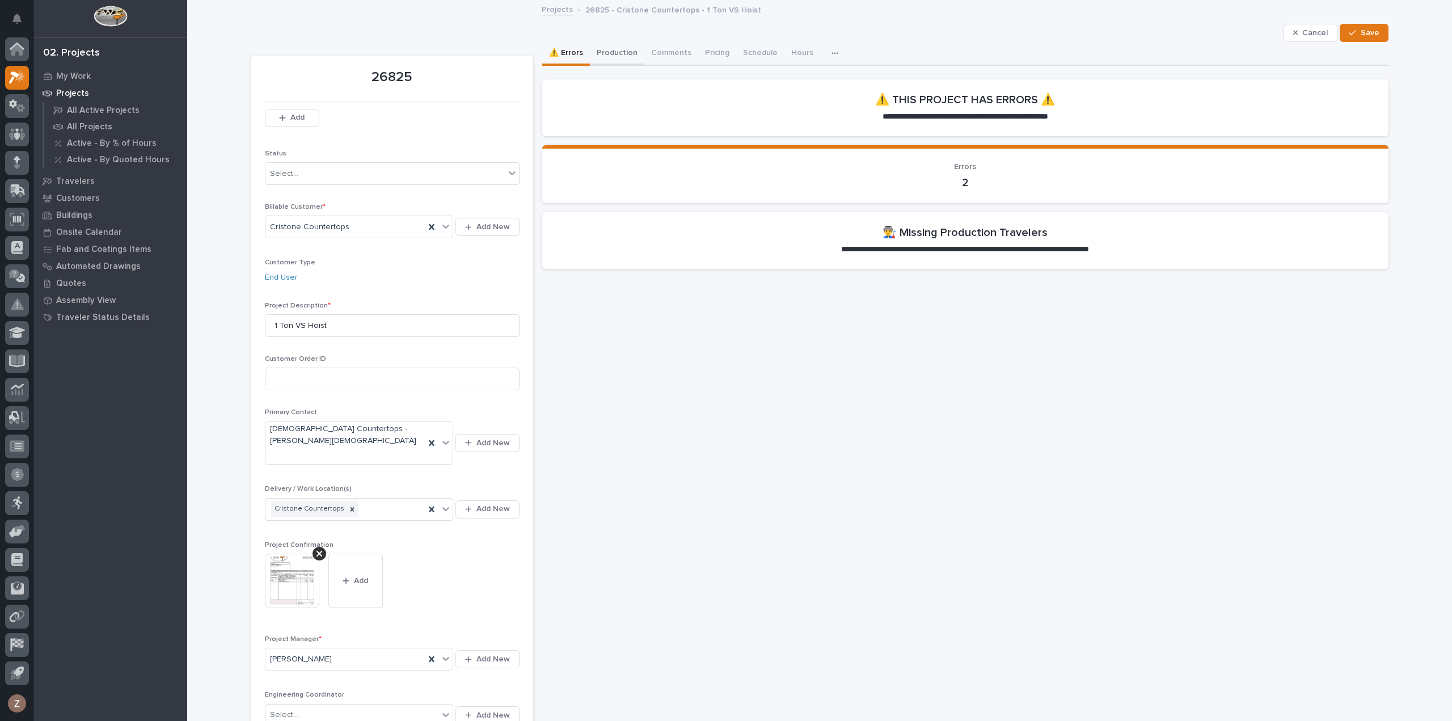
click at [621, 52] on button "Production" at bounding box center [617, 54] width 54 height 24
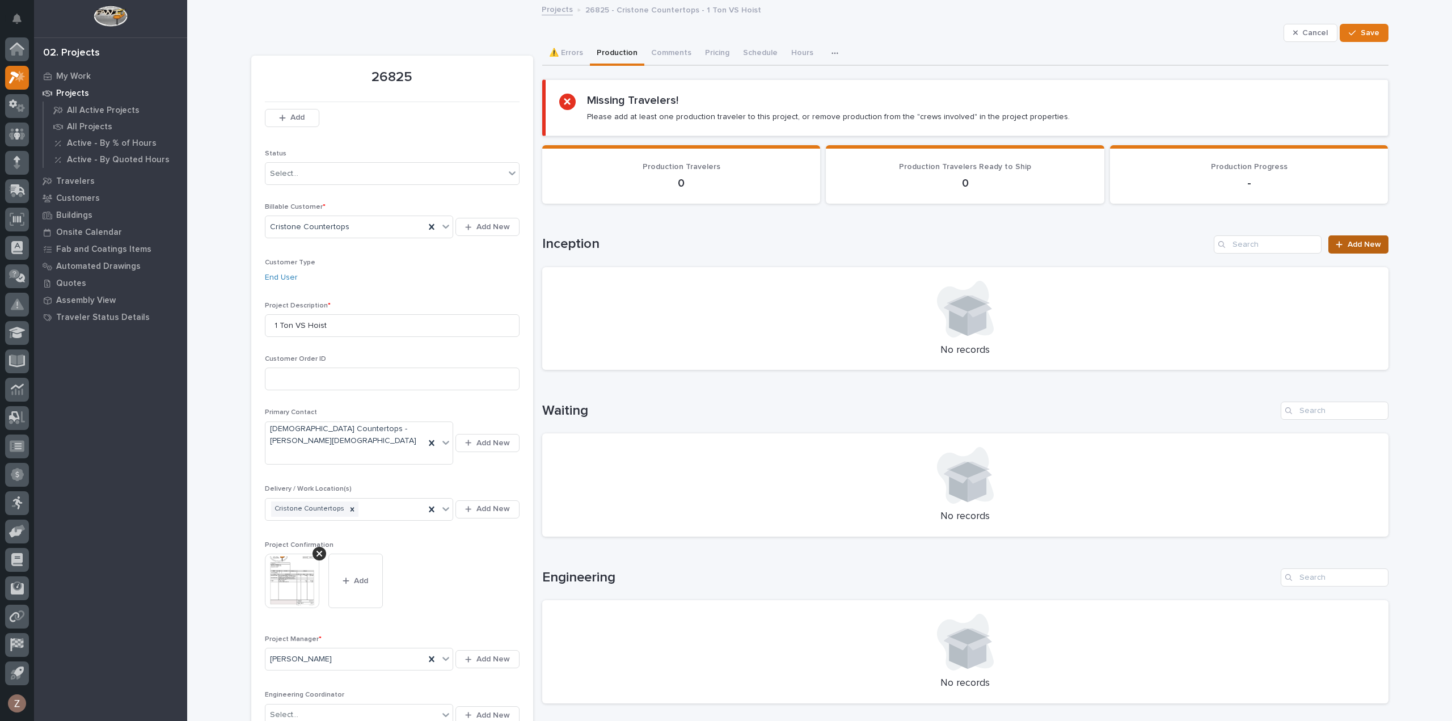
click at [1342, 241] on div at bounding box center [1341, 245] width 11 height 8
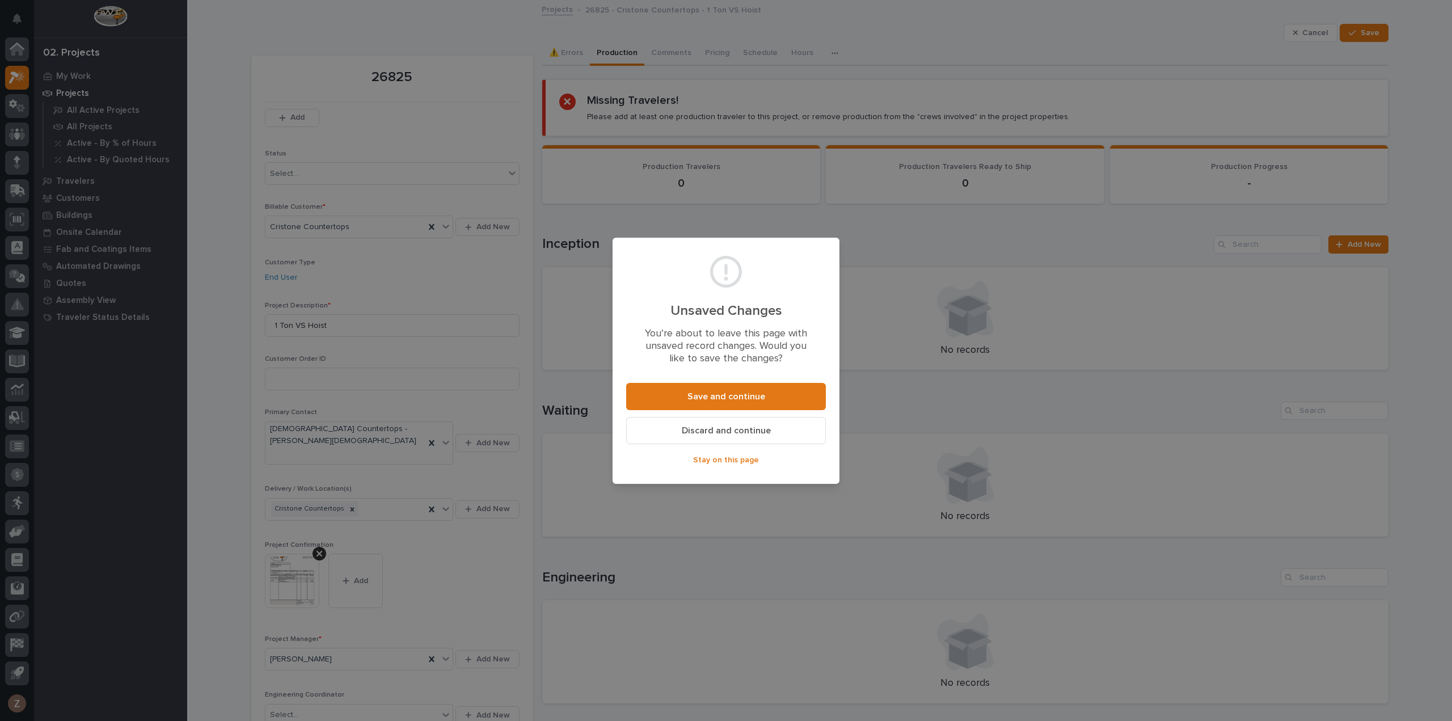
click at [738, 460] on span "Stay on this page" at bounding box center [726, 460] width 66 height 10
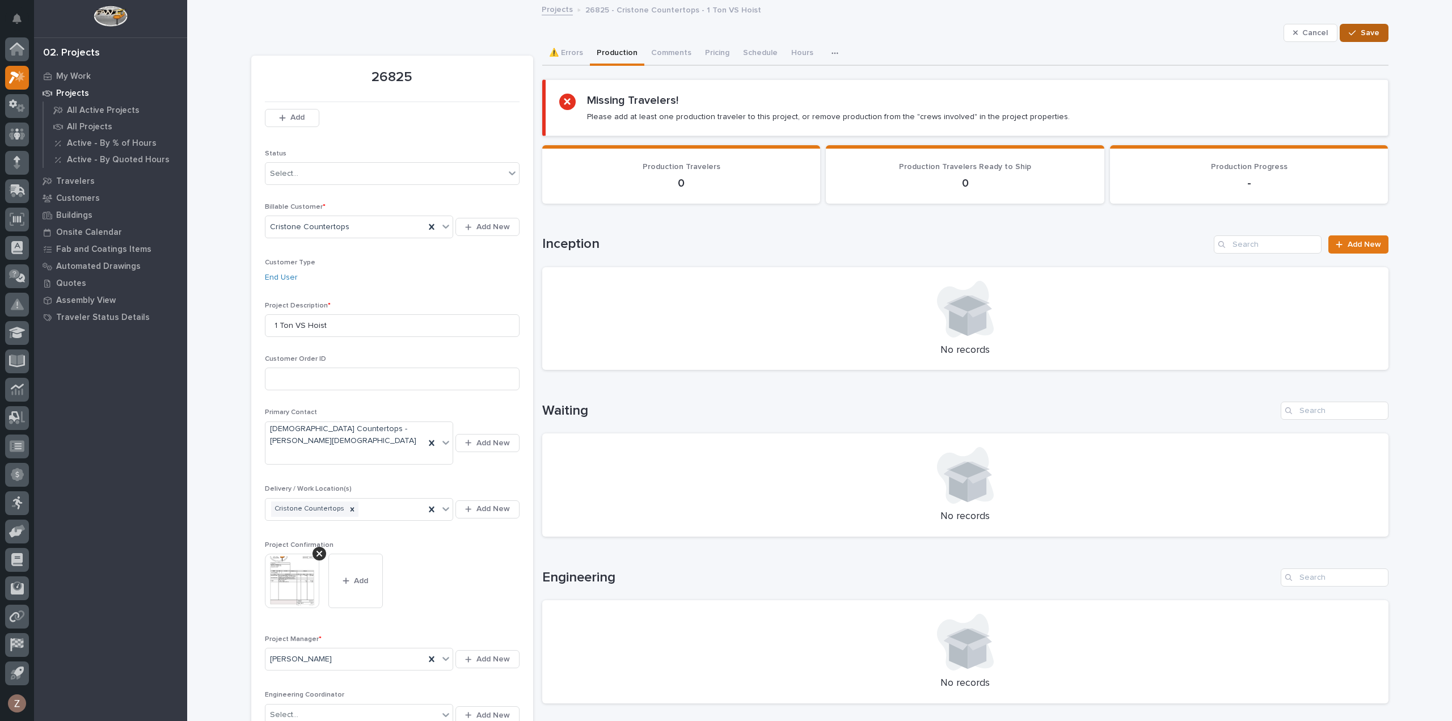
click at [1366, 31] on span "Save" at bounding box center [1370, 33] width 19 height 10
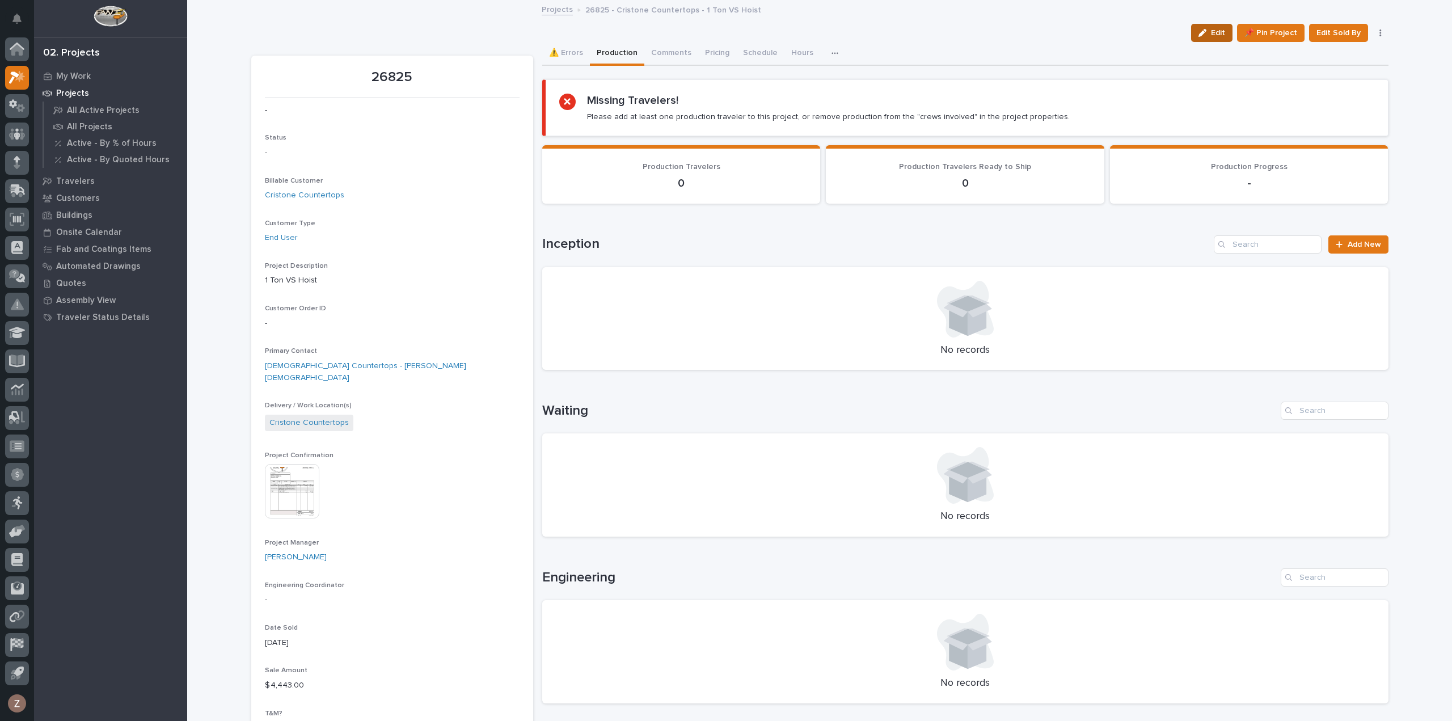
click at [1199, 37] on button "Edit" at bounding box center [1211, 33] width 41 height 18
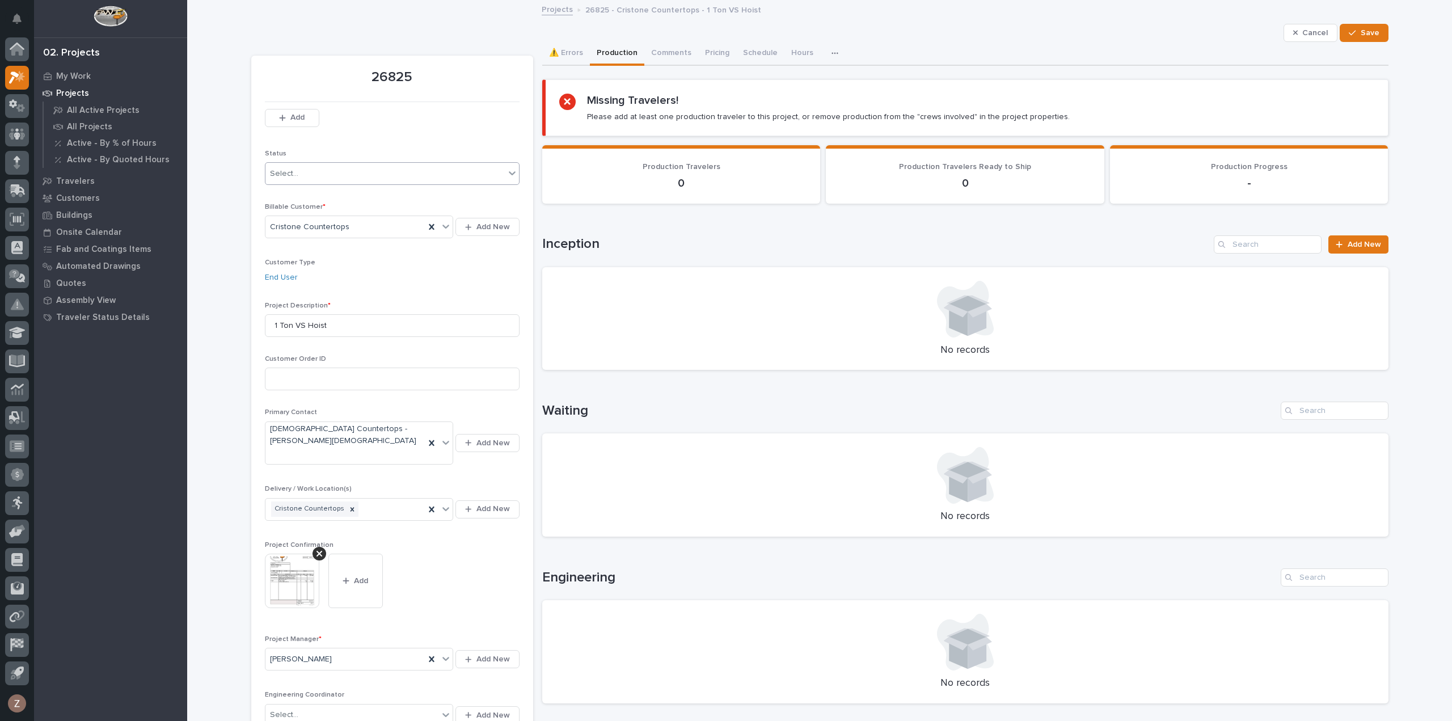
click at [313, 181] on div "Select..." at bounding box center [385, 174] width 239 height 19
click at [310, 199] on div "Sold" at bounding box center [388, 195] width 254 height 20
click at [1361, 30] on span "Save" at bounding box center [1370, 33] width 19 height 10
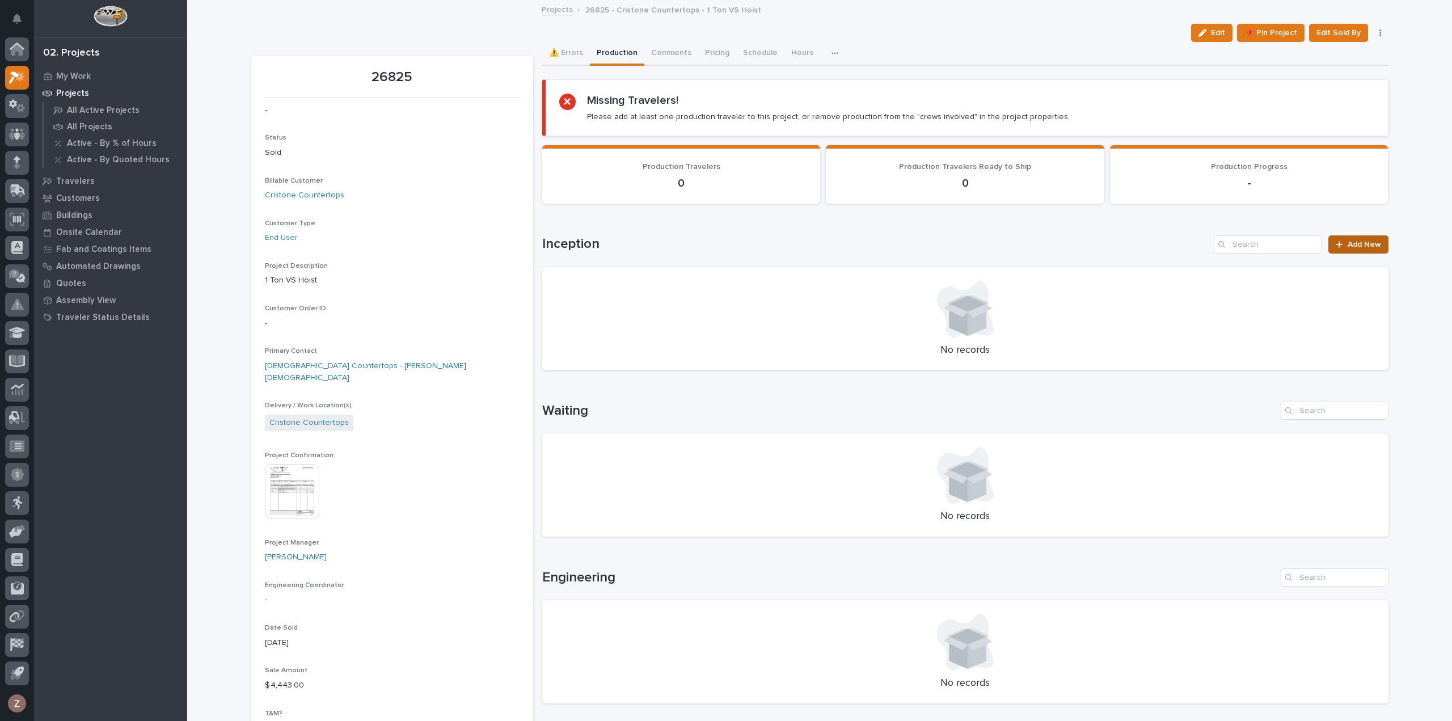
click at [1358, 239] on link "Add New" at bounding box center [1359, 244] width 60 height 18
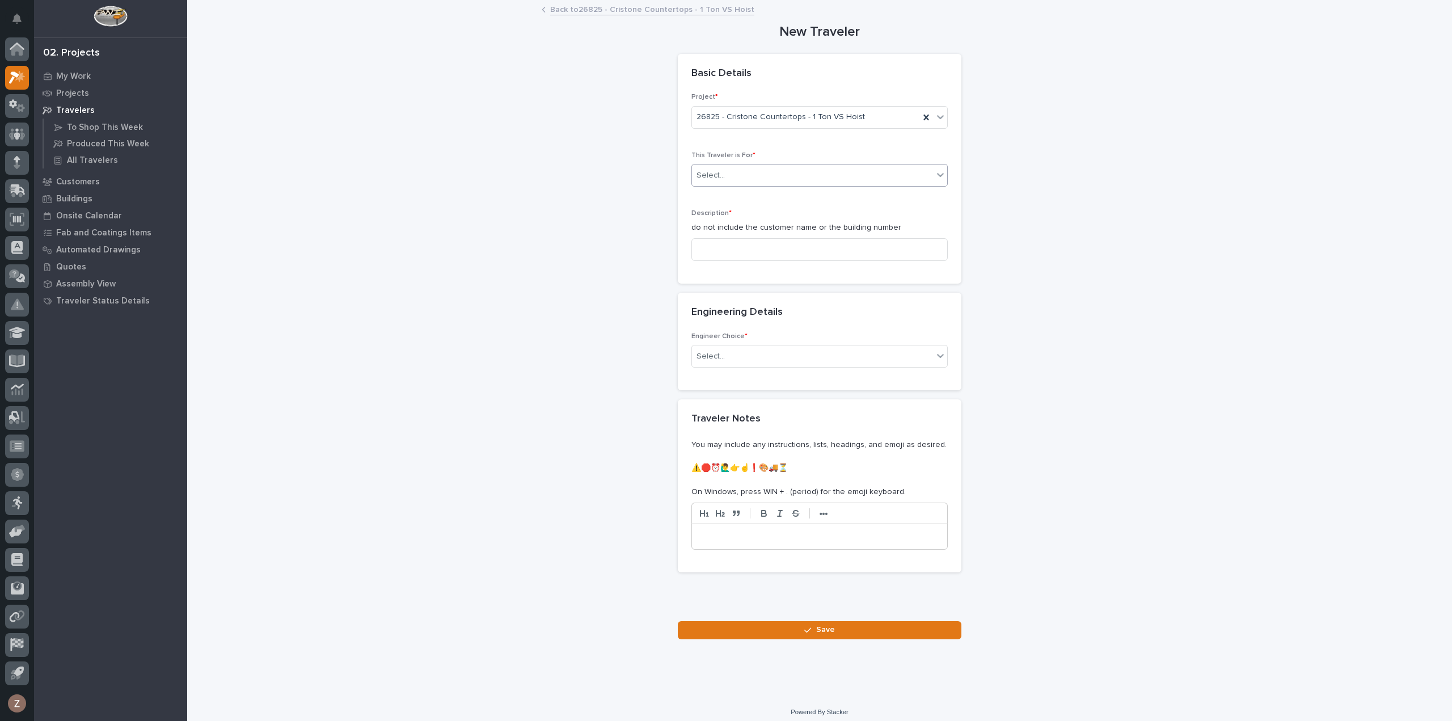
click at [778, 173] on div "Select..." at bounding box center [812, 175] width 241 height 19
click at [760, 191] on div "Production" at bounding box center [815, 196] width 255 height 20
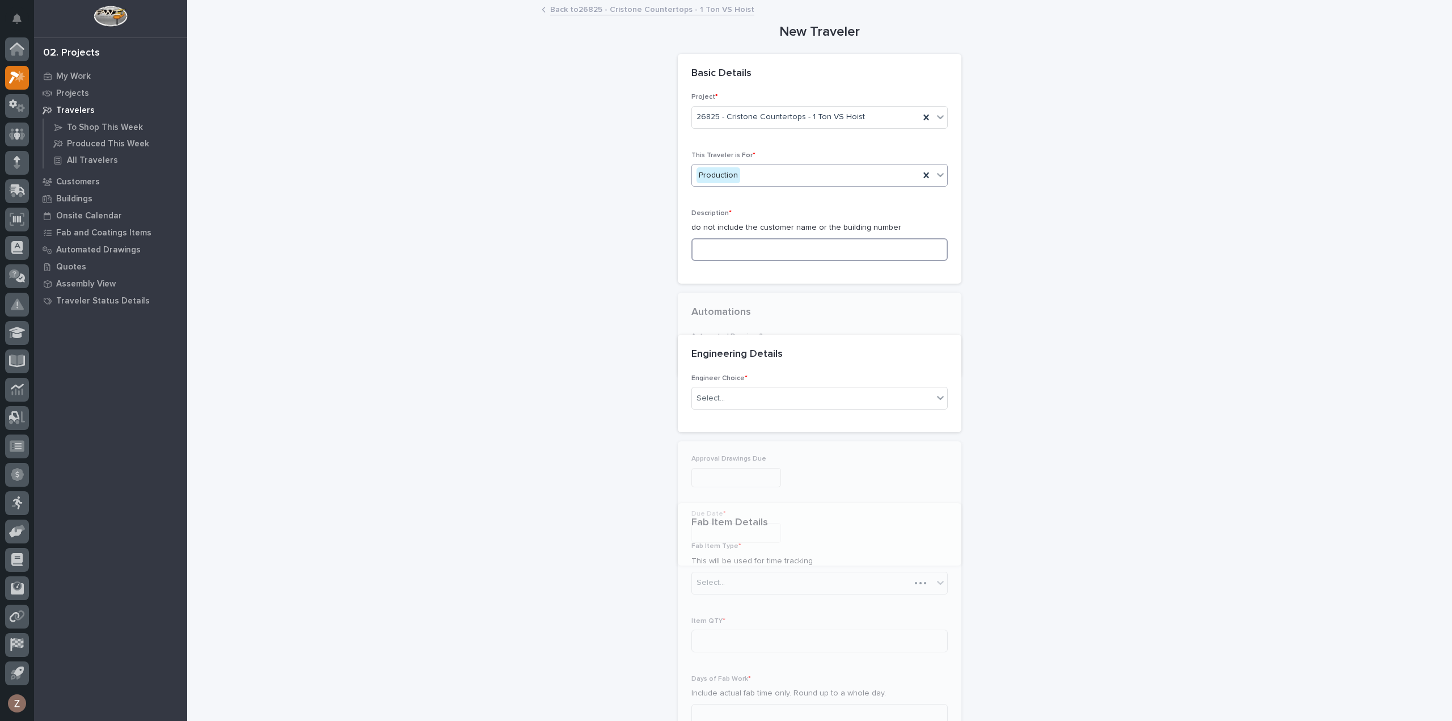
click at [736, 257] on input at bounding box center [820, 249] width 256 height 23
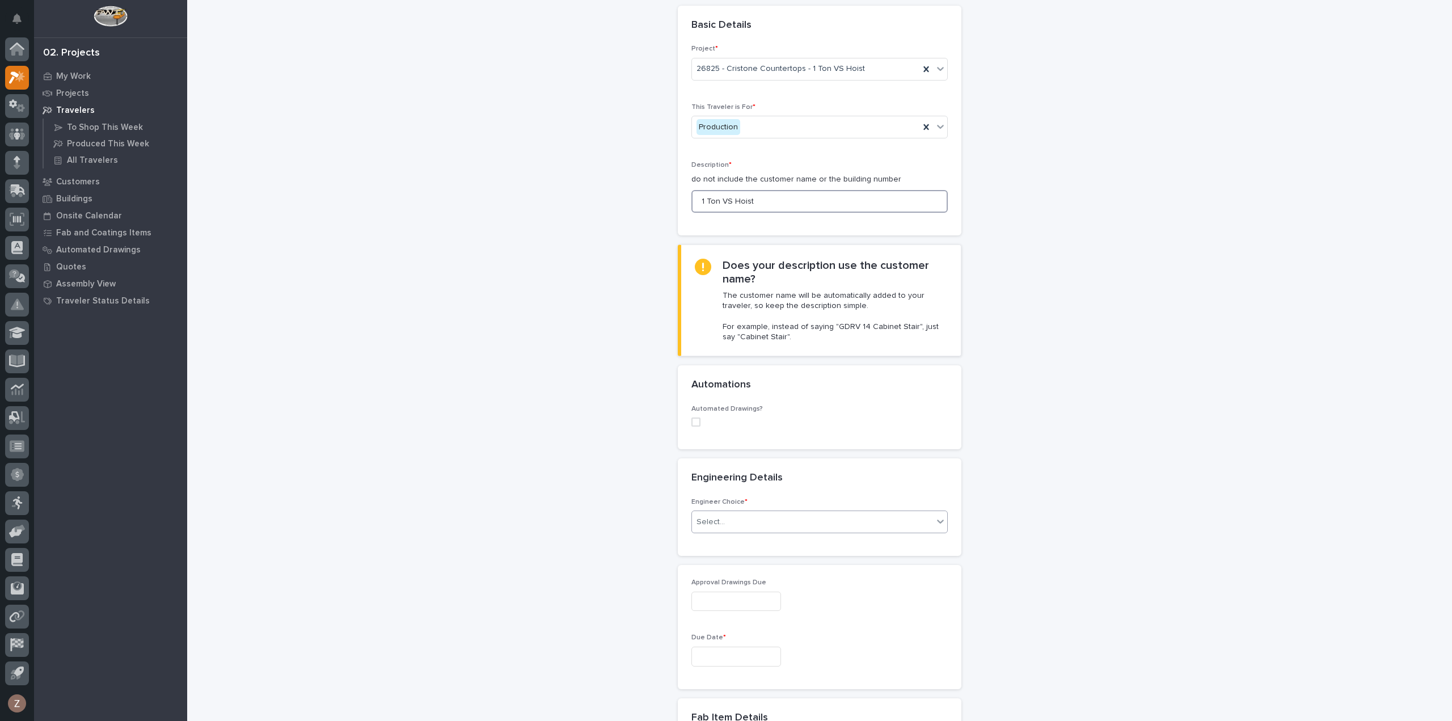
scroll to position [227, 0]
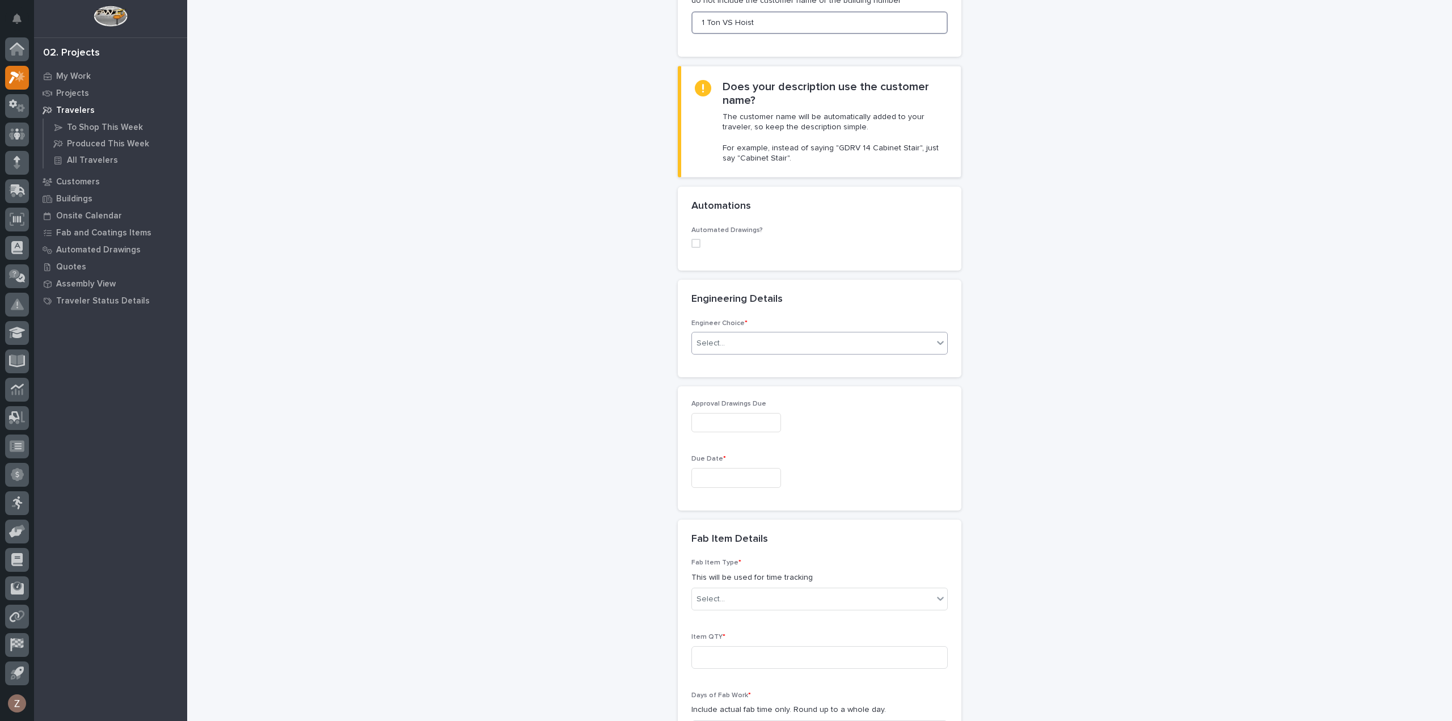
type input "1 Ton VS Hoist"
click at [730, 340] on div "Select..." at bounding box center [812, 343] width 241 height 19
click at [776, 398] on div "I know who will draw this" at bounding box center [815, 403] width 255 height 20
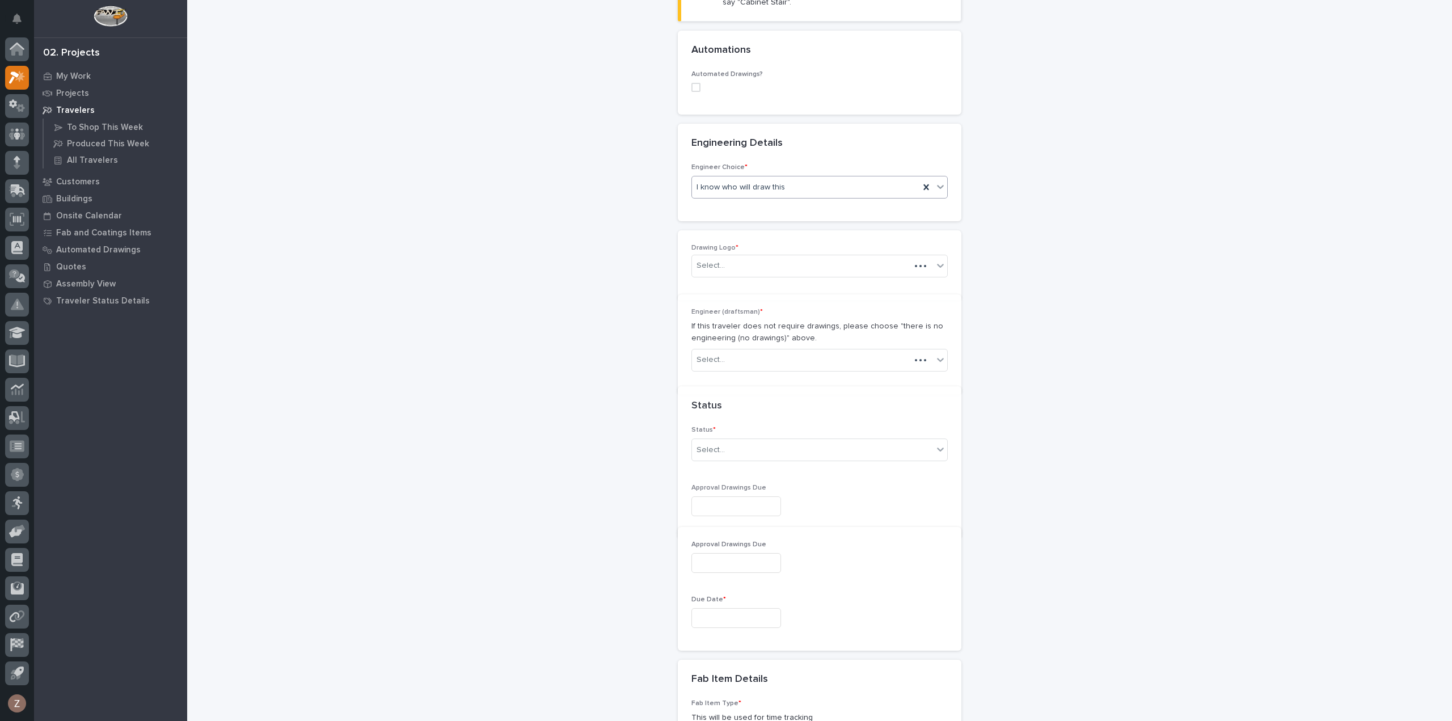
scroll to position [401, 0]
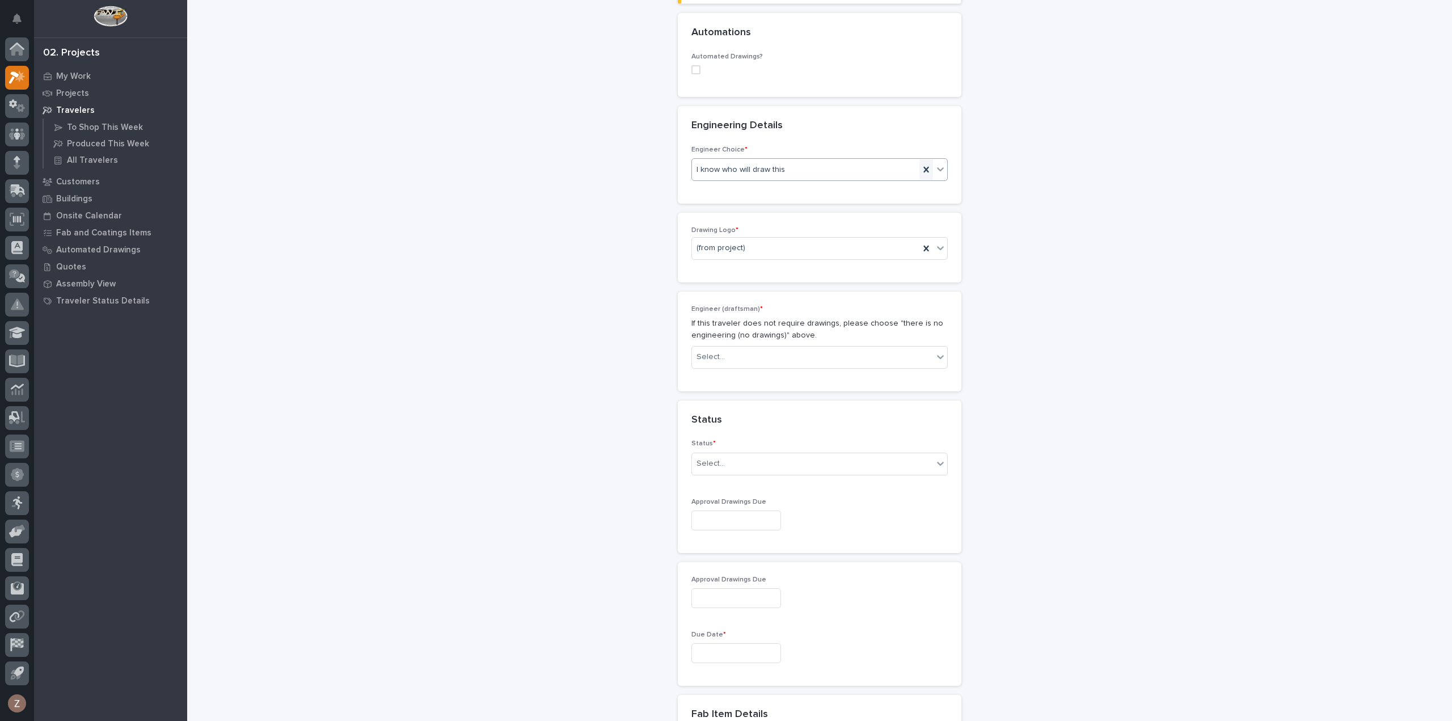
click at [924, 169] on icon at bounding box center [926, 170] width 5 height 6
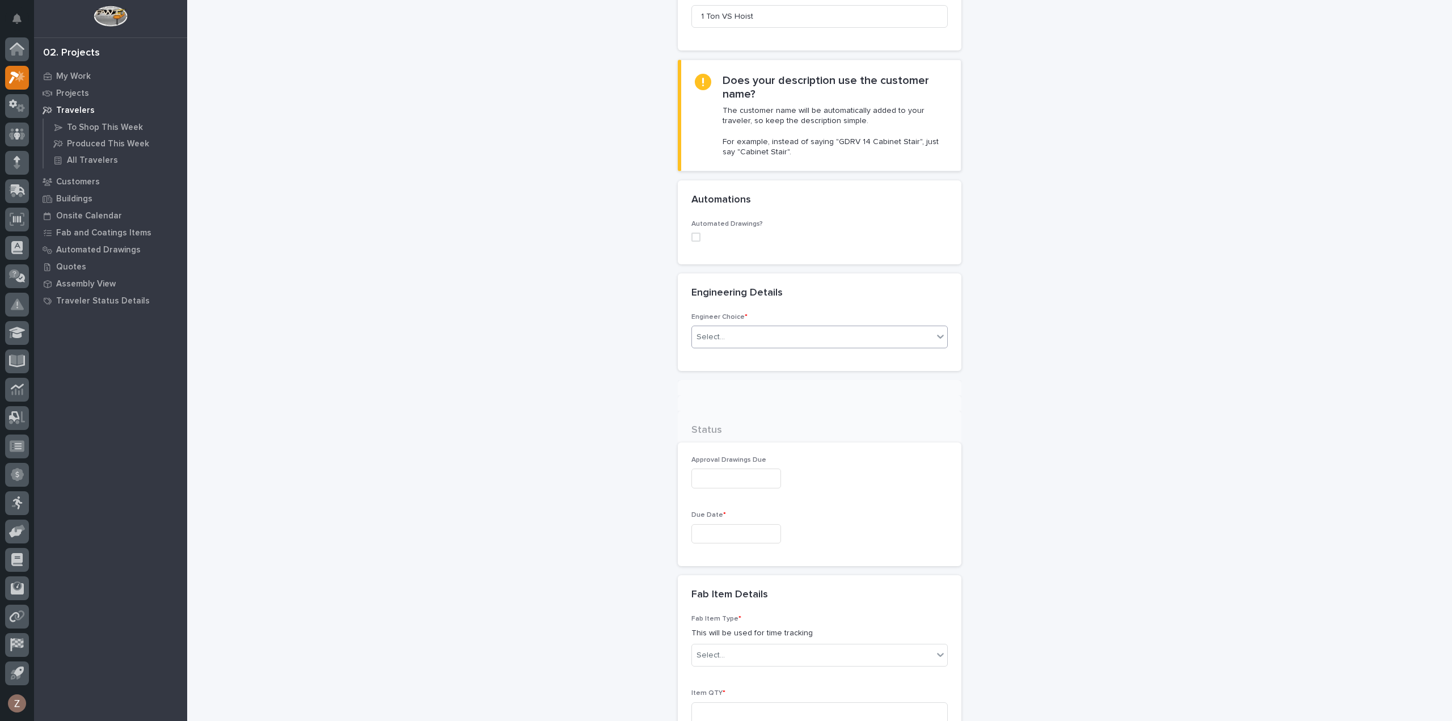
scroll to position [227, 0]
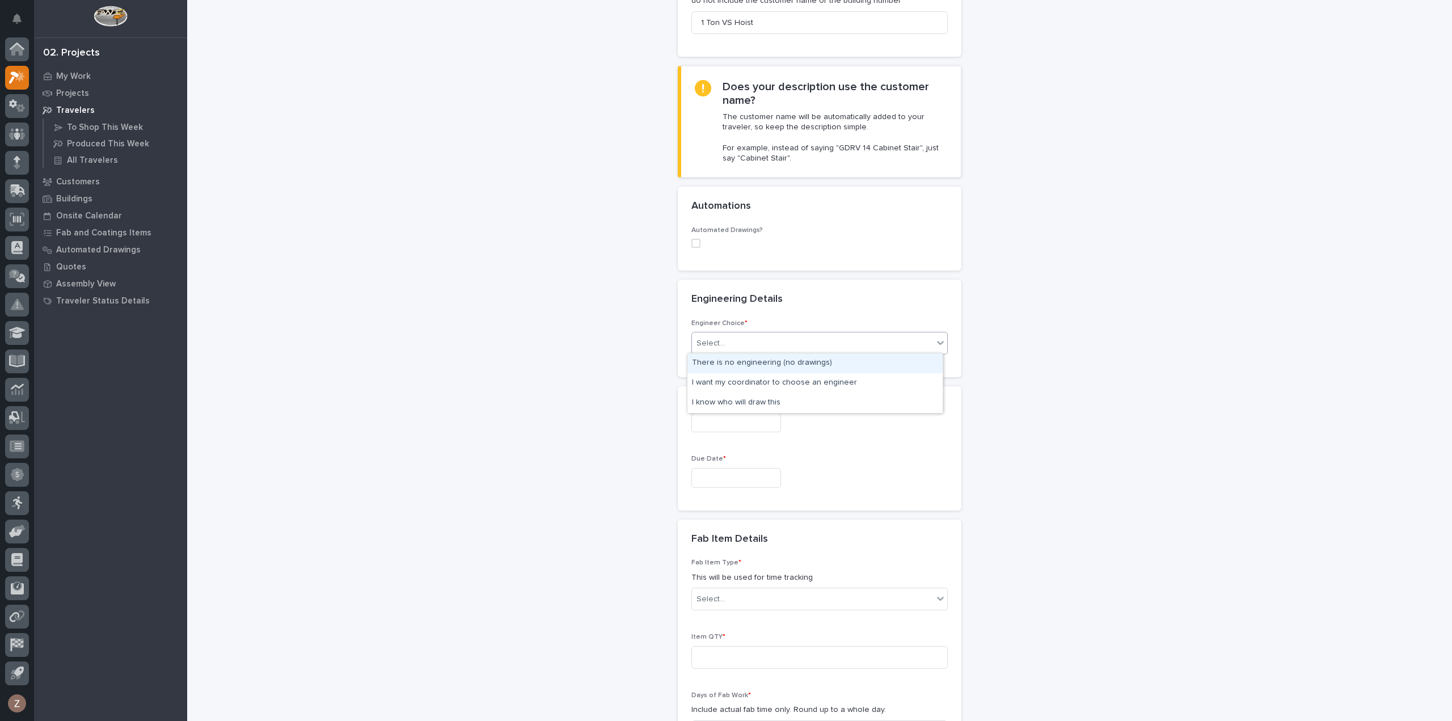
click at [768, 344] on div "Select..." at bounding box center [812, 343] width 241 height 19
click at [777, 361] on div "There is no engineering (no drawings)" at bounding box center [815, 363] width 255 height 20
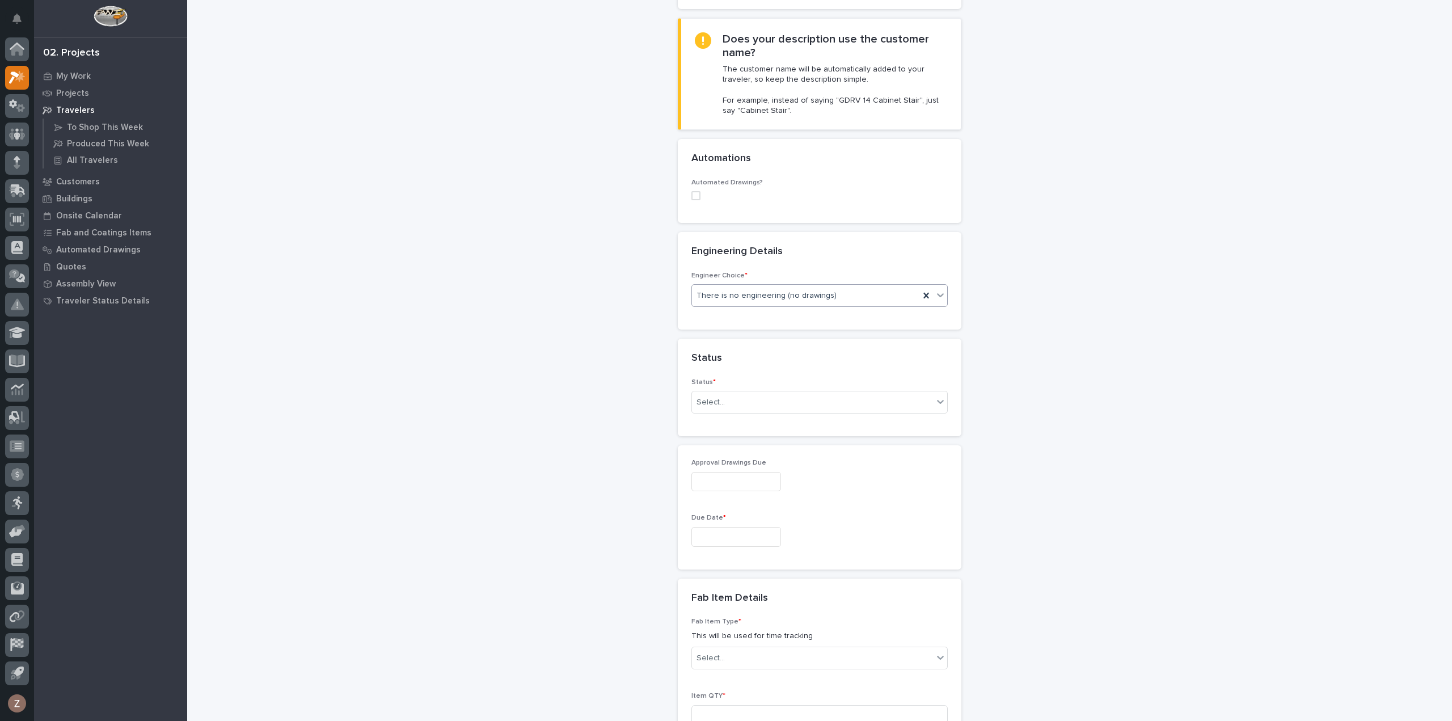
scroll to position [280, 0]
click at [769, 396] on div "Select..." at bounding box center [812, 397] width 241 height 19
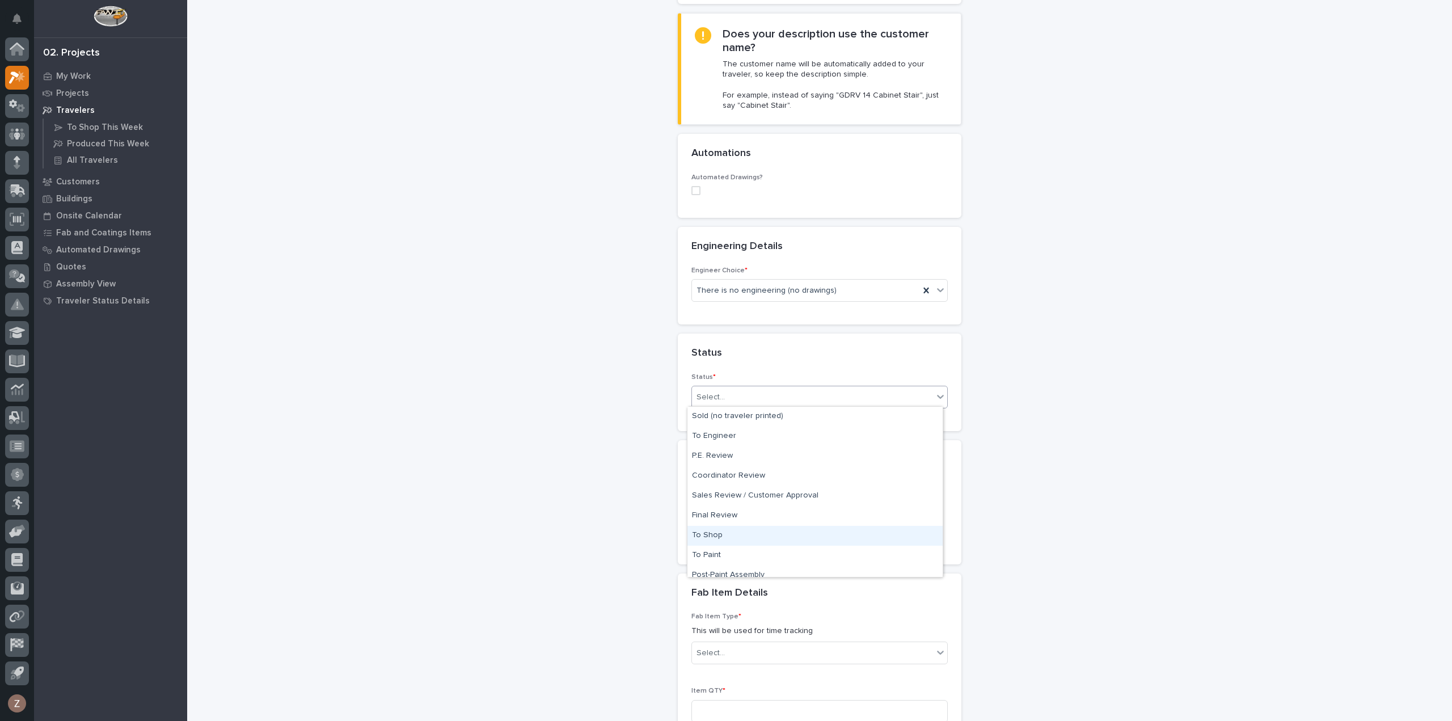
scroll to position [68, 0]
click at [759, 528] on div "Staging" at bounding box center [815, 527] width 255 height 20
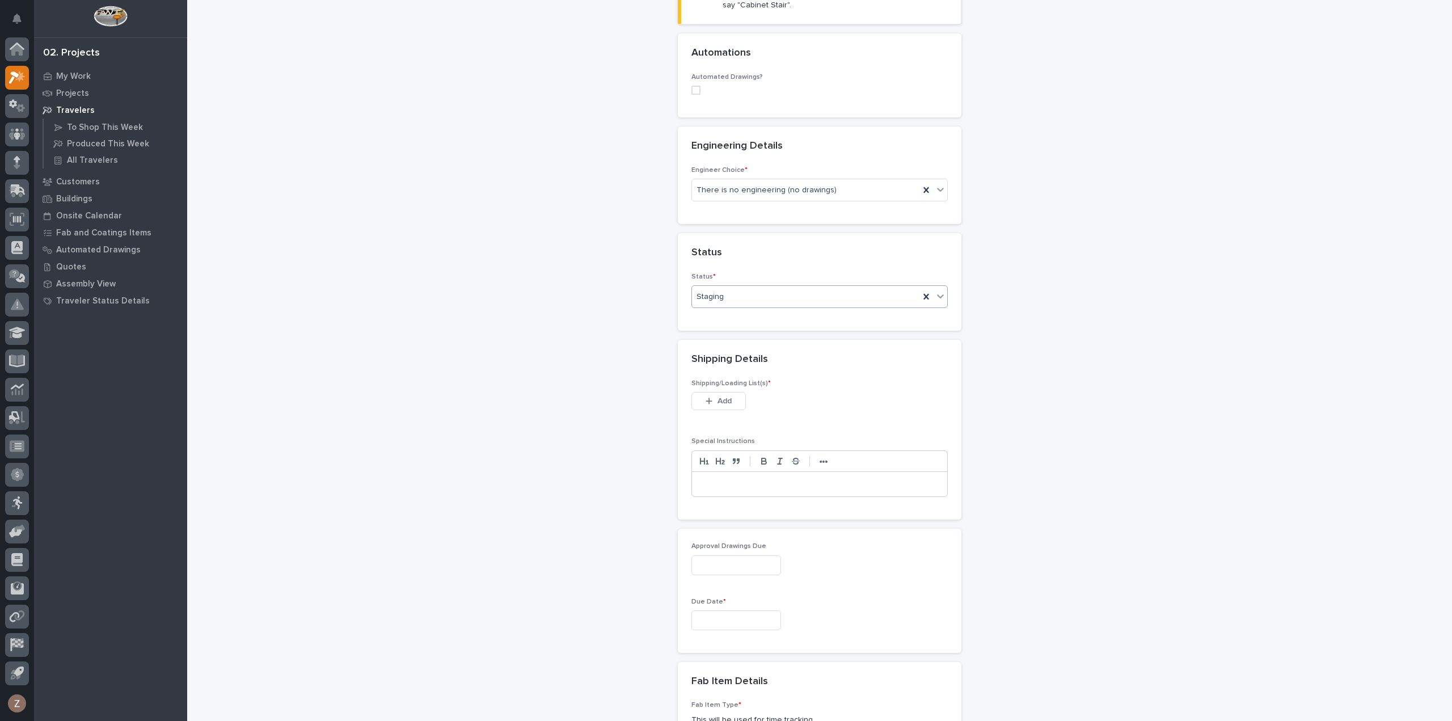
scroll to position [397, 0]
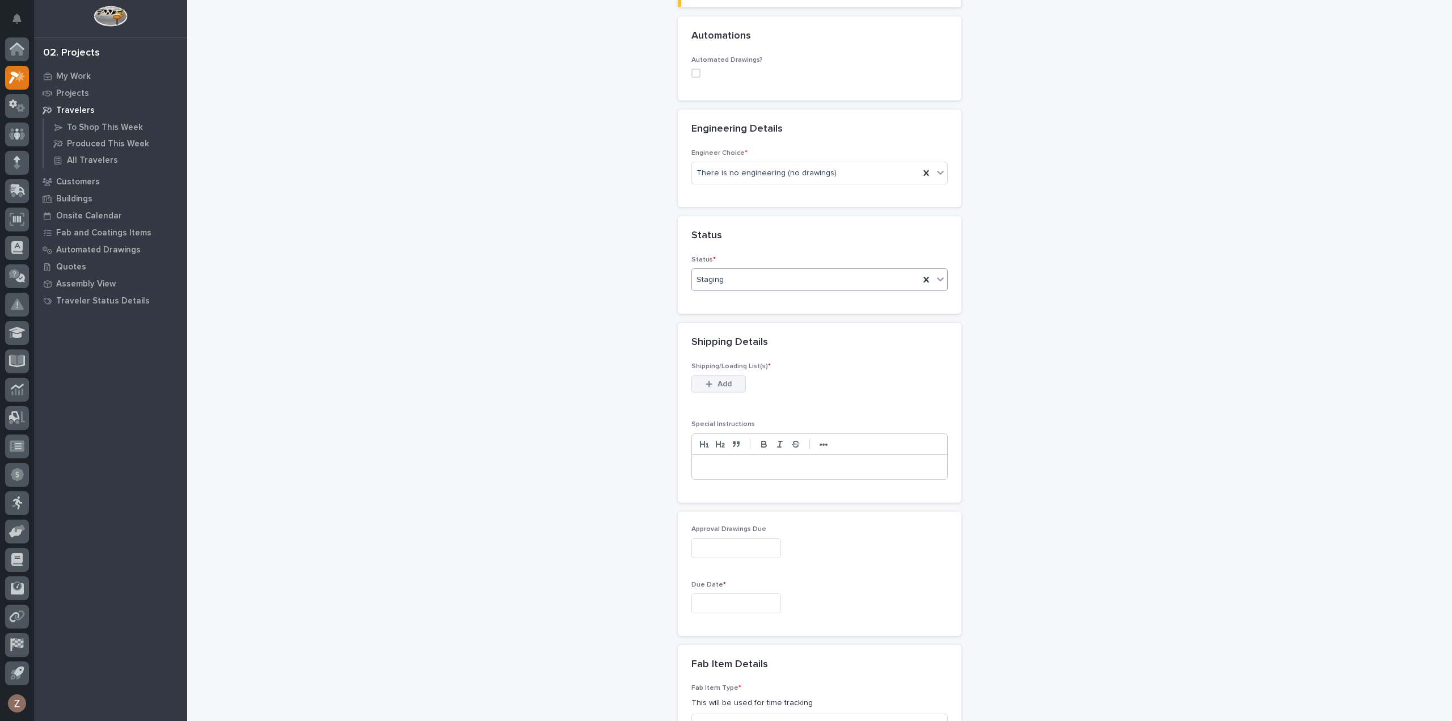
click at [723, 381] on span "Add" at bounding box center [725, 384] width 14 height 10
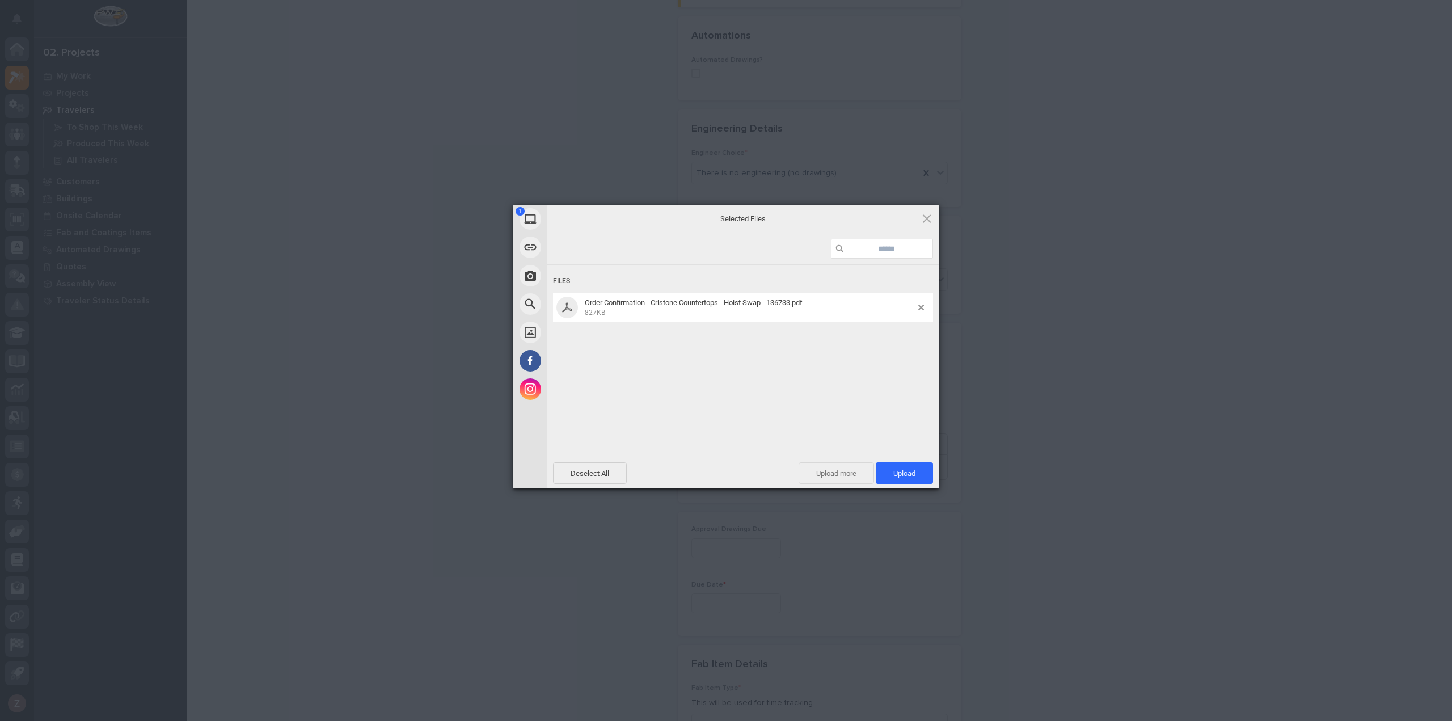
click at [851, 475] on span "Upload more" at bounding box center [836, 473] width 75 height 22
click at [902, 474] on span "Upload 2" at bounding box center [898, 473] width 35 height 9
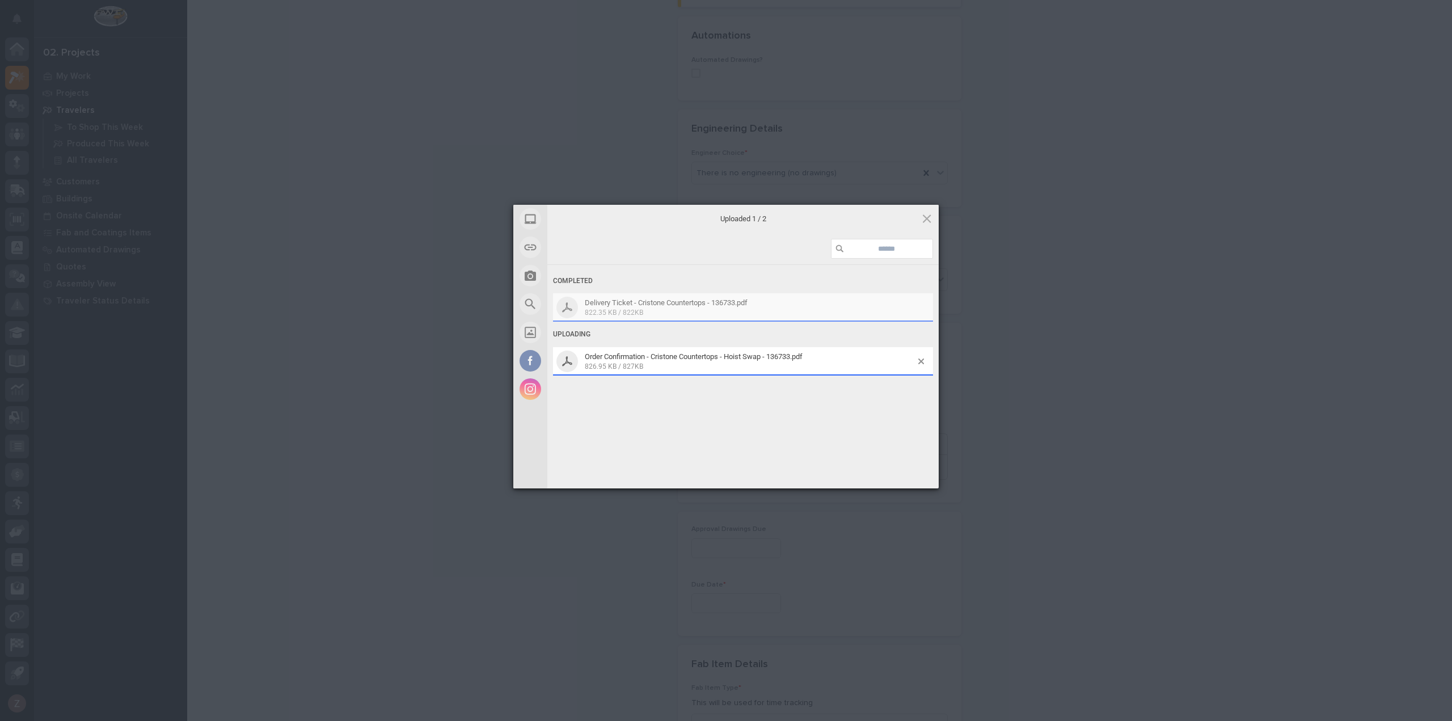
scroll to position [418, 0]
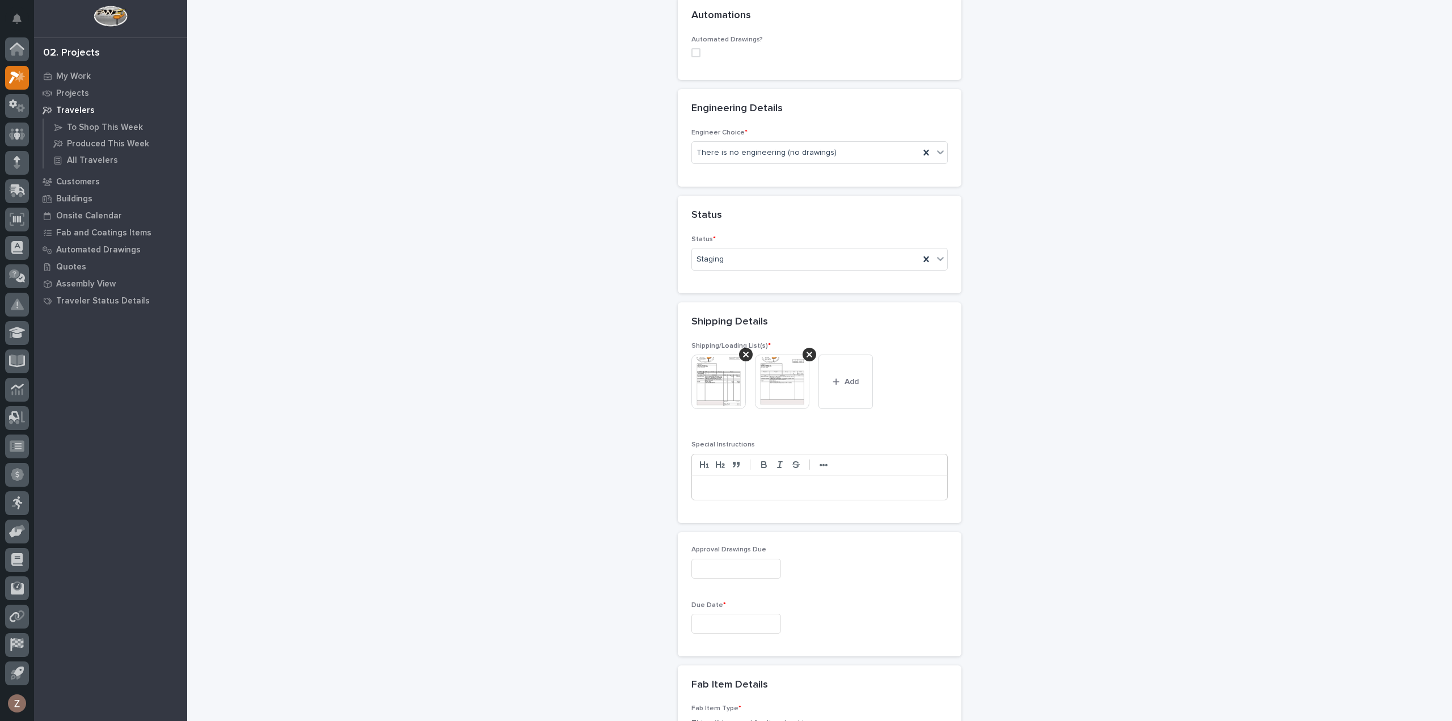
click at [772, 494] on div at bounding box center [819, 487] width 255 height 25
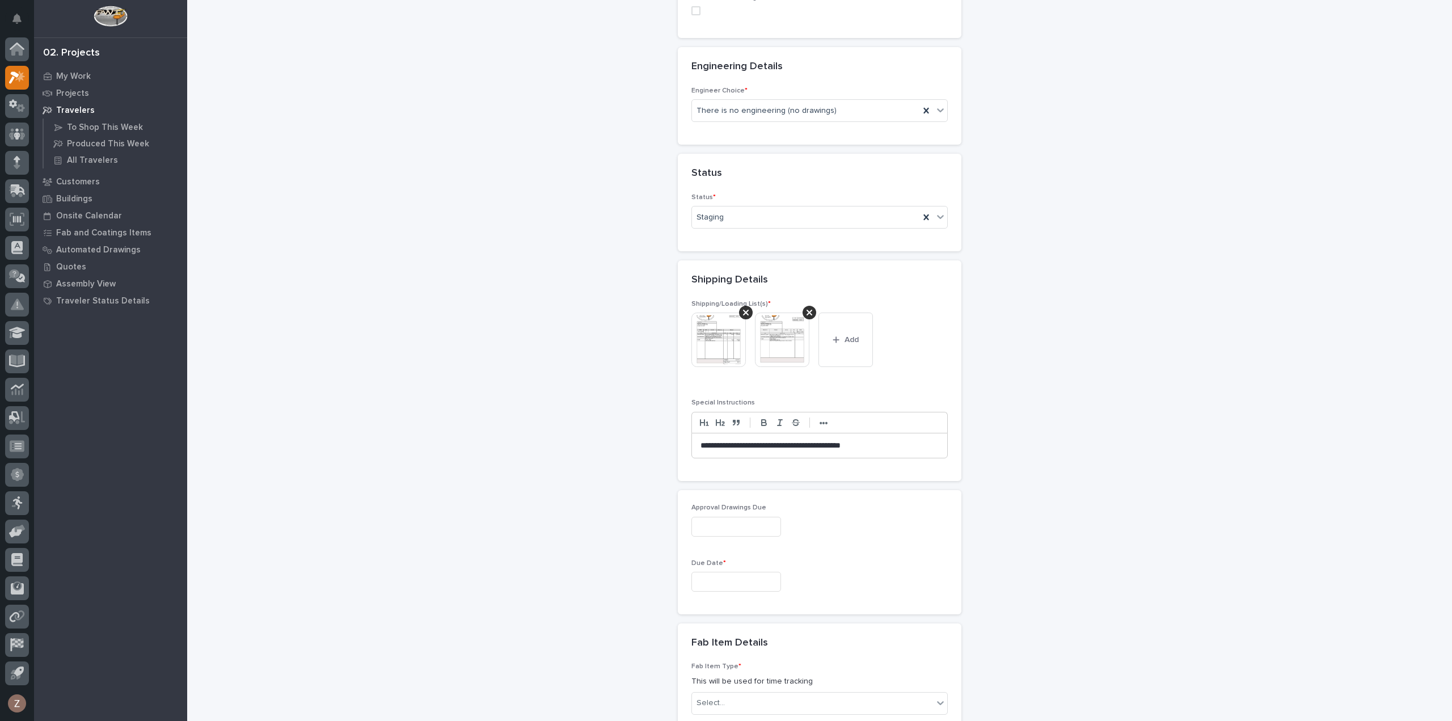
scroll to position [588, 0]
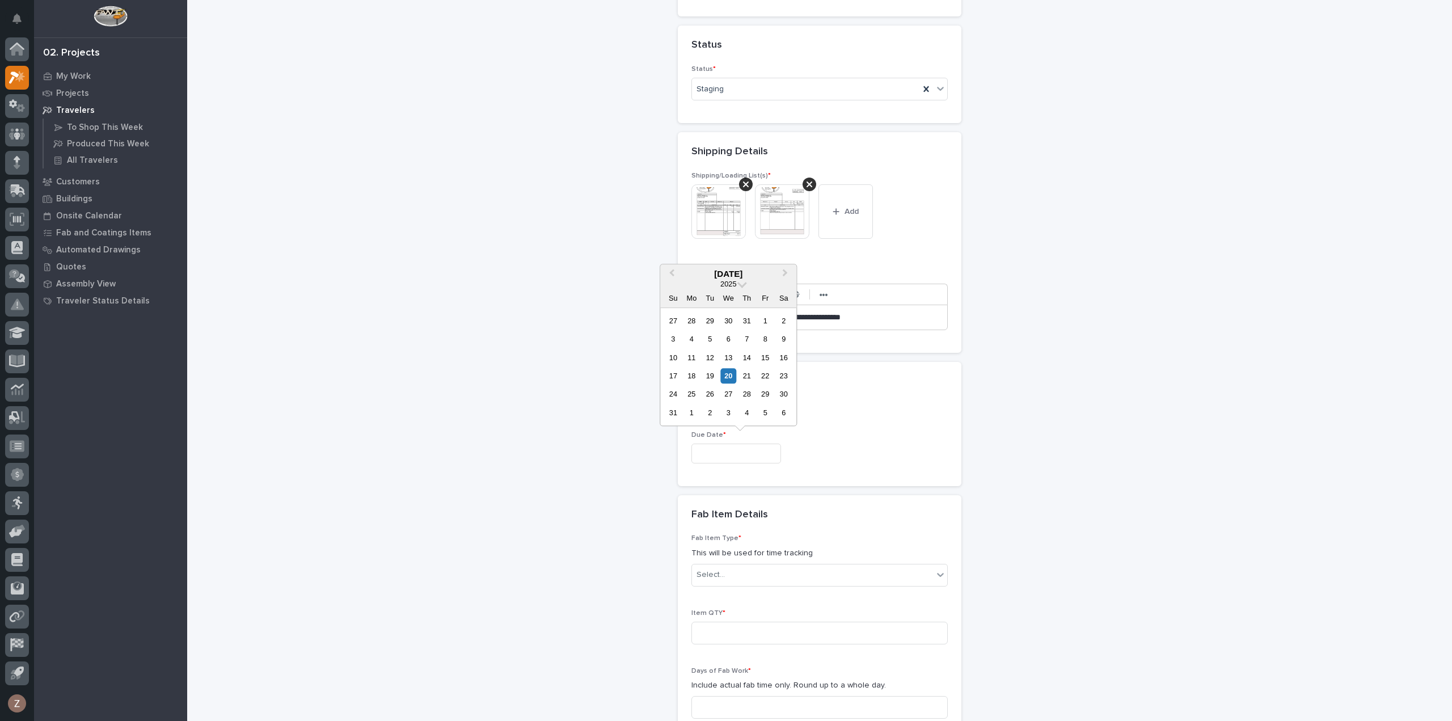
click at [746, 450] on input "text" at bounding box center [737, 454] width 90 height 20
click at [749, 376] on div "21" at bounding box center [746, 375] width 15 height 15
type input "**********"
click at [743, 573] on div "Select..." at bounding box center [812, 575] width 241 height 19
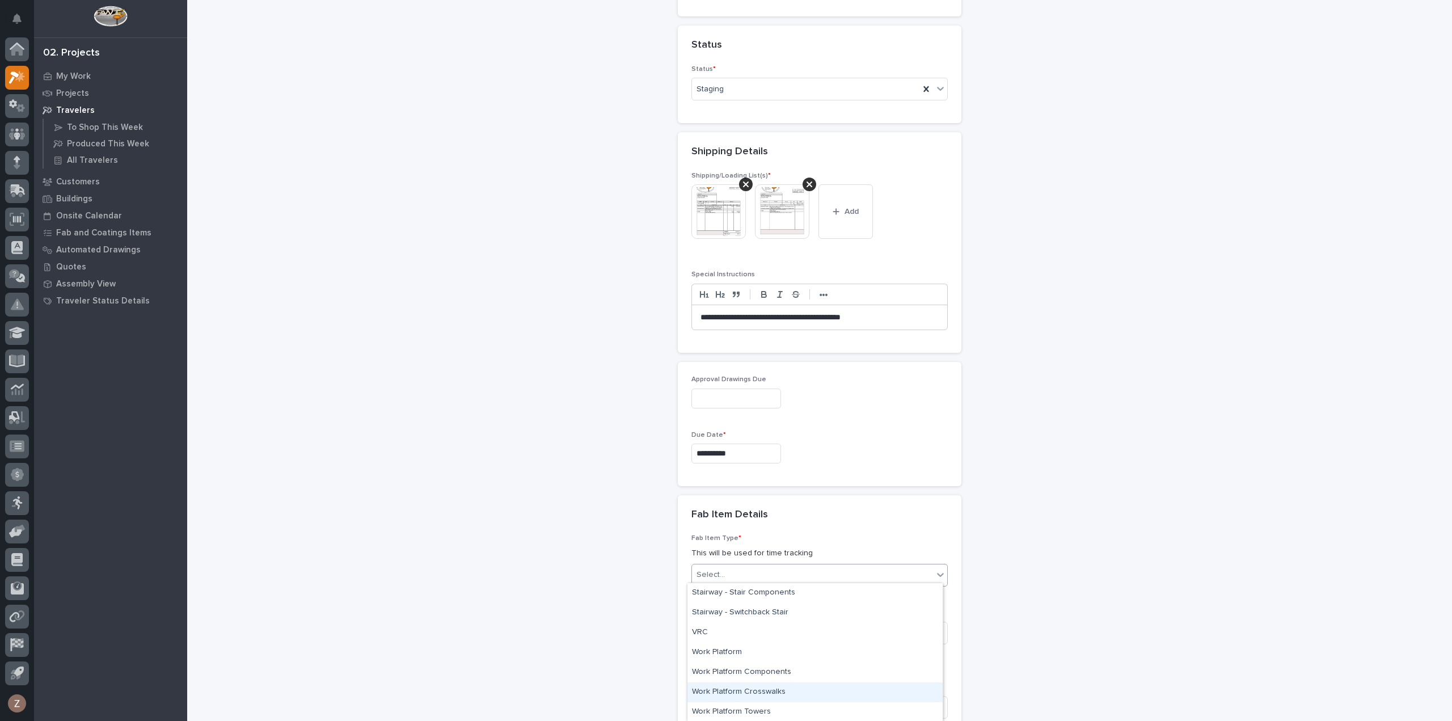
scroll to position [528, 0]
click at [766, 700] on div "Other (custom item)" at bounding box center [815, 701] width 255 height 20
click at [769, 630] on input at bounding box center [820, 633] width 256 height 23
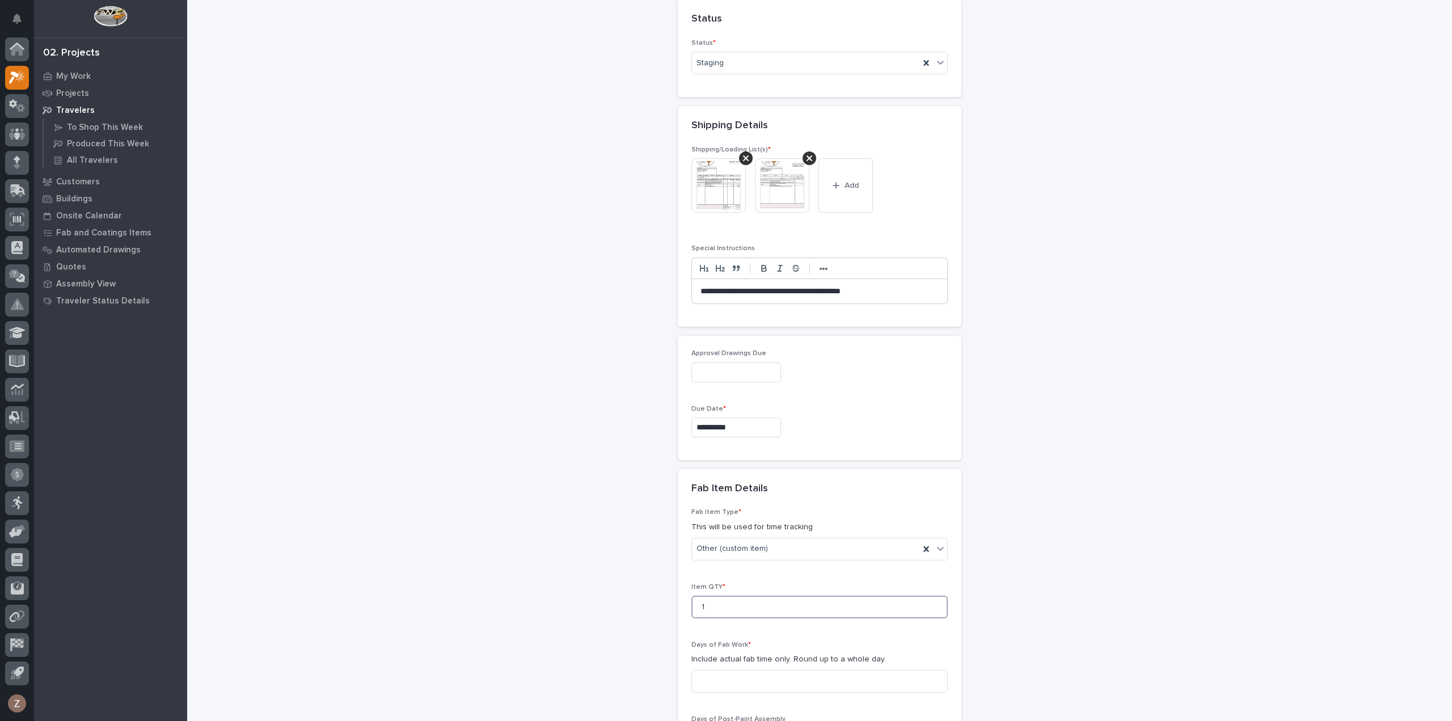
scroll to position [815, 0]
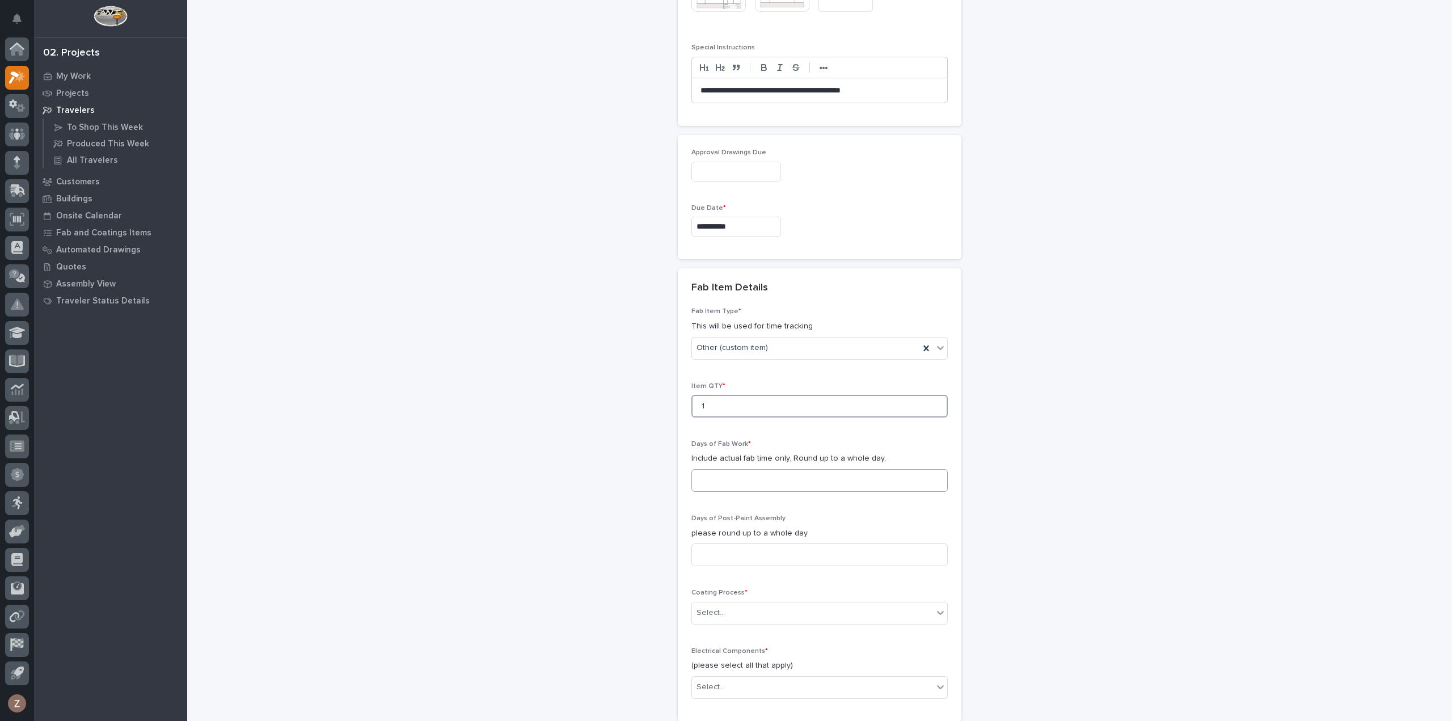
type input "1"
click at [759, 475] on input at bounding box center [820, 480] width 256 height 23
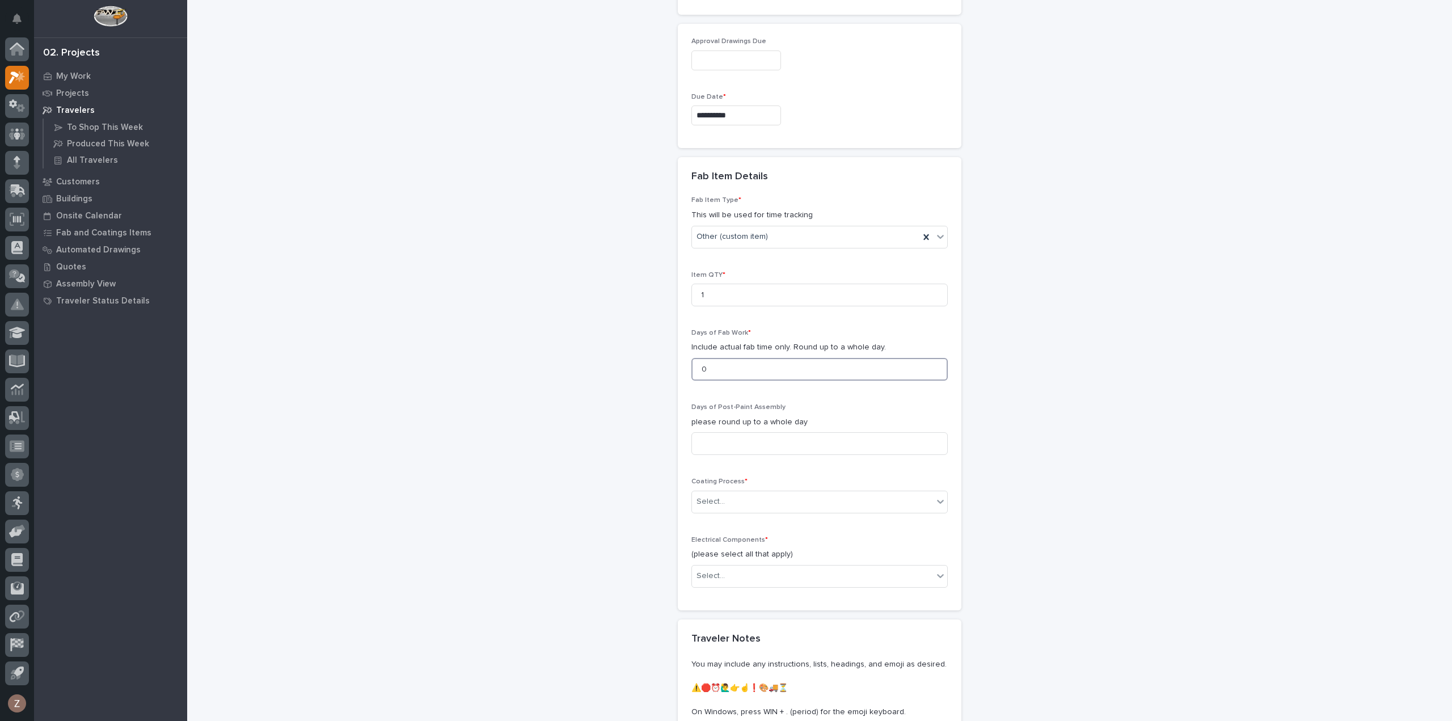
scroll to position [928, 0]
type input "0"
click at [744, 492] on div "Select..." at bounding box center [812, 499] width 241 height 19
click at [749, 558] on div "No Paint" at bounding box center [815, 557] width 255 height 20
click at [747, 568] on div "Select..." at bounding box center [812, 574] width 241 height 19
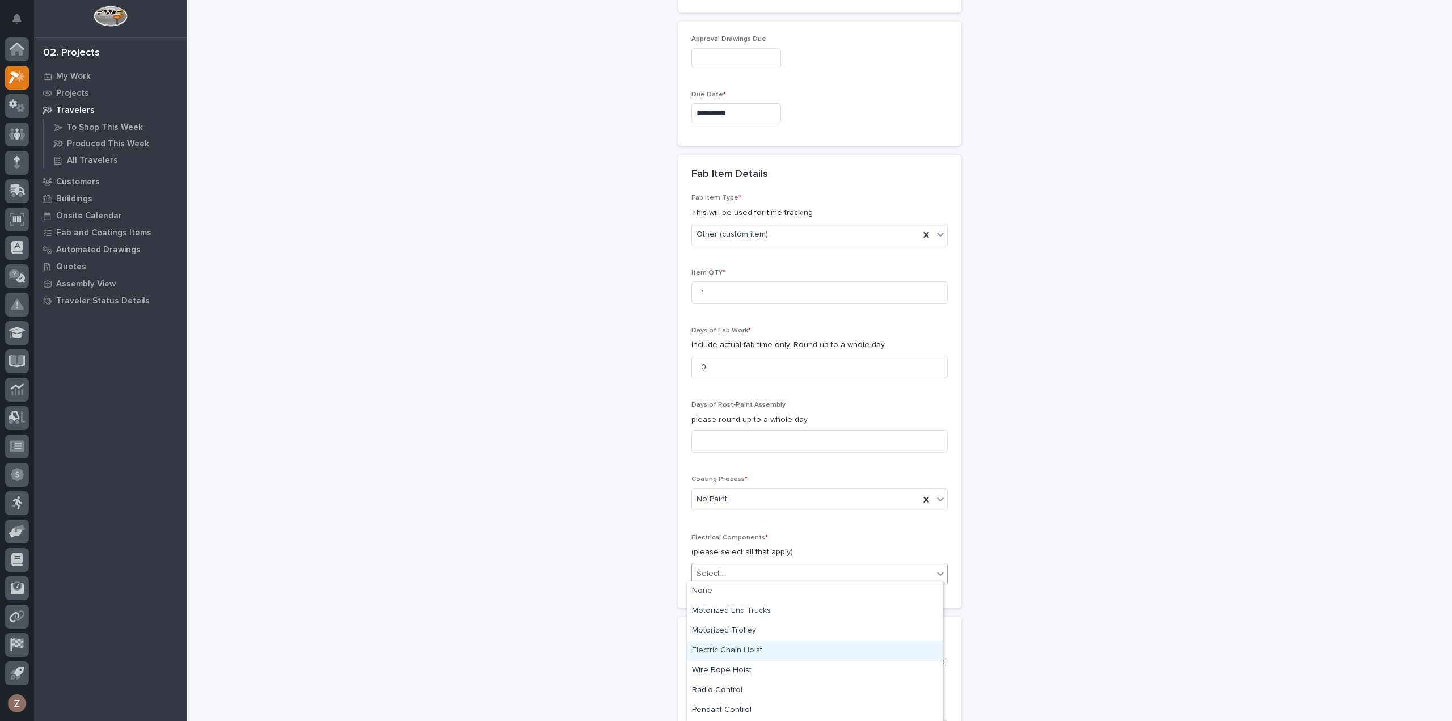
click at [750, 646] on div "Electric Chain Hoist" at bounding box center [815, 651] width 255 height 20
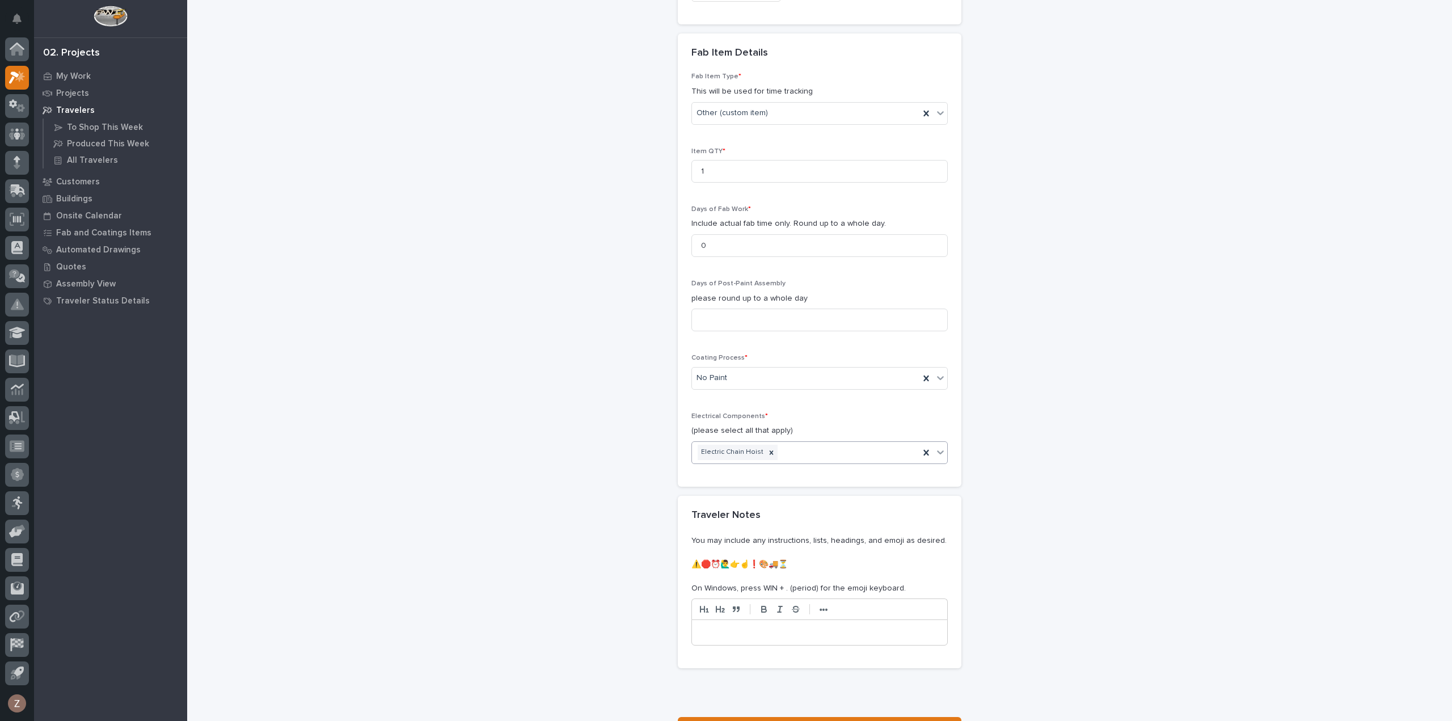
scroll to position [1147, 0]
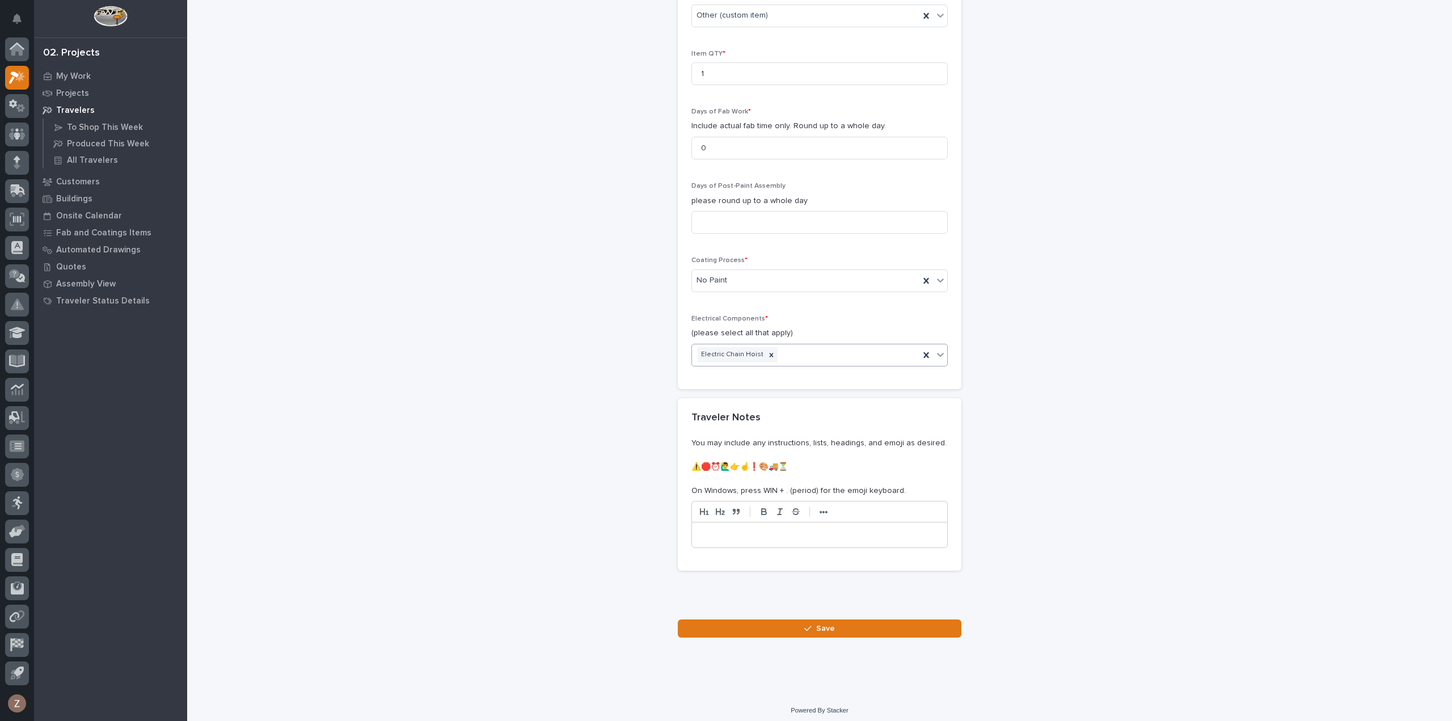
click at [808, 625] on icon "button" at bounding box center [808, 629] width 7 height 8
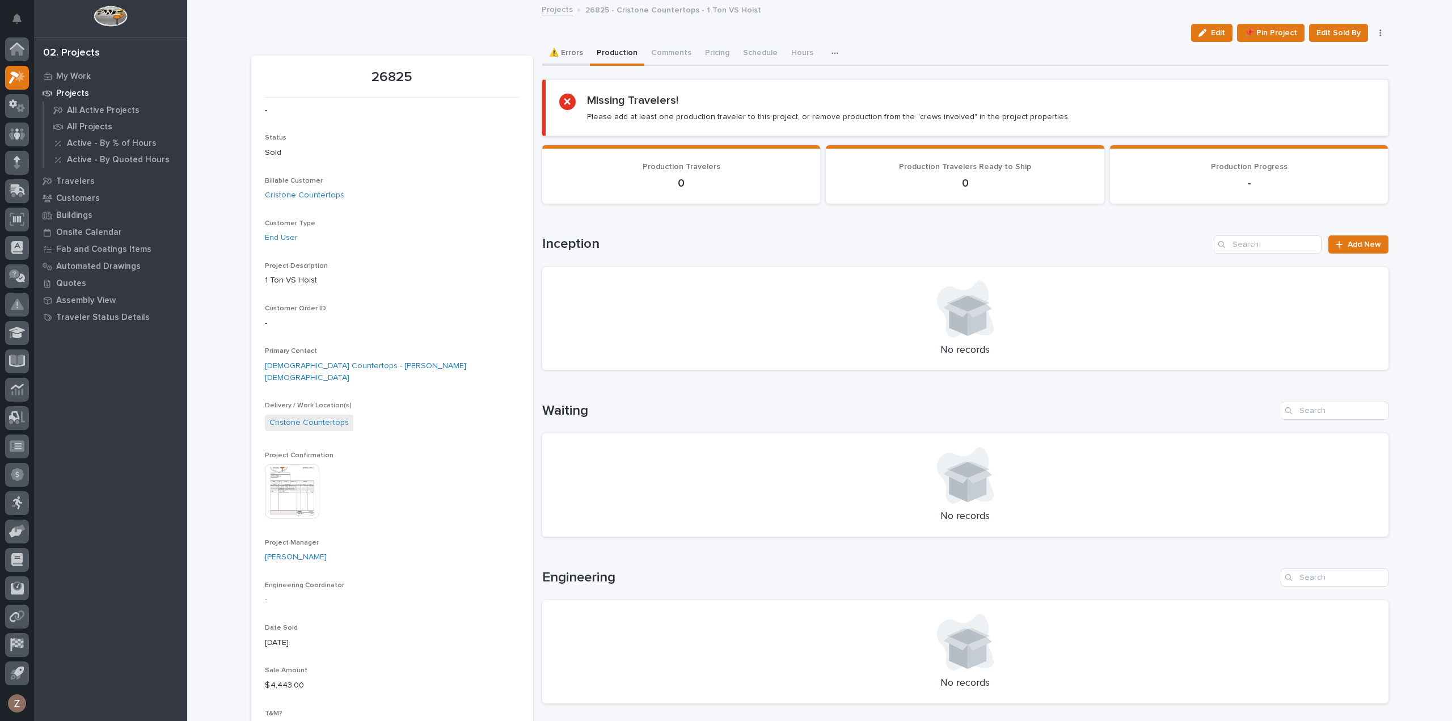
click at [567, 52] on button "⚠️ Errors" at bounding box center [566, 54] width 48 height 24
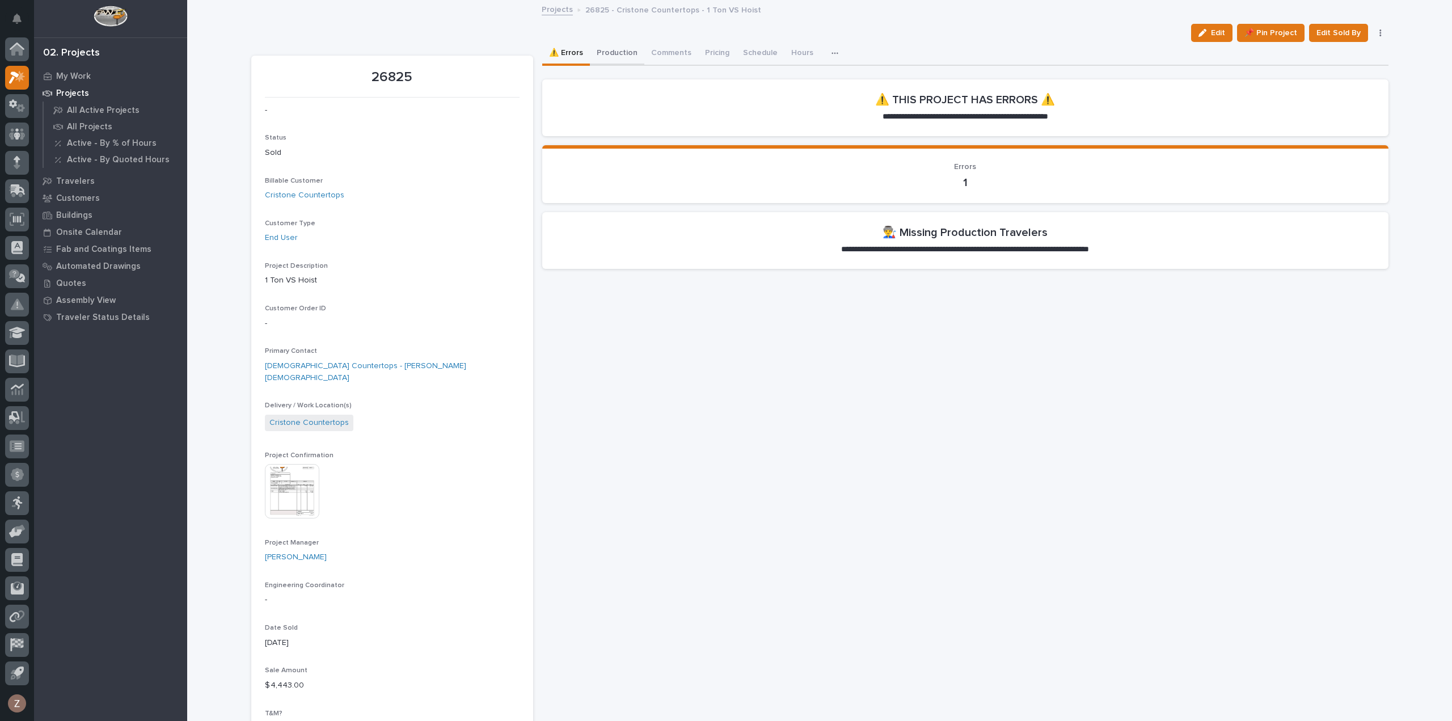
click at [604, 52] on button "Production" at bounding box center [617, 54] width 54 height 24
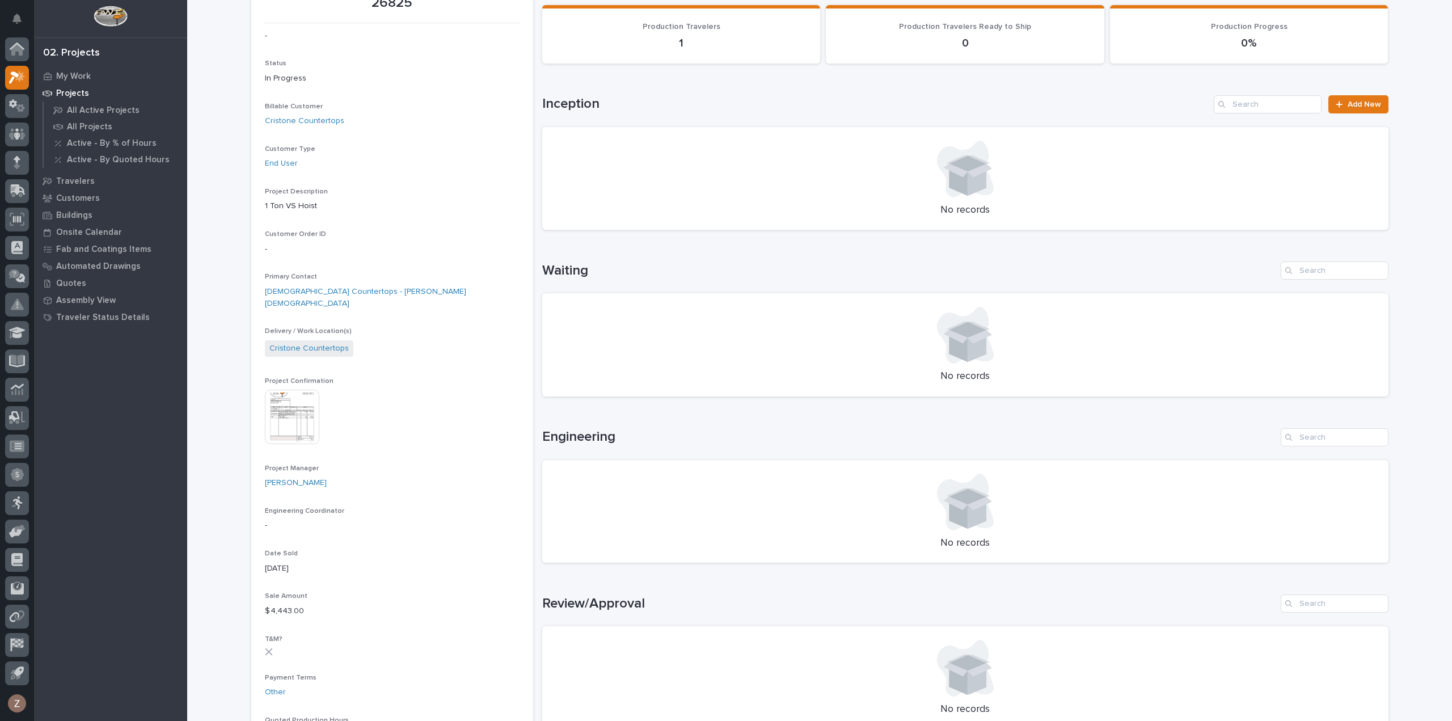
scroll to position [397, 0]
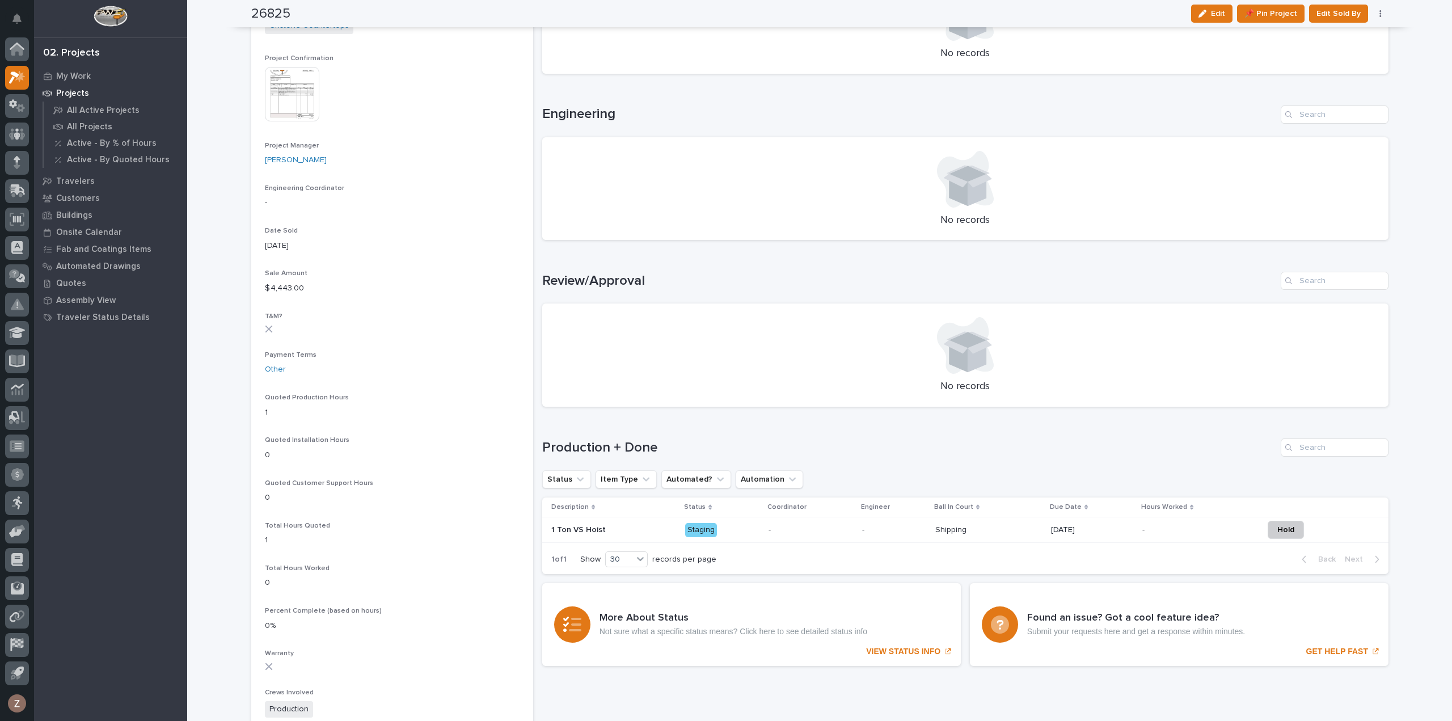
click at [911, 534] on td "-" at bounding box center [894, 530] width 73 height 26
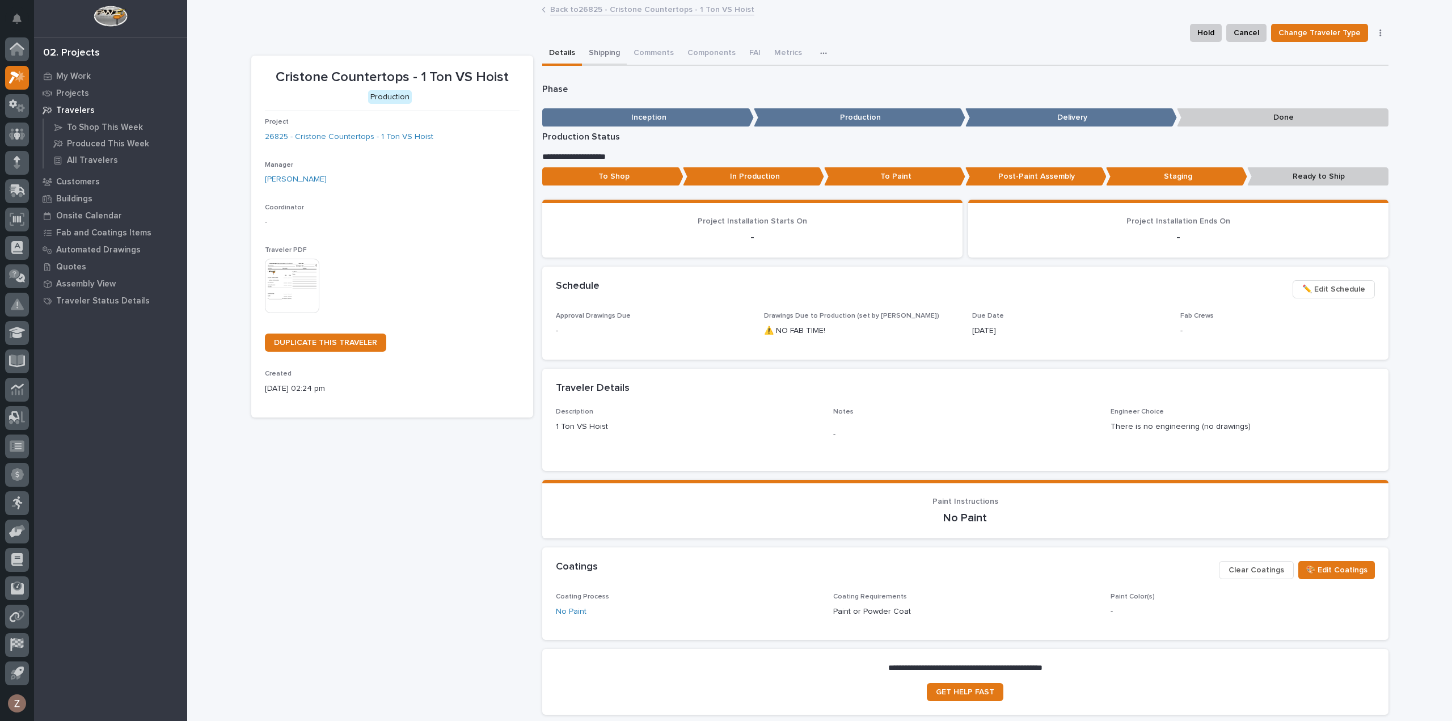
click at [603, 54] on button "Shipping" at bounding box center [604, 54] width 45 height 24
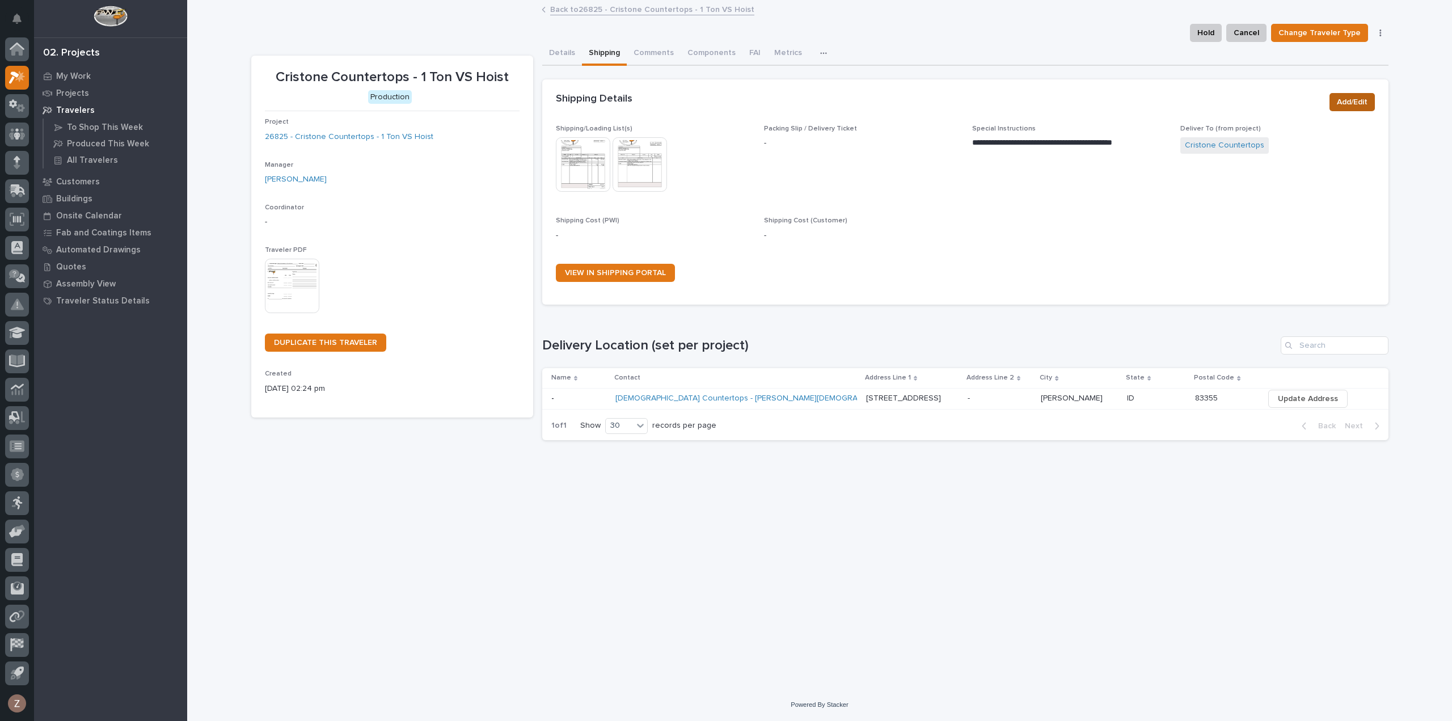
click at [1350, 100] on span "Add/Edit" at bounding box center [1352, 102] width 31 height 14
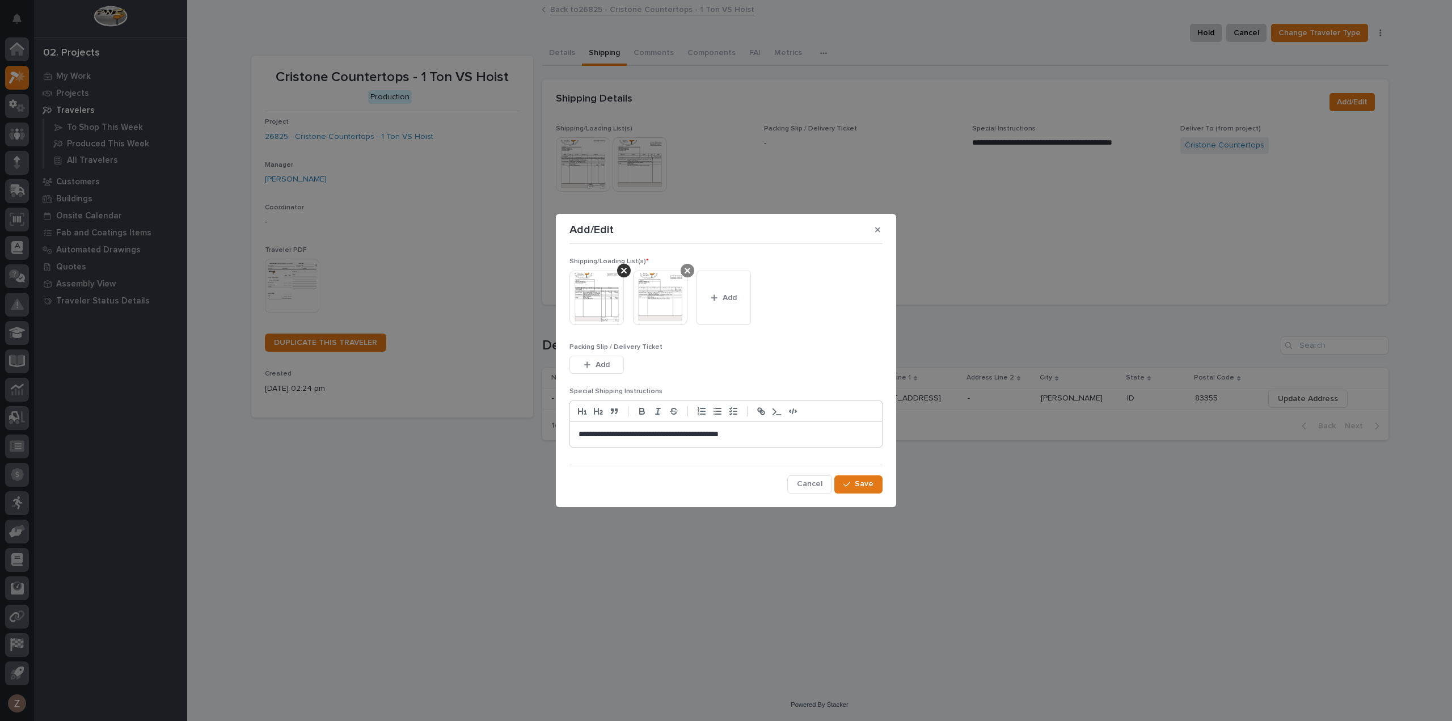
click at [687, 270] on icon at bounding box center [688, 271] width 6 height 6
click at [862, 483] on span "Save" at bounding box center [864, 484] width 19 height 10
click at [605, 372] on button "Add" at bounding box center [597, 365] width 54 height 18
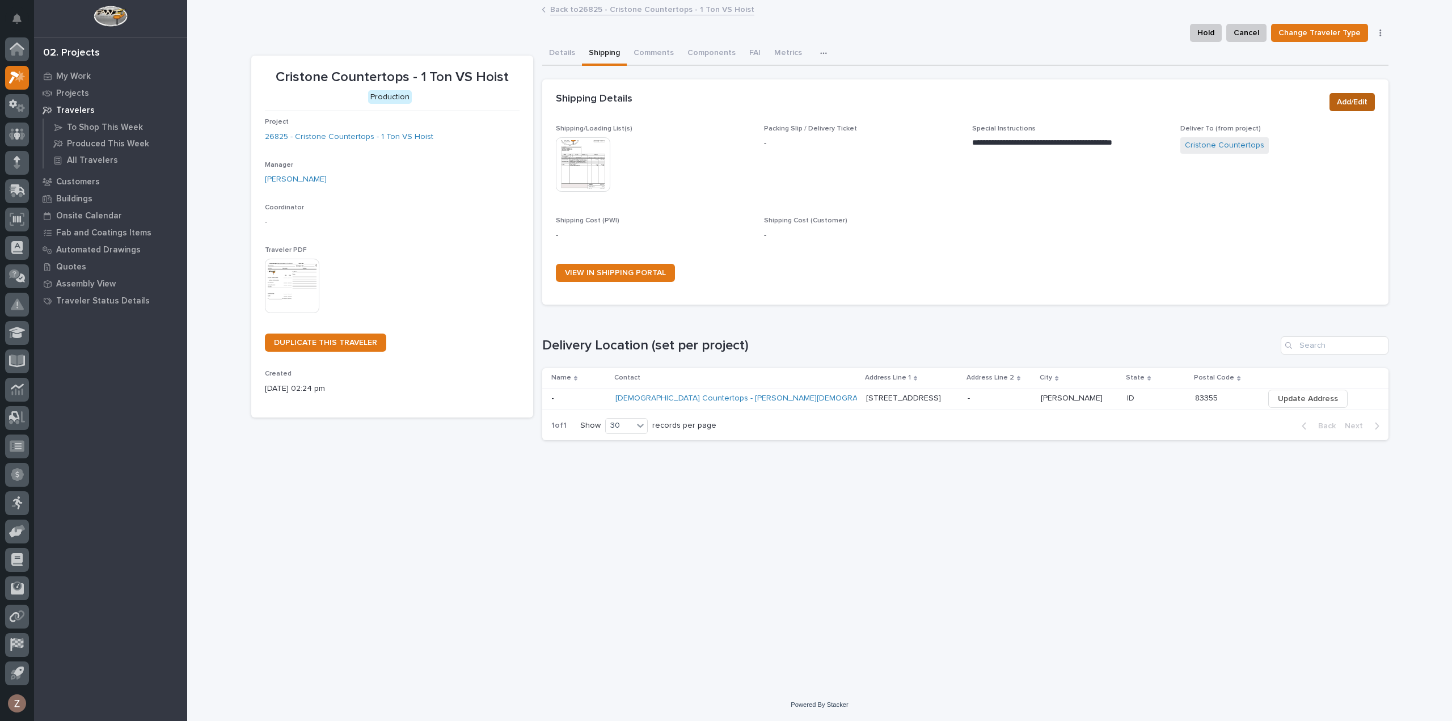
click at [1358, 105] on span "Add/Edit" at bounding box center [1352, 102] width 31 height 14
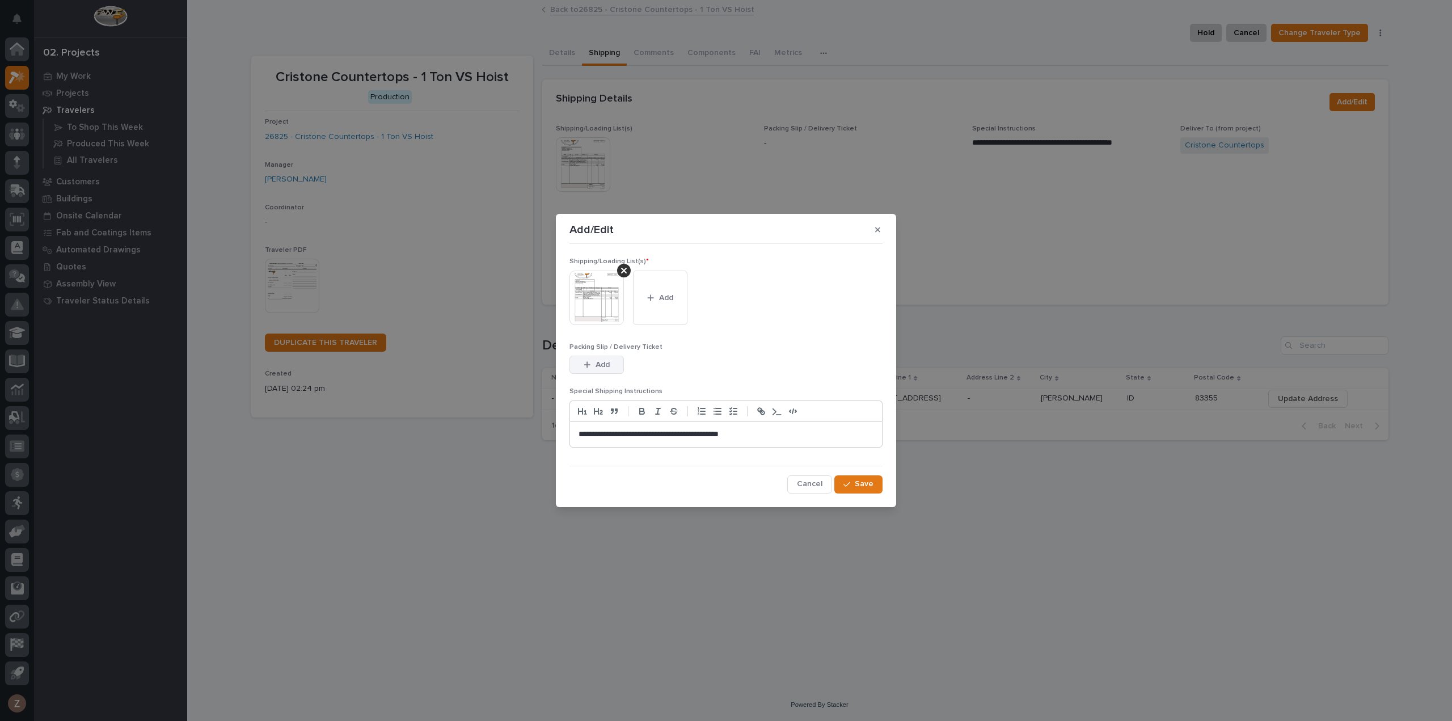
click at [591, 367] on div "button" at bounding box center [589, 365] width 11 height 8
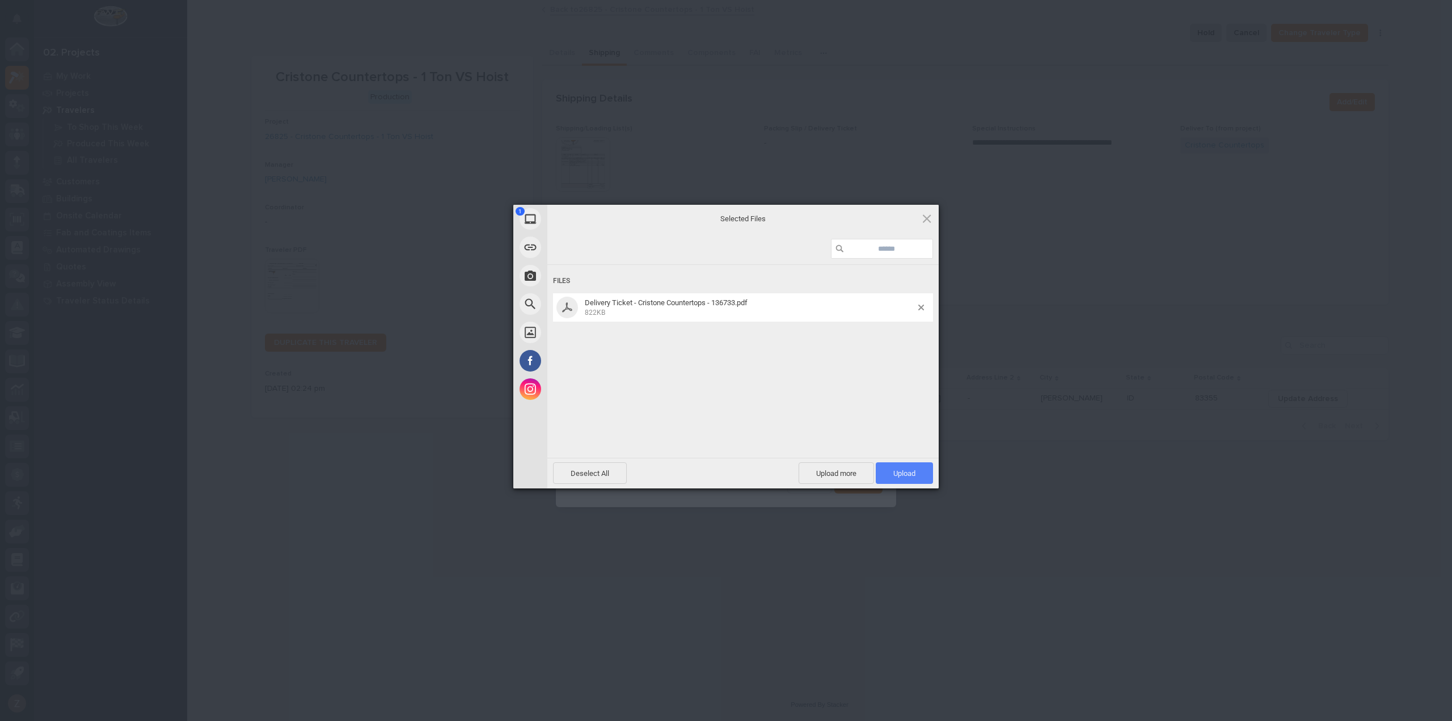
click at [904, 481] on span "Upload 1" at bounding box center [904, 473] width 57 height 22
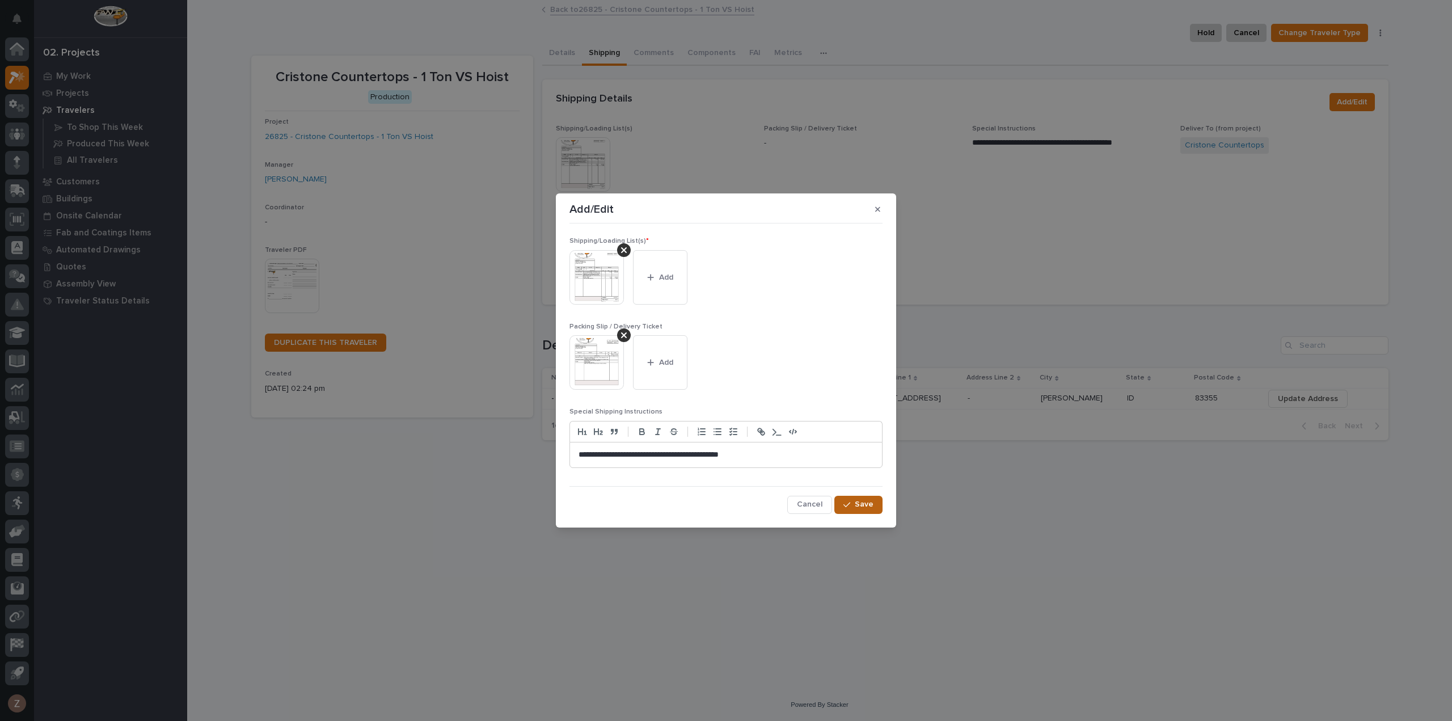
click at [864, 508] on span "Save" at bounding box center [864, 504] width 19 height 10
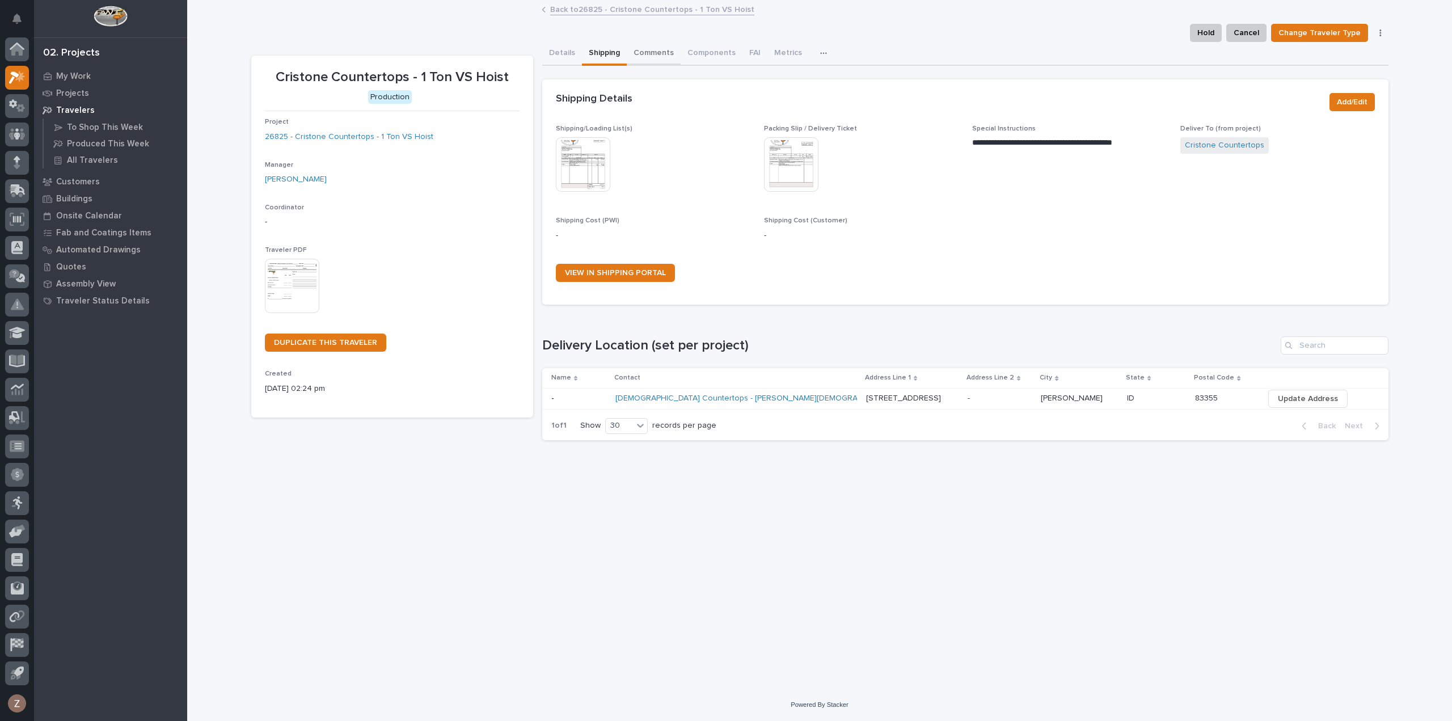
click at [659, 53] on button "Comments" at bounding box center [654, 54] width 54 height 24
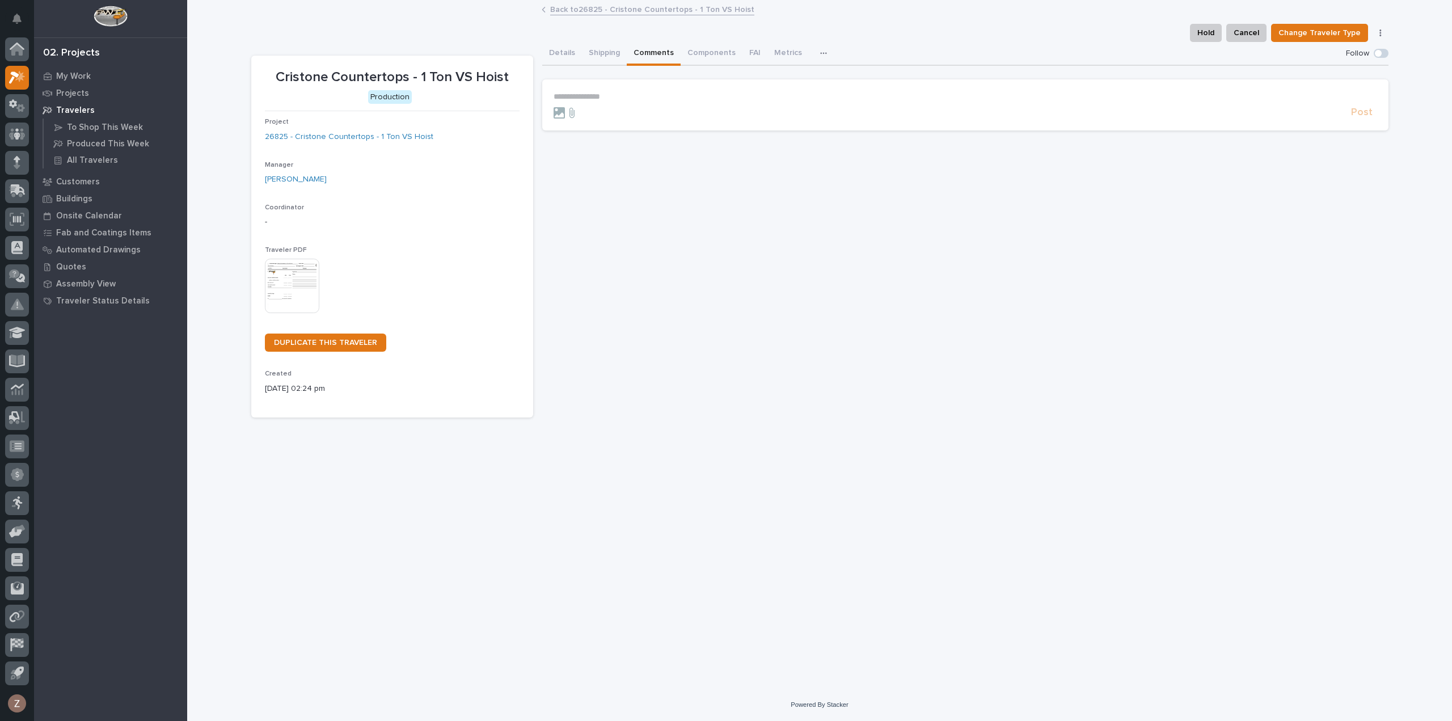
click at [701, 100] on p "**********" at bounding box center [966, 97] width 824 height 10
click at [579, 137] on span "Caleb Oetjen" at bounding box center [589, 136] width 64 height 8
click at [623, 98] on p "**********" at bounding box center [966, 97] width 824 height 11
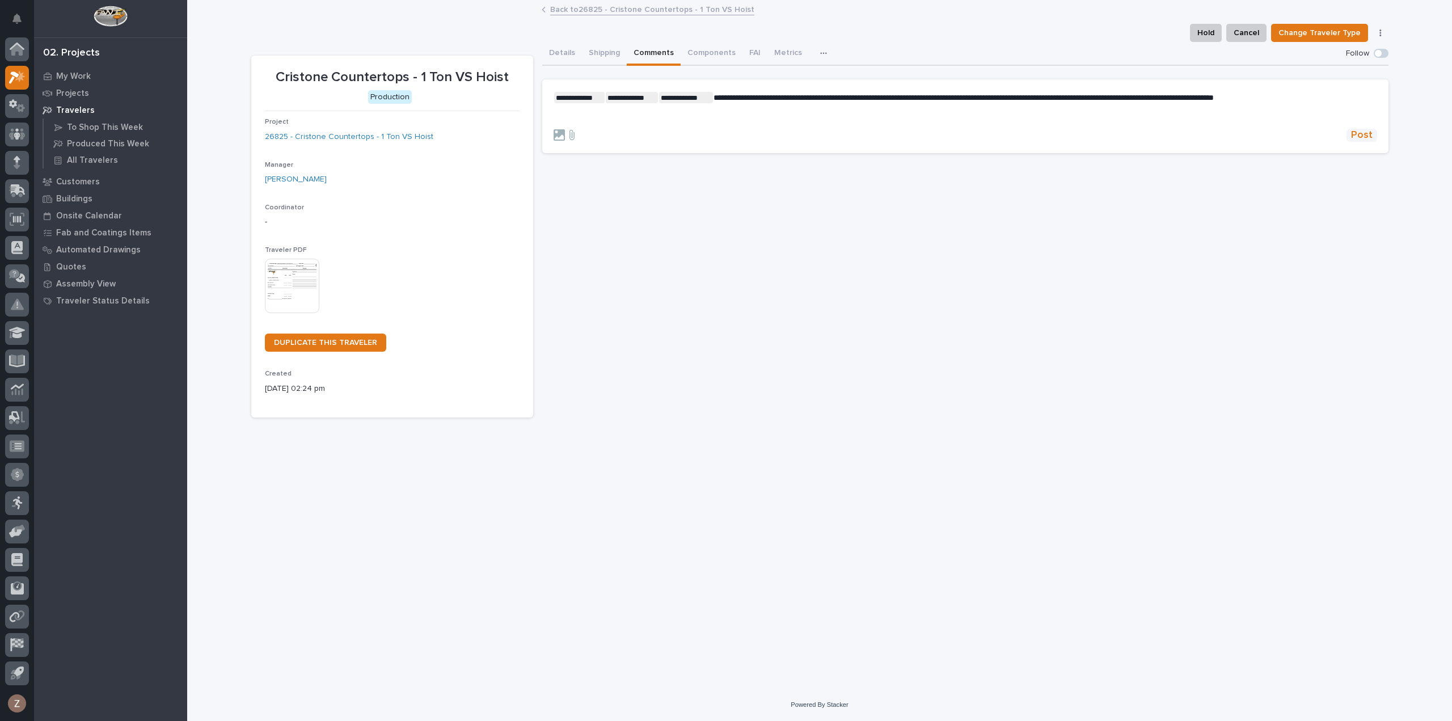
click at [1365, 136] on span "Post" at bounding box center [1362, 135] width 22 height 13
